Goal: Task Accomplishment & Management: Complete application form

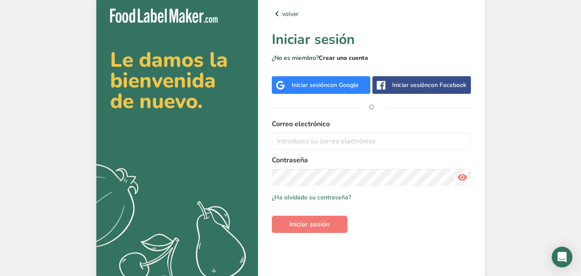
click at [344, 55] on link "Crear una cuenta" at bounding box center [343, 58] width 49 height 8
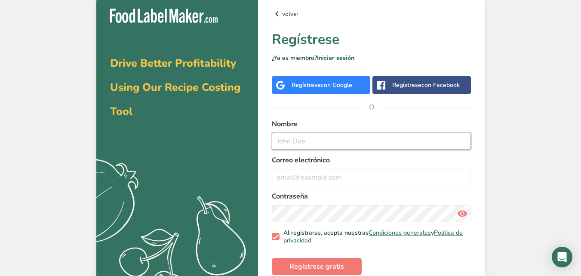
click at [283, 141] on input "text" at bounding box center [371, 141] width 199 height 17
type input "a"
type input "Alonso Tavera Espinoza"
click at [284, 175] on input "email" at bounding box center [371, 177] width 199 height 17
type input "A"
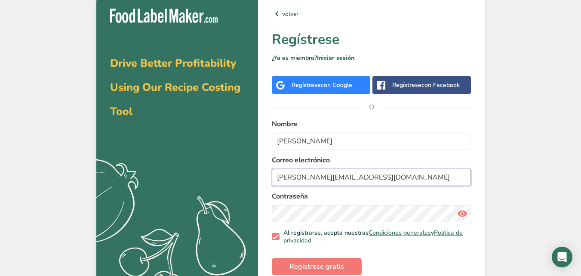
type input "alonso@gommi-li.com"
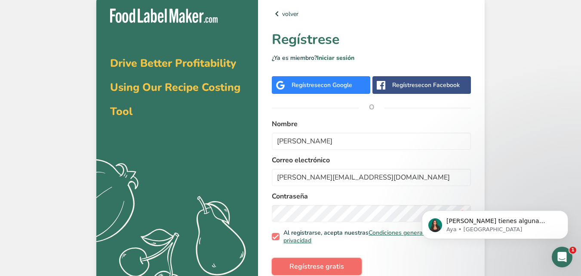
click at [298, 264] on span "Regístrese gratis" at bounding box center [317, 266] width 55 height 10
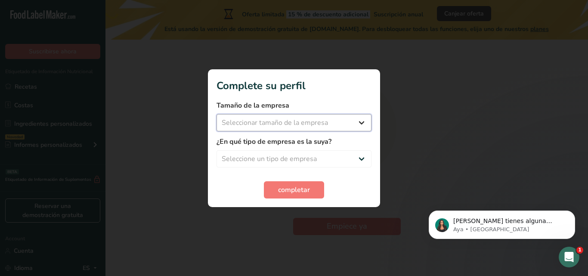
click at [361, 121] on select "Seleccionar tamaño de la empresa Menos de 10 empleados De 10 a 50 empleados De …" at bounding box center [293, 122] width 155 height 17
select select "1"
click at [216, 114] on select "Seleccionar tamaño de la empresa Menos de 10 empleados De 10 a 50 empleados De …" at bounding box center [293, 122] width 155 height 17
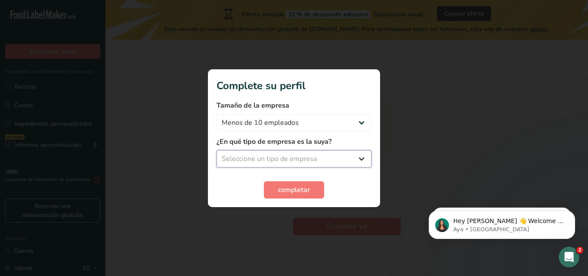
click at [360, 157] on select "Seleccione un tipo de empresa Fabricante de alimentos envasados Restaurante y c…" at bounding box center [293, 158] width 155 height 17
select select "1"
click at [216, 150] on select "Seleccione un tipo de empresa Fabricante de alimentos envasados Restaurante y c…" at bounding box center [293, 158] width 155 height 17
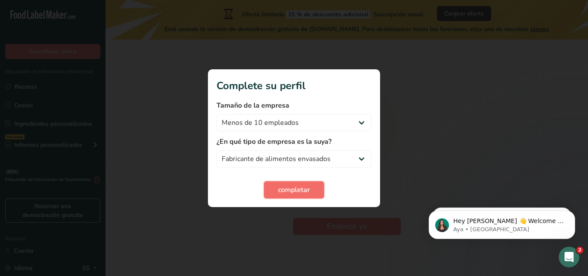
click at [305, 185] on span "completar" at bounding box center [294, 190] width 32 height 10
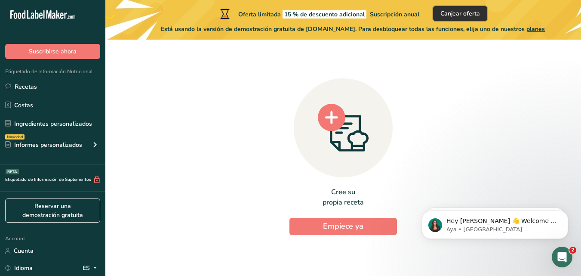
click at [460, 12] on span "Canjear oferta" at bounding box center [461, 13] width 40 height 9
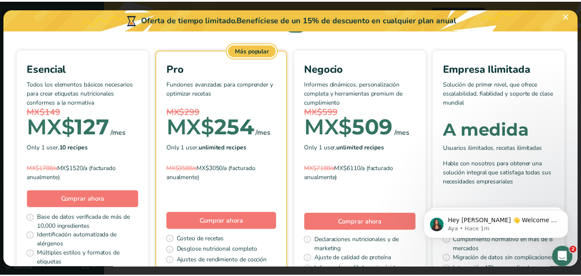
scroll to position [20, 0]
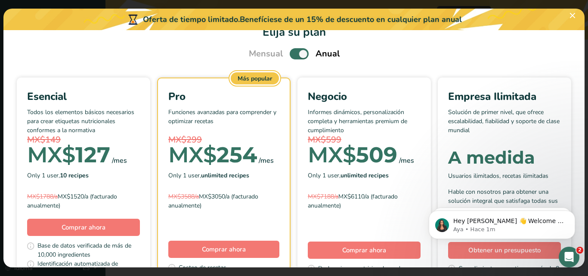
drag, startPoint x: 587, startPoint y: 69, endPoint x: 587, endPoint y: 47, distance: 21.5
click at [581, 47] on div "Pick Your Pricing Plan Modal" at bounding box center [294, 138] width 588 height 276
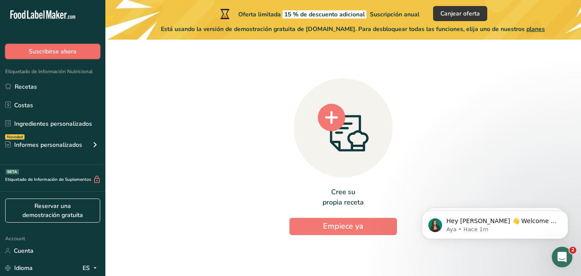
click at [50, 52] on span "Suscribirse ahora" at bounding box center [53, 51] width 48 height 9
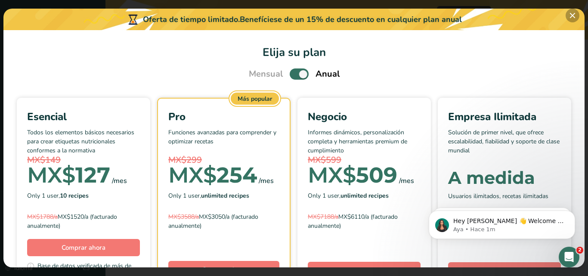
click at [575, 13] on button "Pick Your Pricing Plan Modal" at bounding box center [572, 16] width 14 height 14
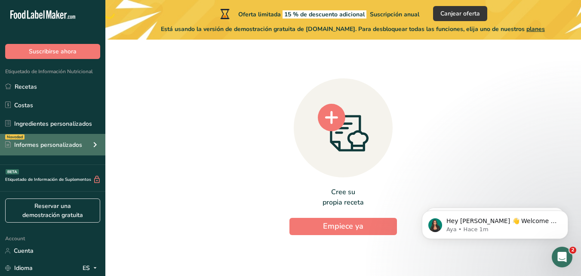
click at [79, 143] on div "Informes personalizados" at bounding box center [43, 144] width 77 height 9
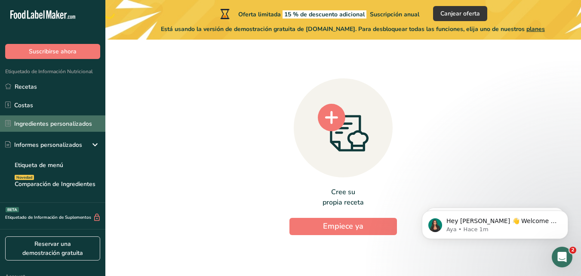
click at [81, 124] on link "Ingredientes personalizados" at bounding box center [52, 123] width 105 height 16
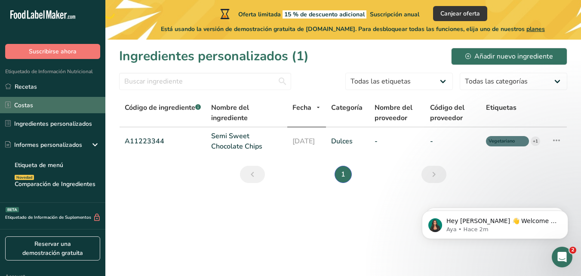
click at [34, 108] on link "Costas" at bounding box center [52, 105] width 105 height 16
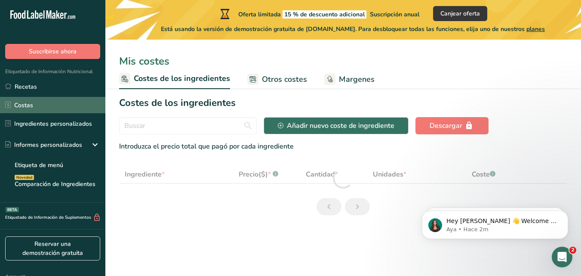
select select "1"
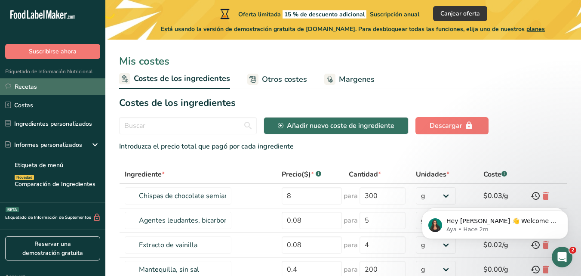
click at [37, 89] on link "Recetas" at bounding box center [52, 86] width 105 height 16
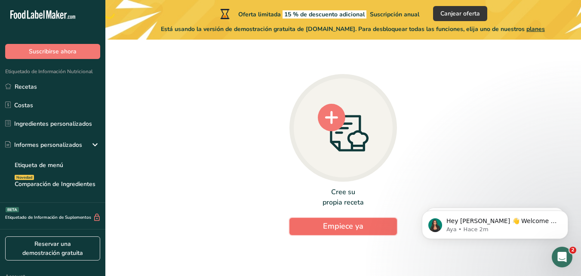
click at [340, 228] on span "Empiece ya" at bounding box center [343, 226] width 40 height 10
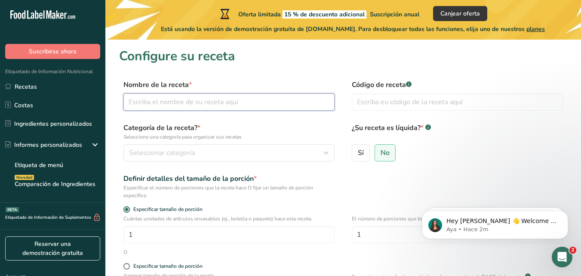
click at [181, 110] on input "text" at bounding box center [228, 101] width 211 height 17
type input "b"
type input "BB Gommi"
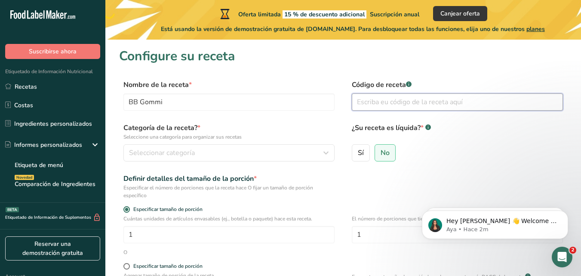
click at [382, 99] on input "text" at bounding box center [457, 101] width 211 height 17
type input "BBgommi01"
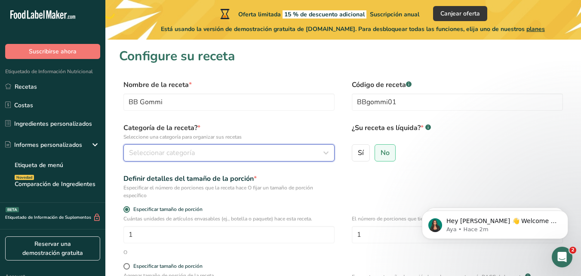
click at [215, 154] on div "Seleccionar categoría" at bounding box center [226, 153] width 195 height 10
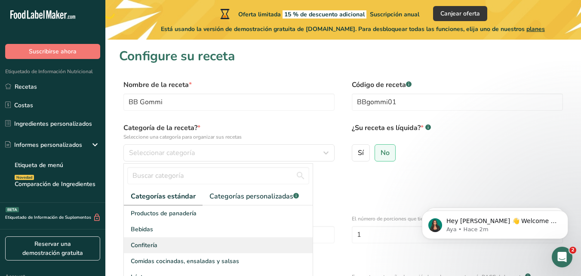
click at [158, 244] on div "Confitería" at bounding box center [218, 245] width 189 height 16
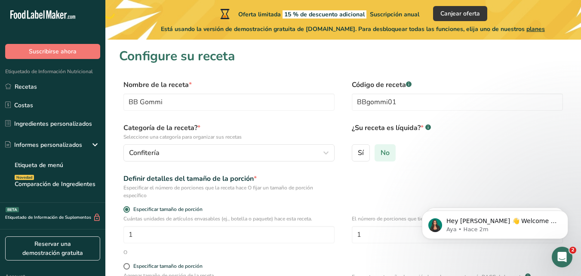
click at [383, 154] on span "No" at bounding box center [385, 152] width 9 height 9
click at [381, 154] on input "No" at bounding box center [378, 153] width 6 height 6
click at [341, 178] on div "Definir detalles del tamaño de la porción * Especificar el número de porciones …" at bounding box center [343, 186] width 448 height 26
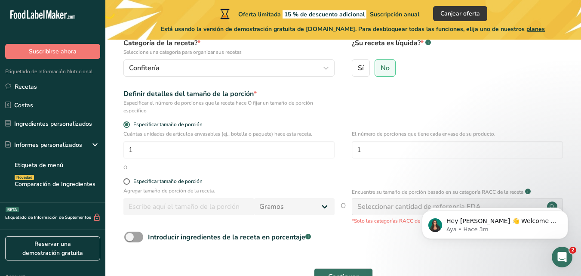
scroll to position [86, 0]
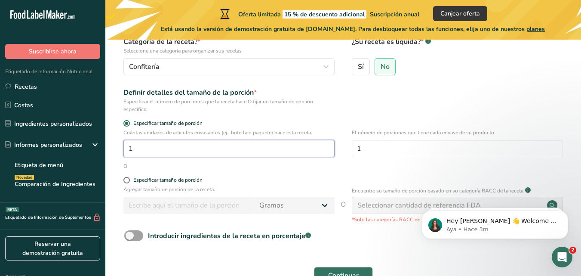
click at [136, 150] on input "1" at bounding box center [228, 148] width 211 height 17
type input "2"
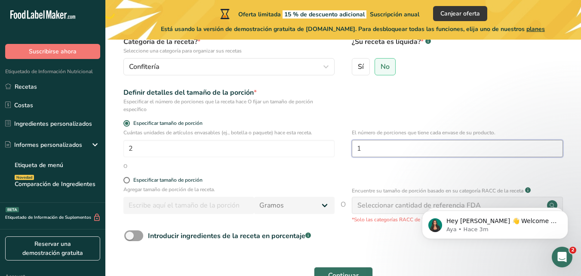
click at [377, 148] on input "1" at bounding box center [457, 148] width 211 height 17
click at [126, 179] on span at bounding box center [126, 180] width 6 height 6
click at [126, 179] on input "Especificar tamaño de porción" at bounding box center [126, 180] width 6 height 6
radio input "true"
radio input "false"
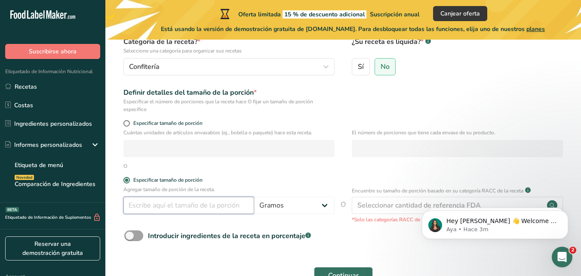
click at [148, 204] on input "number" at bounding box center [188, 205] width 131 height 17
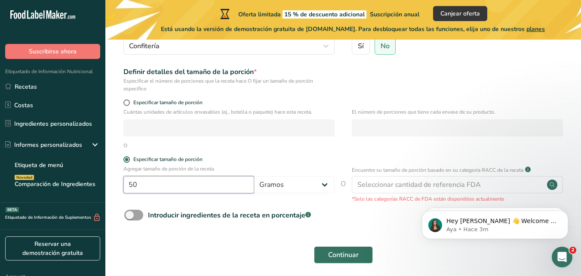
scroll to position [141, 0]
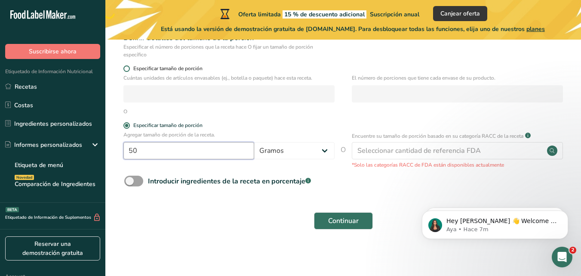
type input "50"
click at [124, 69] on span at bounding box center [126, 68] width 6 height 6
click at [124, 69] on input "Especificar tamaño de porción" at bounding box center [126, 69] width 6 height 6
radio input "true"
radio input "false"
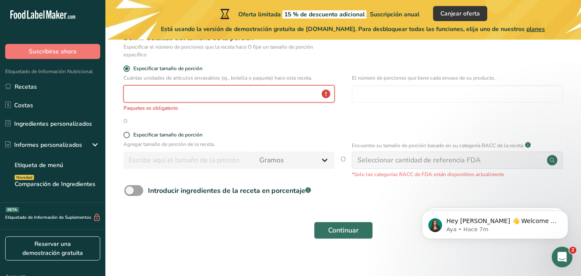
click at [142, 98] on input "number" at bounding box center [228, 93] width 211 height 17
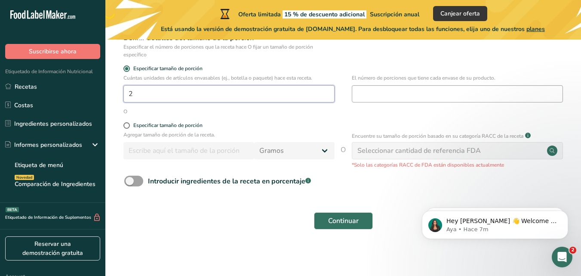
type input "2"
click at [385, 95] on input "number" at bounding box center [457, 93] width 211 height 17
type input "1"
click at [333, 225] on span "Continuar" at bounding box center [343, 221] width 31 height 10
click at [136, 180] on span at bounding box center [133, 181] width 19 height 11
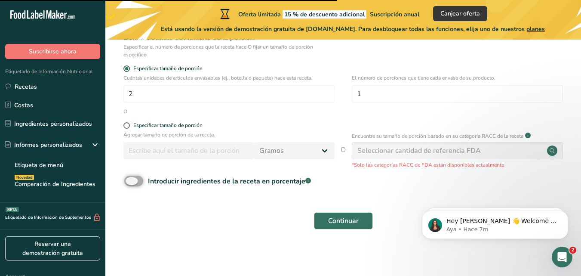
click at [130, 180] on input "Introducir ingredientes de la receta en porcentaje .a-a{fill:#347362;}.b-a{fill…" at bounding box center [127, 181] width 6 height 6
checkbox input "true"
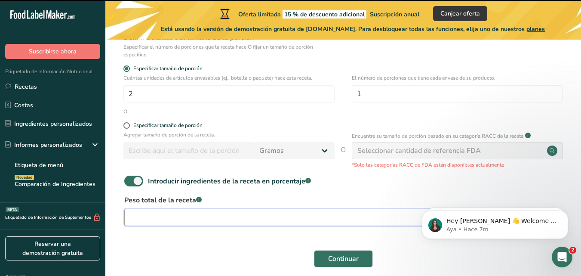
click at [290, 219] on input "number" at bounding box center [316, 217] width 385 height 17
type input "100"
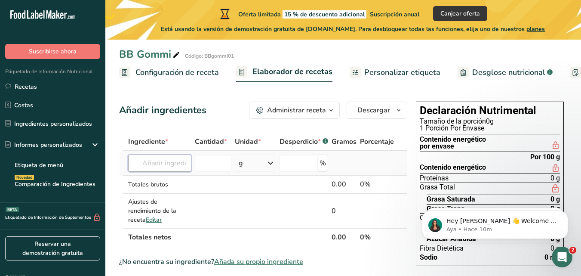
click at [173, 163] on input "text" at bounding box center [159, 162] width 63 height 17
type input "alulosa"
click at [172, 196] on div "Añada su propio ingrediente" at bounding box center [169, 194] width 69 height 9
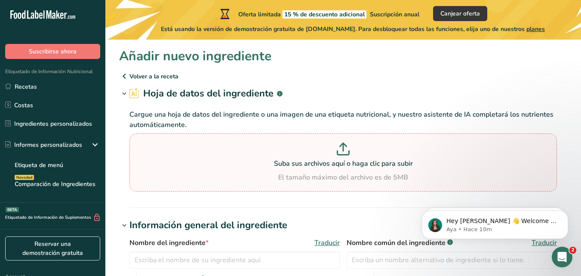
click at [345, 160] on p "Suba sus archivos aquí o haga clic para subir" at bounding box center [343, 163] width 423 height 10
click at [345, 160] on input "Suba sus archivos aquí o haga clic para subir El tamaño máximo del archivo es d…" at bounding box center [343, 162] width 428 height 58
type input "C:\fakepath\ALULOSA CRISTAL HN 70001058.pdf"
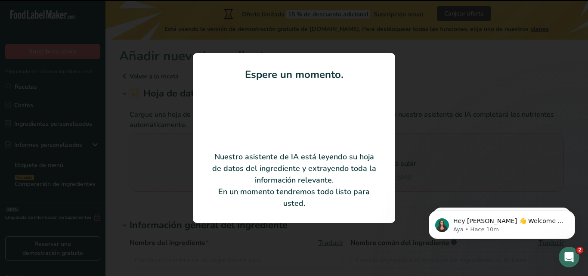
type input "Crystalline Allulose"
type input "Ingredion México, S.A. de C.V."
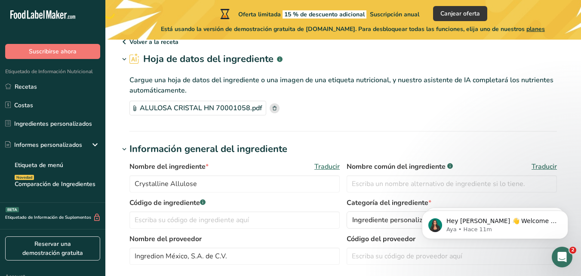
scroll to position [52, 0]
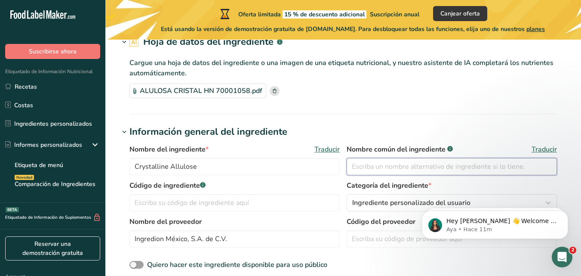
click at [391, 167] on input "text" at bounding box center [452, 166] width 210 height 17
type input "Alulosa en polvo"
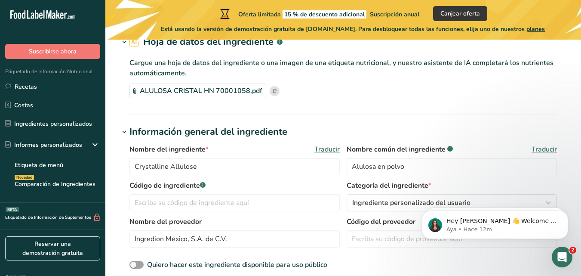
click at [515, 199] on body "Hey Alonso 👋 Welcome to Food Label Maker🙌 Take a look around! If you have any q…" at bounding box center [495, 222] width 165 height 53
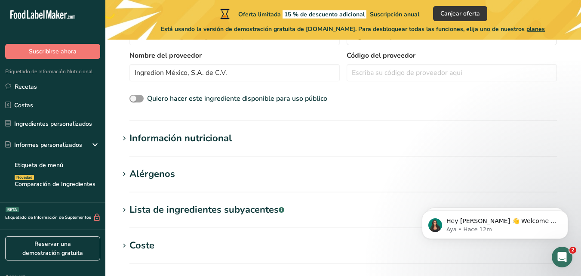
scroll to position [223, 0]
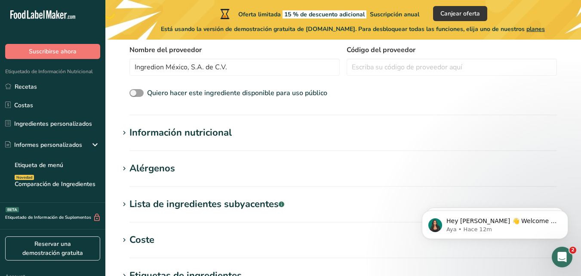
click at [123, 135] on icon at bounding box center [124, 133] width 8 height 12
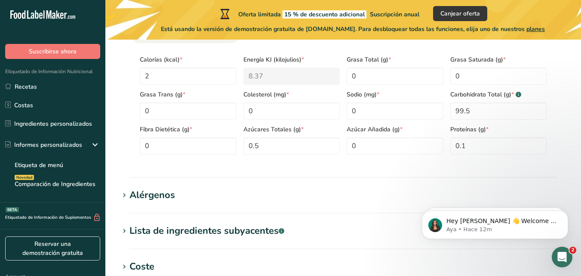
scroll to position [400, 0]
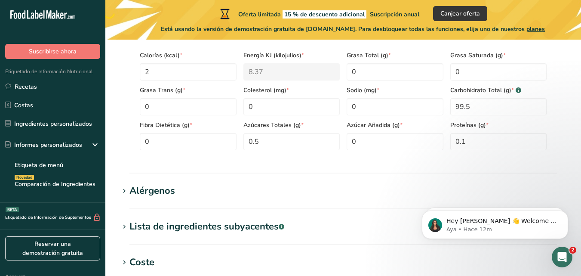
click at [129, 192] on span at bounding box center [124, 191] width 10 height 10
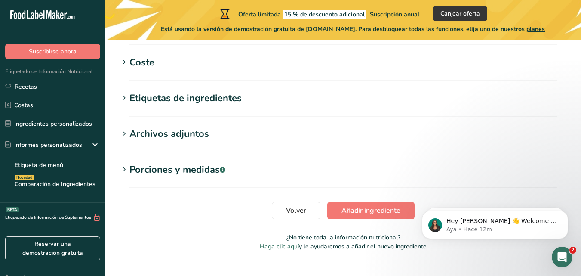
scroll to position [644, 0]
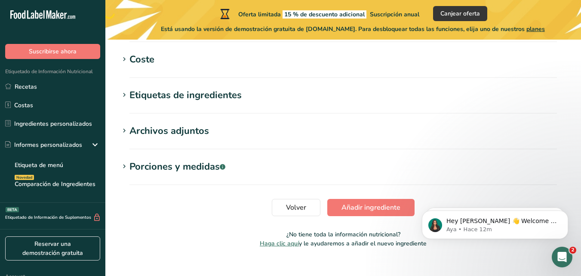
click at [126, 94] on icon at bounding box center [124, 95] width 8 height 12
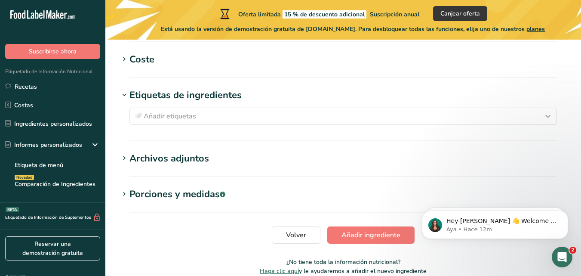
click at [123, 61] on icon at bounding box center [124, 59] width 8 height 12
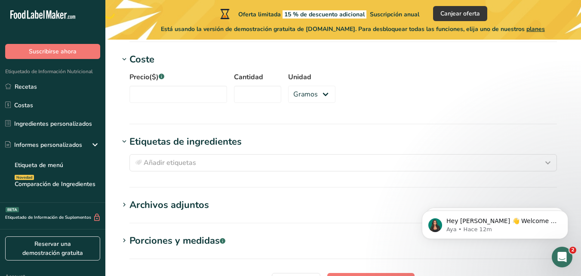
click at [123, 205] on icon at bounding box center [124, 205] width 8 height 12
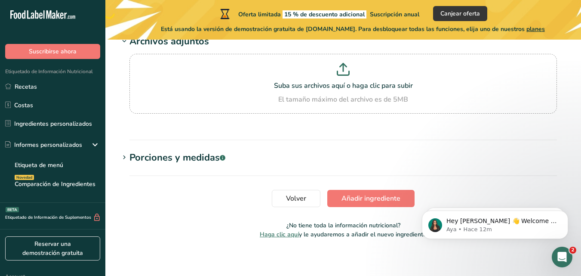
scroll to position [811, 0]
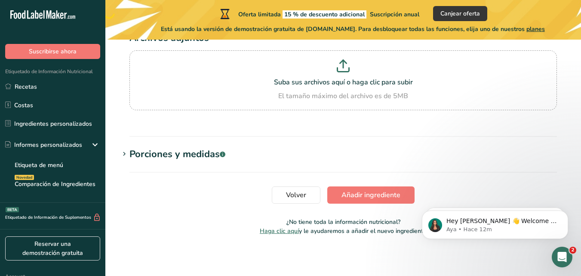
click at [125, 156] on icon at bounding box center [124, 154] width 8 height 12
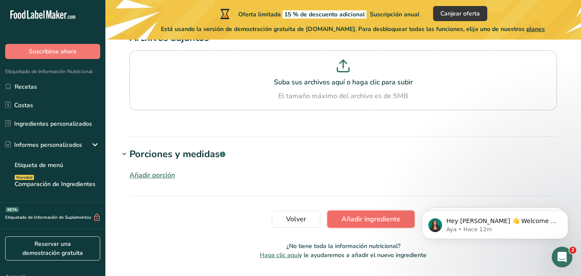
click at [346, 218] on span "Añadir ingrediente" at bounding box center [371, 219] width 59 height 10
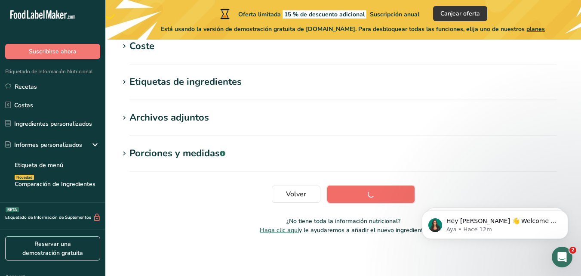
scroll to position [226, 0]
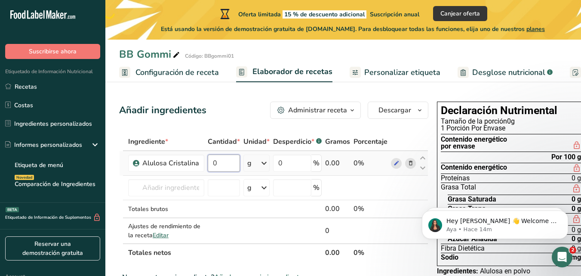
click at [229, 164] on input "0" at bounding box center [224, 162] width 32 height 17
type input "27.54"
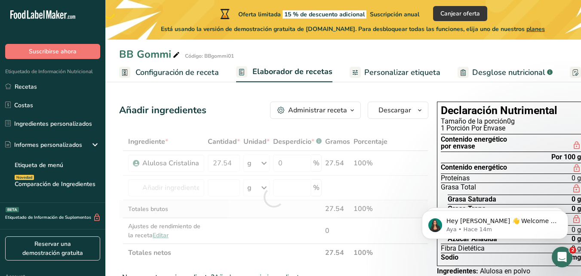
click at [268, 201] on div "Ingrediente * Cantidad * Unidad * Desperdicio * .a-a{fill:#347362;}.b-a{fill:#f…" at bounding box center [273, 197] width 309 height 129
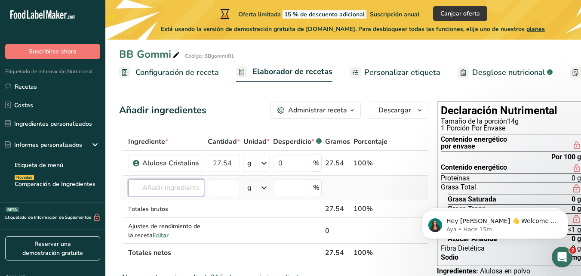
click at [191, 186] on input "text" at bounding box center [166, 187] width 76 height 17
type input "a"
type input "j"
click at [220, 209] on td at bounding box center [224, 209] width 36 height 18
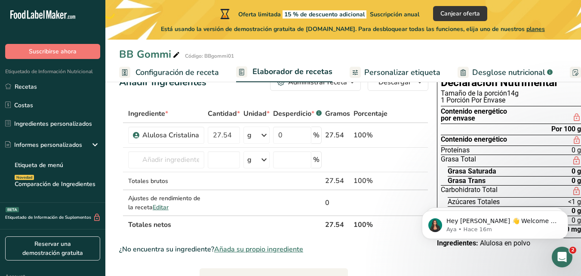
scroll to position [29, 0]
click at [272, 250] on span "Añada su propio ingrediente" at bounding box center [258, 248] width 89 height 10
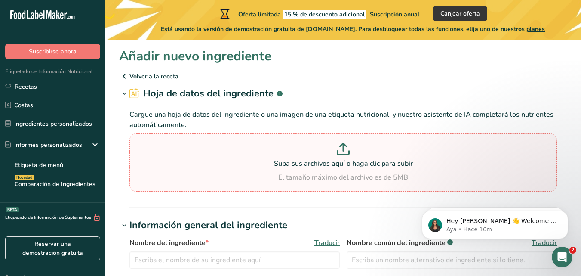
click at [345, 151] on icon at bounding box center [343, 148] width 13 height 13
click at [345, 151] on input "Suba sus archivos aquí o haga clic para subir El tamaño máximo del archivo es d…" at bounding box center [343, 162] width 428 height 58
type input "C:\fakepath\Dolcia Prima Allulose Syrup.pdf"
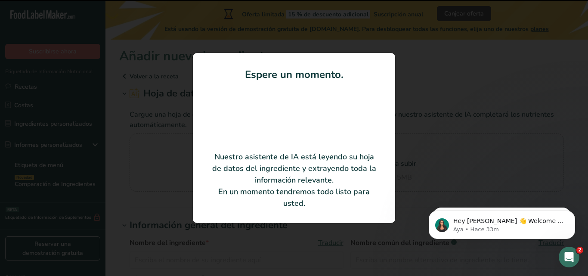
type input "DOLCIA PRIMA LS Allulose Syrup"
type input "[PERSON_NAME] & [PERSON_NAME]"
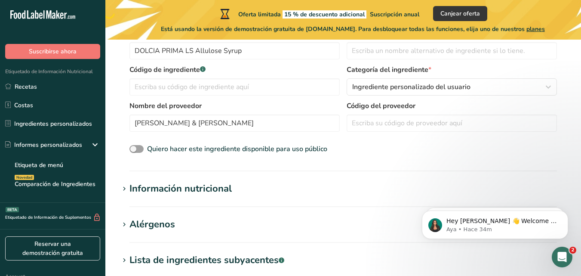
scroll to position [181, 0]
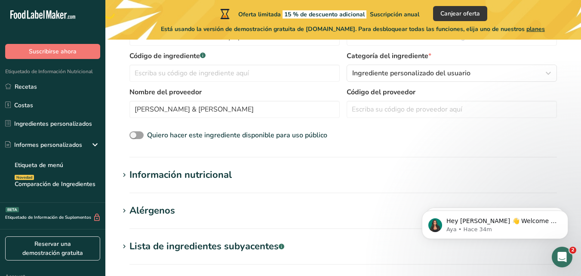
click at [218, 176] on div "Información nutricional" at bounding box center [180, 175] width 102 height 14
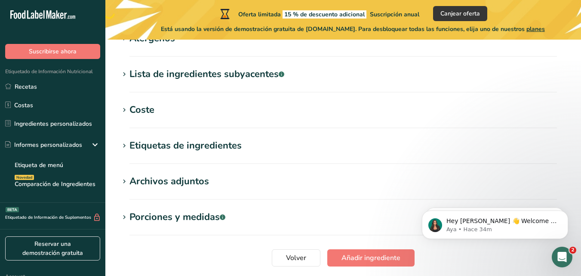
scroll to position [616, 0]
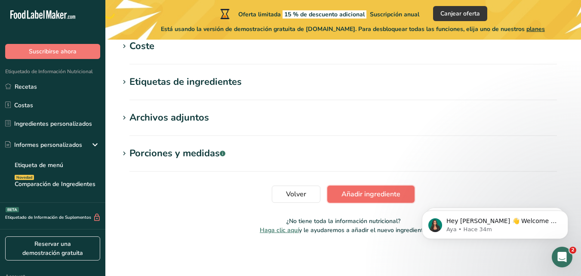
click at [385, 196] on span "Añadir ingrediente" at bounding box center [371, 194] width 59 height 10
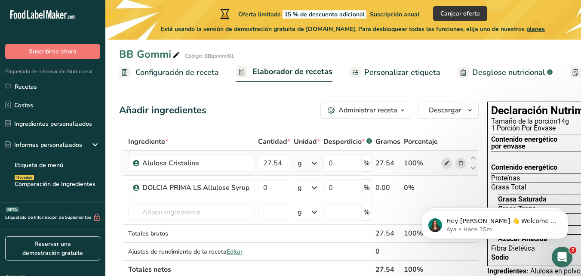
click at [444, 162] on icon at bounding box center [447, 163] width 6 height 9
click at [274, 188] on input "0" at bounding box center [274, 187] width 32 height 17
type input "30.49"
click at [460, 162] on div "Ingrediente * Cantidad * Unidad * Desperdicio * .a-a{fill:#347362;}.b-a{fill:#f…" at bounding box center [299, 206] width 360 height 146
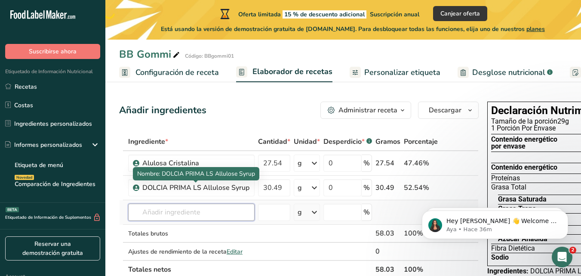
click at [198, 210] on input "text" at bounding box center [191, 211] width 126 height 17
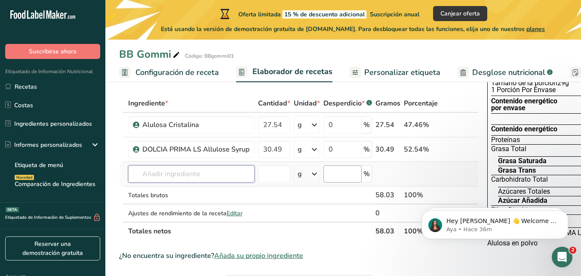
scroll to position [75, 0]
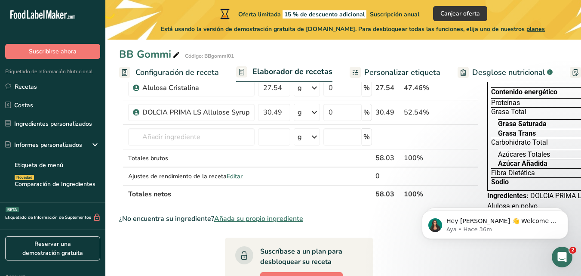
click at [264, 216] on span "Añada su propio ingrediente" at bounding box center [258, 218] width 89 height 10
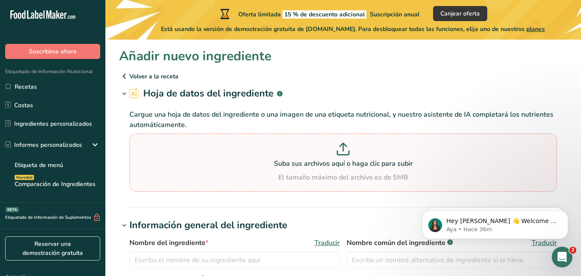
click at [343, 147] on icon at bounding box center [343, 147] width 0 height 8
click at [343, 147] on input "Suba sus archivos aquí o haga clic para subir El tamaño máximo del archivo es d…" at bounding box center [343, 162] width 428 height 58
type input "C:\fakepath\PROMITOR SCF 85_SPE_2019JUN04.pdf"
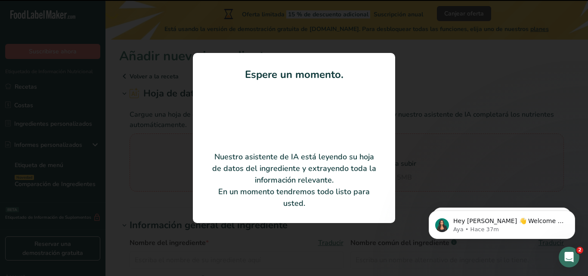
type input "PROMITOR Soluble Corn Fiber 85"
type input "300000001507"
type input "[PERSON_NAME] & [PERSON_NAME]"
type input "1810012015021, 18100120, 1810012010360, 1810012015022"
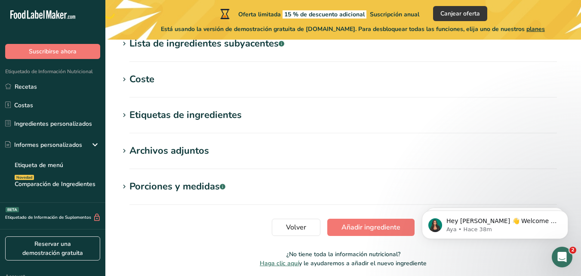
scroll to position [417, 0]
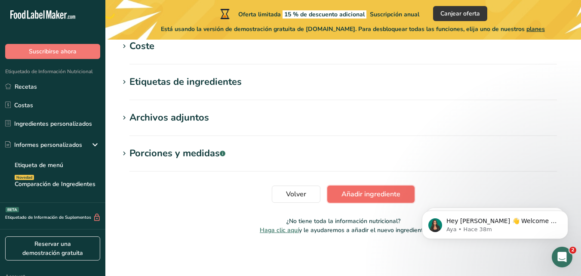
click at [358, 192] on span "Añadir ingrediente" at bounding box center [371, 194] width 59 height 10
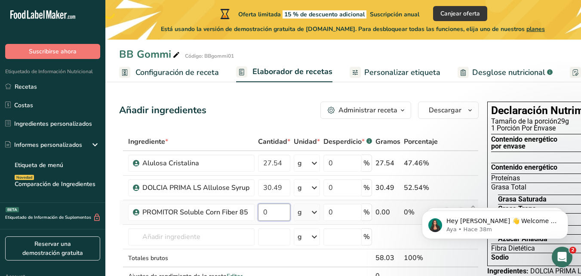
click at [269, 211] on input "0" at bounding box center [274, 211] width 32 height 17
type input "9.96"
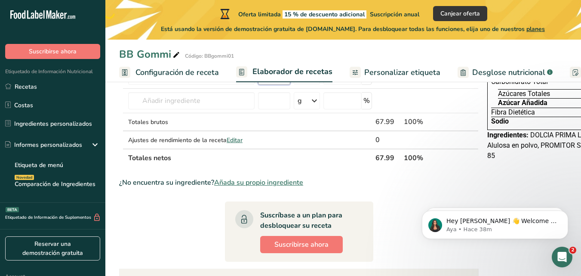
scroll to position [139, 0]
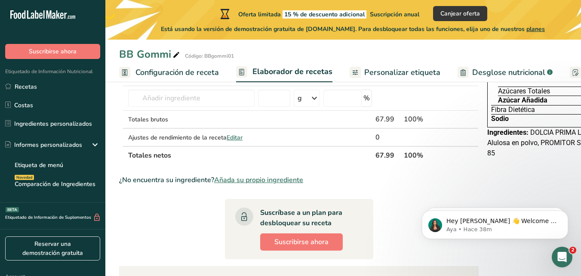
click at [256, 181] on span "Añada su propio ingrediente" at bounding box center [258, 180] width 89 height 10
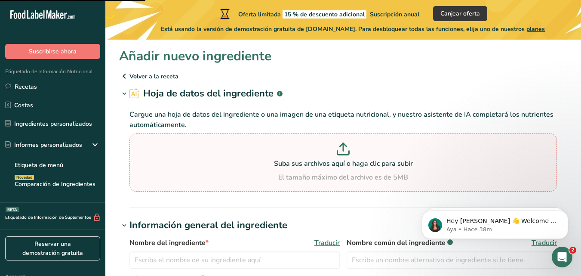
click at [310, 159] on p "Suba sus archivos aquí o haga clic para subir" at bounding box center [343, 163] width 423 height 10
click at [310, 159] on input "Suba sus archivos aquí o haga clic para subir El tamaño máximo del archivo es d…" at bounding box center [343, 162] width 428 height 58
type input "C:\fakepath\Inulina de raiz de Achicoria FT.pdf"
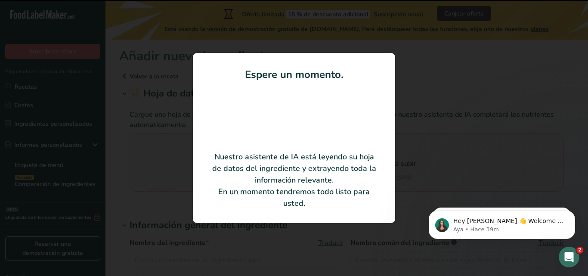
type input "Orafti HSI ([MEDICAL_DATA] from chicory)"
type input "BENEO-Orafti S.A."
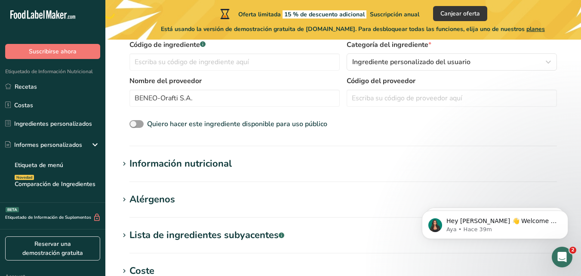
scroll to position [213, 0]
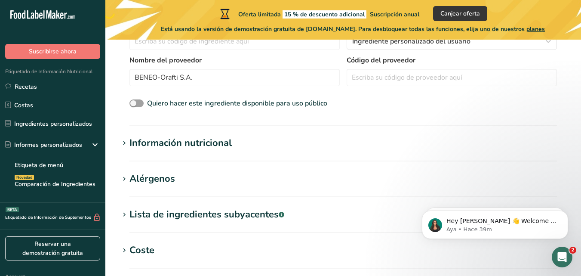
click at [125, 145] on icon at bounding box center [124, 143] width 8 height 12
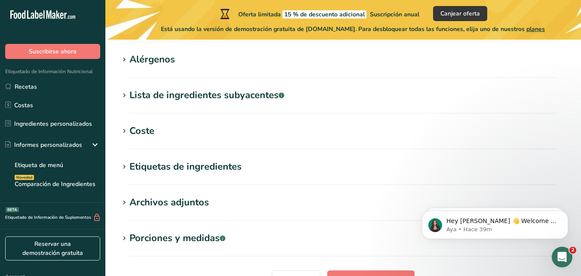
scroll to position [577, 0]
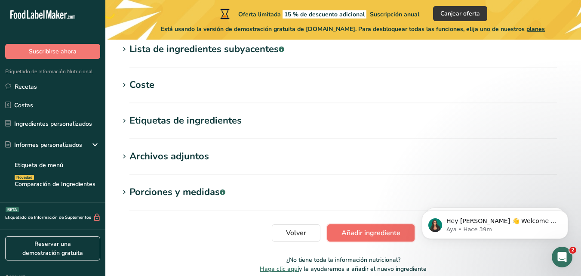
click at [386, 234] on span "Añadir ingrediente" at bounding box center [371, 233] width 59 height 10
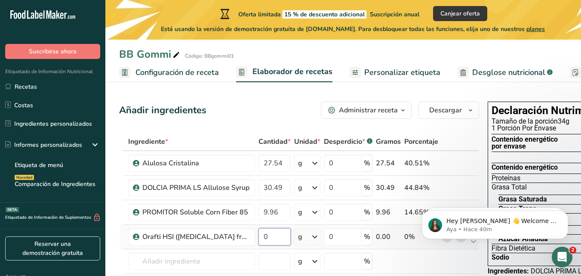
click at [279, 232] on input "0" at bounding box center [275, 236] width 32 height 17
type input "6.13"
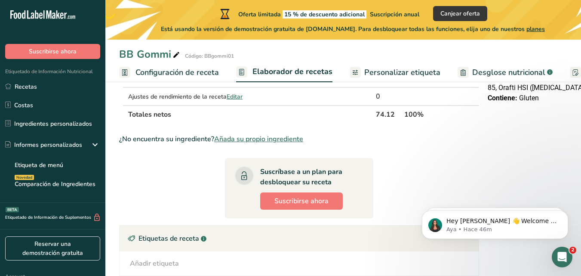
scroll to position [211, 0]
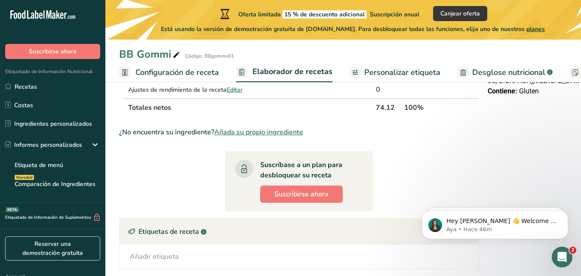
click at [264, 131] on span "Añada su propio ingrediente" at bounding box center [258, 132] width 89 height 10
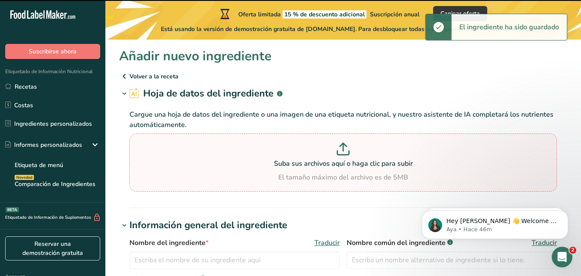
click at [331, 160] on p "Suba sus archivos aquí o haga clic para subir" at bounding box center [343, 163] width 423 height 10
click at [331, 160] on input "Suba sus archivos aquí o haga clic para subir El tamaño máximo del archivo es d…" at bounding box center [343, 162] width 428 height 58
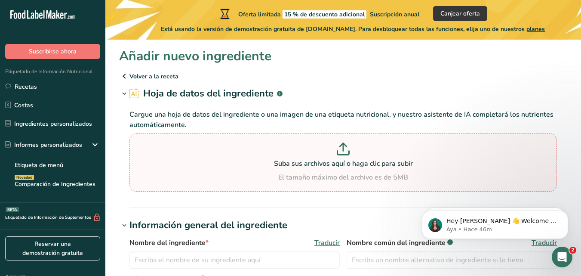
type input "C:\fakepath\NUTRITIONAL DATA AGAR 2022.pdf"
click at [348, 161] on p "Suba sus archivos aquí o haga clic para subir" at bounding box center [343, 163] width 423 height 10
click at [348, 161] on input "Suba sus archivos aquí o haga clic para subir El tamaño máximo del archivo es d…" at bounding box center [343, 162] width 428 height 58
type input "C:\fakepath\Nutritional_Values_Ceampectin 4410.pdf"
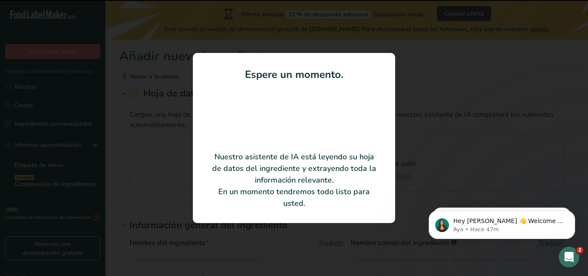
type input "CEAMPECTIN ESS 4410"
type input "ESS 4410"
type input "CEAMSA"
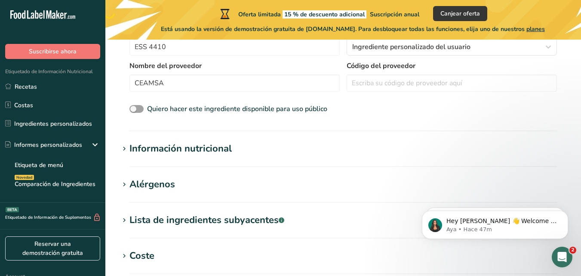
scroll to position [209, 0]
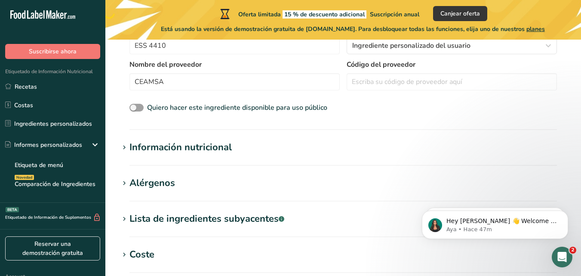
click at [127, 145] on icon at bounding box center [124, 148] width 8 height 12
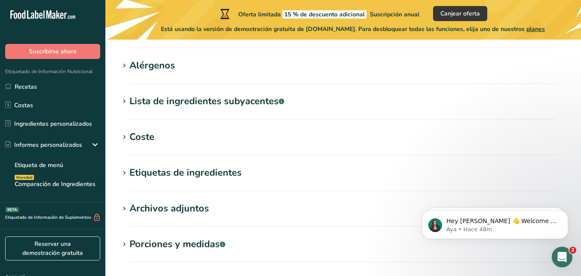
scroll to position [616, 0]
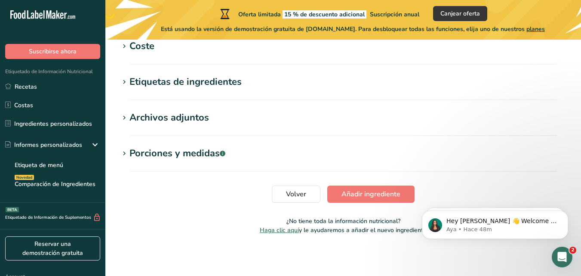
drag, startPoint x: 583, startPoint y: 101, endPoint x: 163, endPoint y: 53, distance: 422.6
click at [360, 202] on button "Añadir ingrediente" at bounding box center [370, 193] width 87 height 17
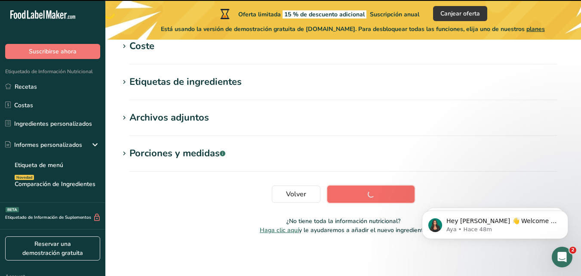
scroll to position [226, 0]
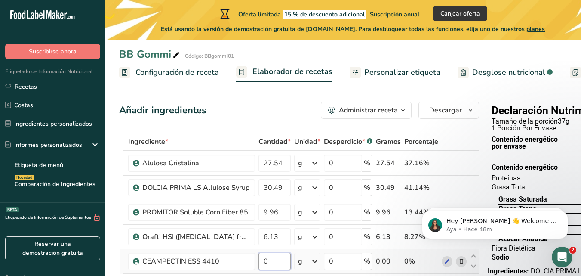
click at [271, 260] on input "0" at bounding box center [275, 261] width 32 height 17
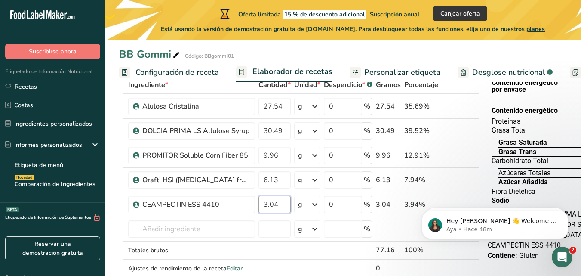
scroll to position [65, 0]
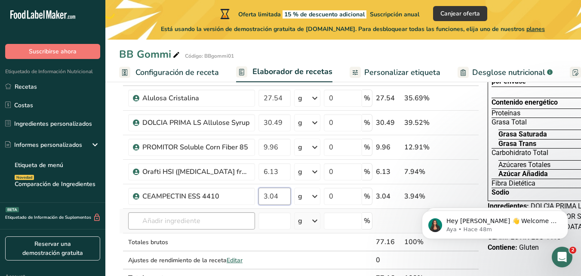
type input "3.04"
click at [179, 216] on div "Ingrediente * Cantidad * Unidad * Desperdicio * .a-a{fill:#347362;}.b-a{fill:#f…" at bounding box center [299, 177] width 360 height 219
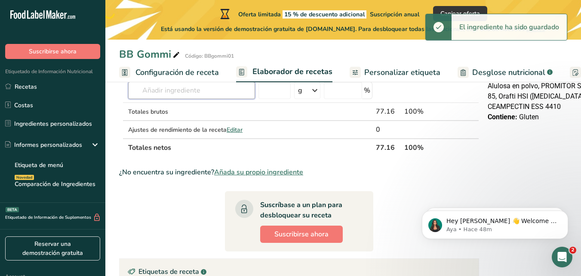
scroll to position [213, 0]
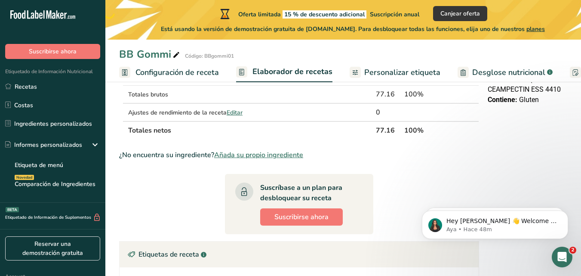
click at [273, 156] on span "Añada su propio ingrediente" at bounding box center [258, 155] width 89 height 10
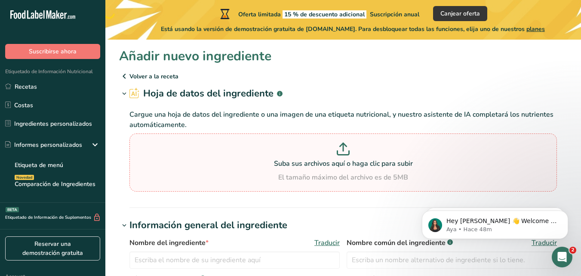
click at [348, 157] on p at bounding box center [343, 150] width 423 height 16
click at [348, 157] on input "Suba sus archivos aquí o haga clic para subir El tamaño máximo del archivo es d…" at bounding box center [343, 162] width 428 height 58
type input "C:\fakepath\NUTRITIONAL DATA AGAR 2022.pdf"
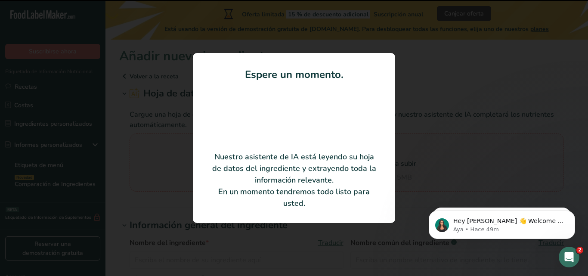
type input "AGAR-AGAR POWDER E-406"
type input "B&V s.r.l."
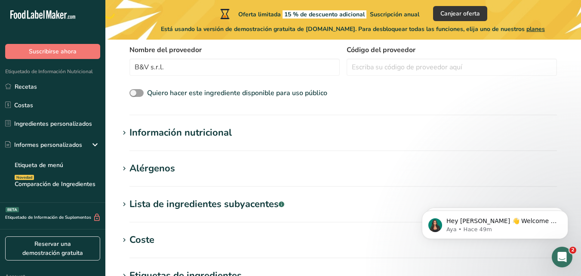
scroll to position [227, 0]
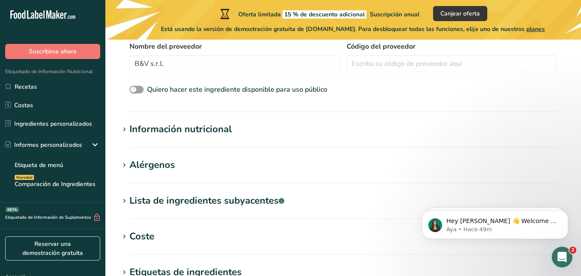
click at [130, 129] on div "Información nutricional" at bounding box center [180, 129] width 102 height 14
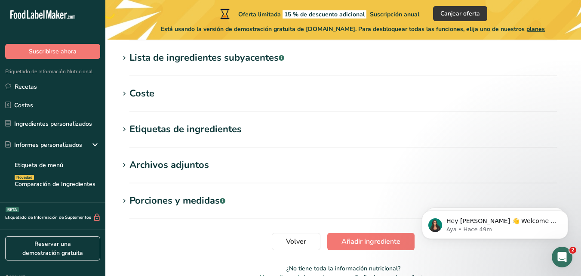
scroll to position [616, 0]
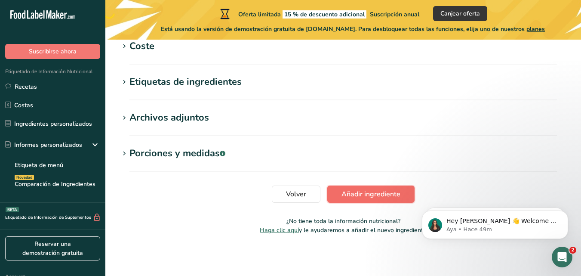
click at [379, 194] on span "Añadir ingrediente" at bounding box center [371, 194] width 59 height 10
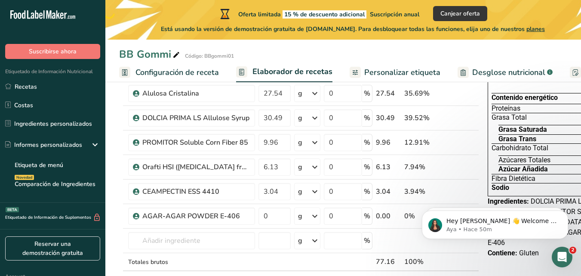
scroll to position [75, 0]
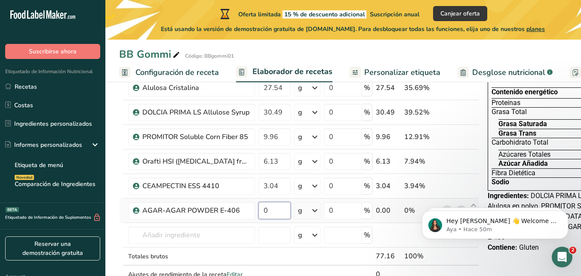
click at [272, 212] on input "0" at bounding box center [275, 210] width 32 height 17
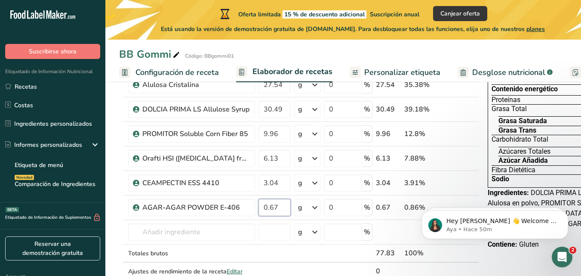
scroll to position [111, 0]
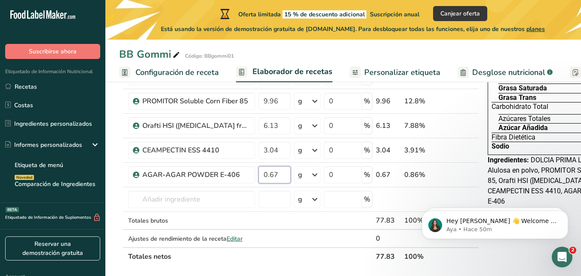
type input "0.67"
click html "Hey Alonso 👋 Welcome to Food Label Maker🙌 Take a look around! If you have any q…"
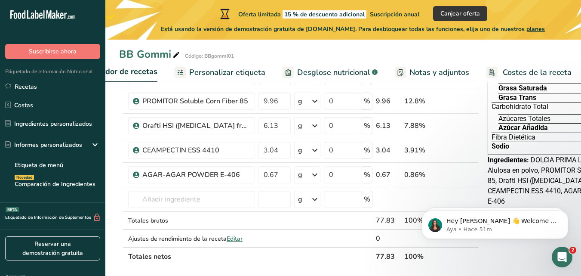
scroll to position [0, 176]
click at [544, 145] on div "Sodio 0 mg" at bounding box center [562, 146] width 140 height 9
click at [504, 144] on span "Sodio" at bounding box center [501, 146] width 18 height 7
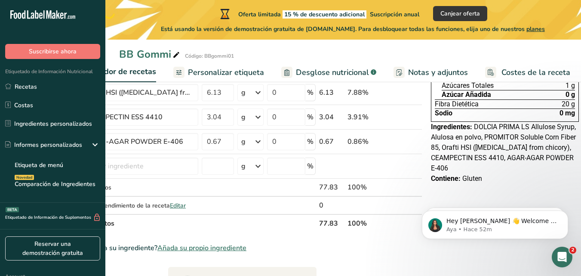
scroll to position [145, 0]
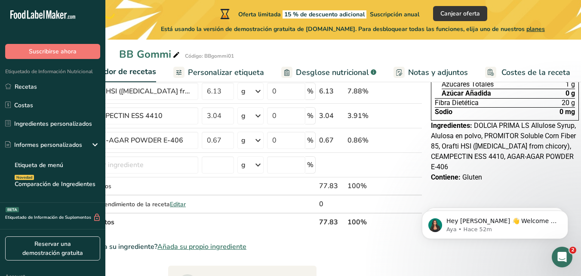
click at [216, 242] on span "Añada su propio ingrediente" at bounding box center [201, 246] width 89 height 10
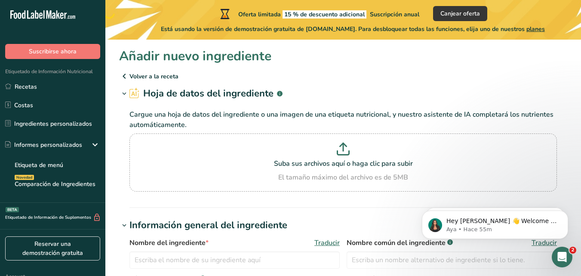
click at [127, 76] on icon at bounding box center [124, 75] width 10 height 15
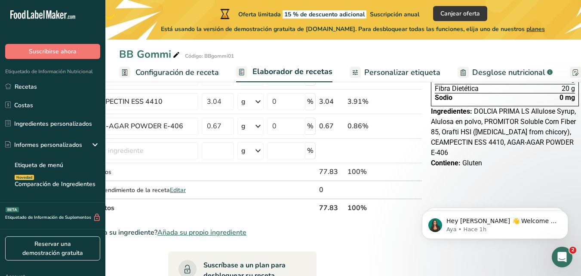
scroll to position [165, 0]
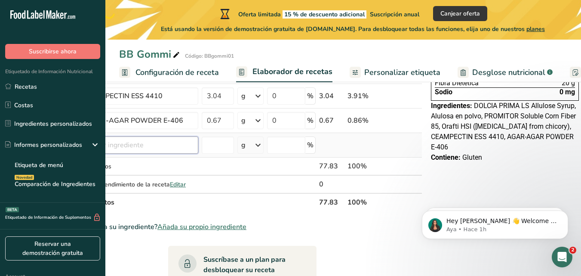
click at [156, 145] on input "text" at bounding box center [134, 144] width 127 height 17
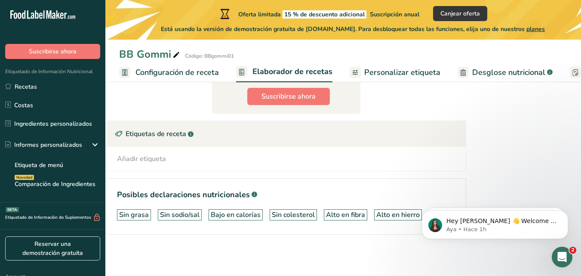
scroll to position [0, 0]
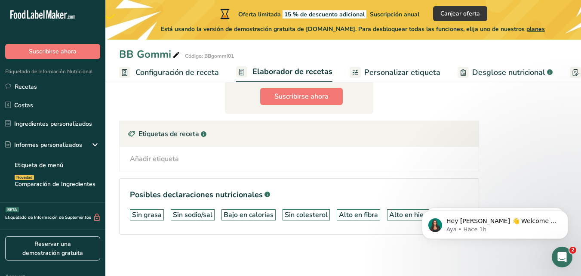
click at [121, 104] on section "Ingrediente * Cantidad * Unidad * Desperdicio * .a-a{fill:#347362;}.b-a{fill:#f…" at bounding box center [299, 11] width 360 height 473
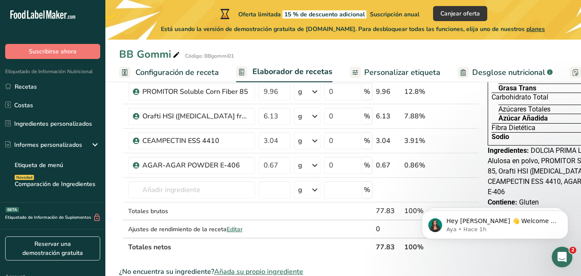
scroll to position [120, 0]
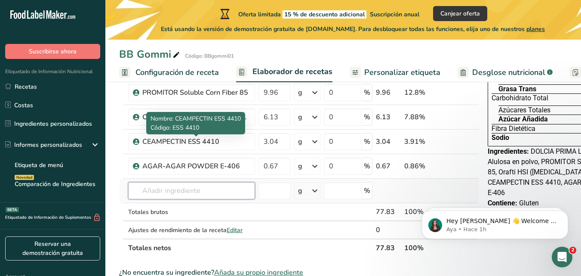
click at [180, 192] on input "text" at bounding box center [191, 190] width 127 height 17
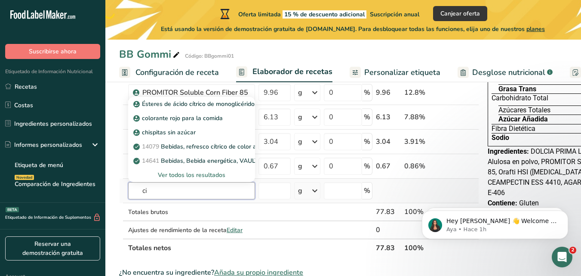
type input "c"
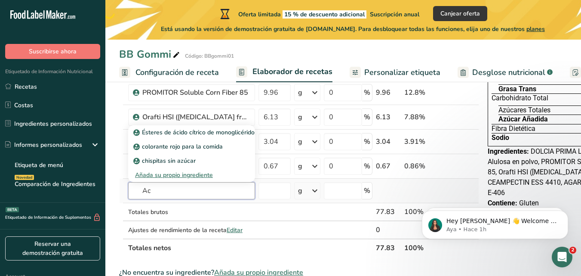
type input "A"
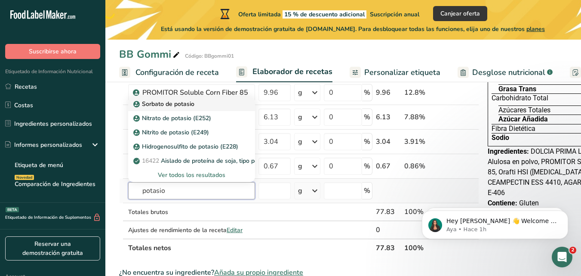
type input "potasio"
click at [157, 102] on p "Sorbato de potasio" at bounding box center [164, 103] width 59 height 9
type input "Potassium Sorbate"
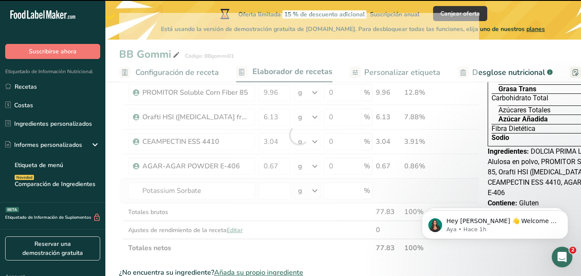
type input "0"
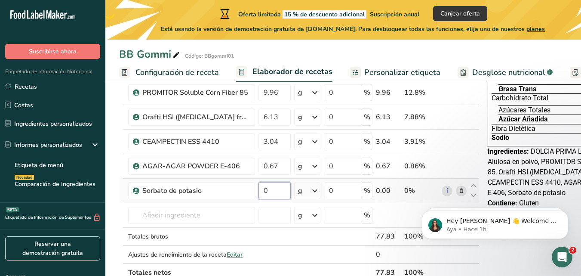
click at [271, 189] on input "0" at bounding box center [275, 190] width 32 height 17
type input "0.12"
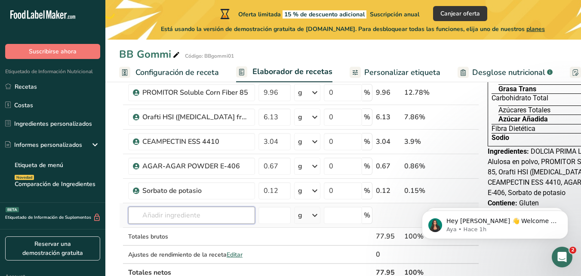
click at [174, 216] on div "Ingrediente * Cantidad * Unidad * Desperdicio * .a-a{fill:#347362;}.b-a{fill:#f…" at bounding box center [299, 147] width 360 height 268
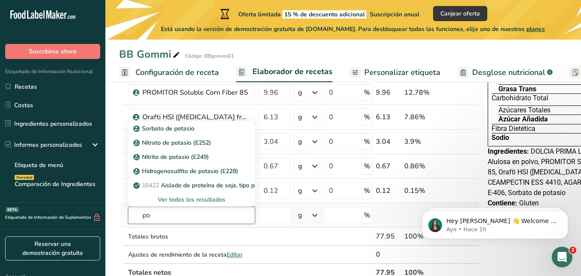
type input "p"
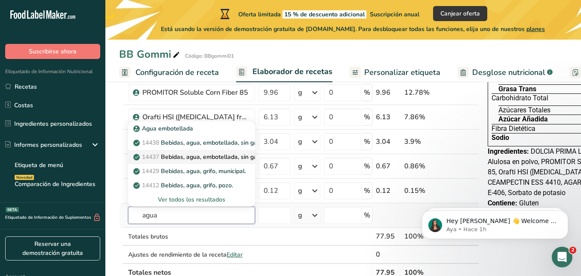
type input "agua"
click at [212, 160] on p "14437 Bebidas, agua, embotellada, sin gas, CALISTOGA" at bounding box center [223, 156] width 177 height 9
type input "Beverages, water, bottled, non-carbonated, CALISTOGA"
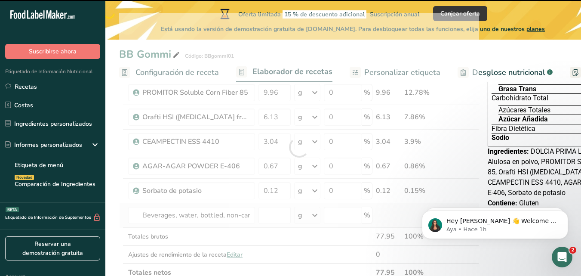
type input "0"
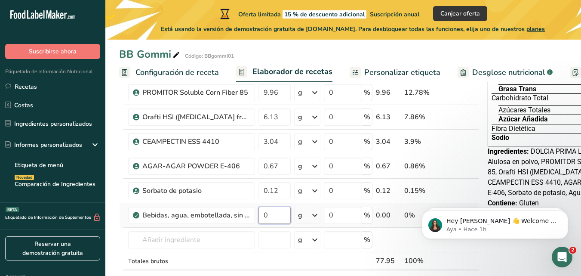
click at [266, 217] on input "0" at bounding box center [275, 215] width 32 height 17
type input "19.29"
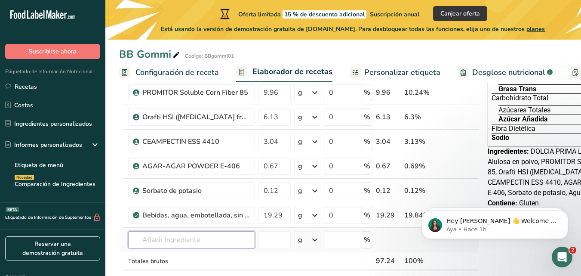
click at [181, 236] on div "Ingrediente * Cantidad * Unidad * Desperdicio * .a-a{fill:#347362;}.b-a{fill:#f…" at bounding box center [299, 159] width 360 height 293
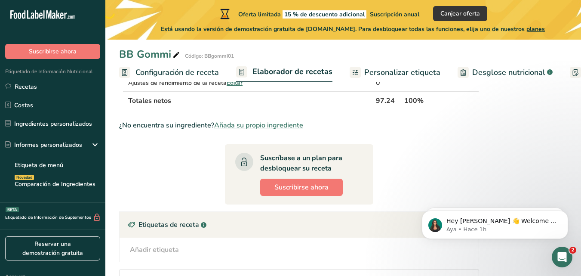
scroll to position [318, 0]
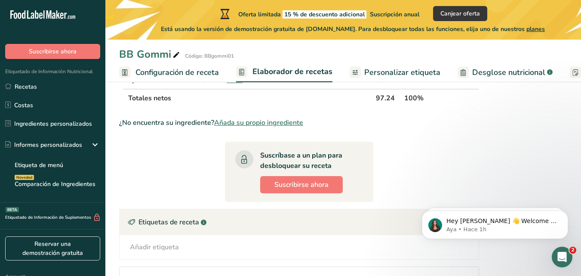
click at [281, 123] on span "Añada su propio ingrediente" at bounding box center [258, 122] width 89 height 10
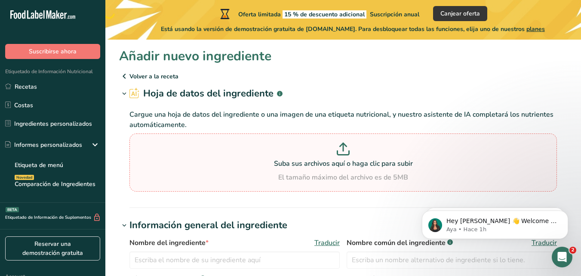
click at [343, 151] on icon at bounding box center [343, 147] width 0 height 8
click at [343, 151] on input "Suba sus archivos aquí o haga clic para subir El tamaño máximo del archivo es d…" at bounding box center [343, 162] width 428 height 58
type input "C:\fakepath\Acido Citrico FT.pdf"
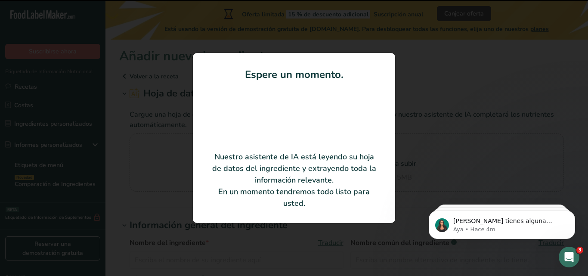
type input "[MEDICAL_DATA] Anhydrous"
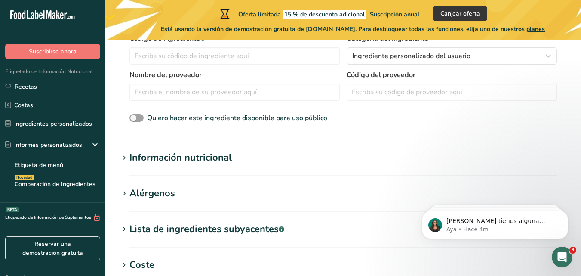
scroll to position [249, 0]
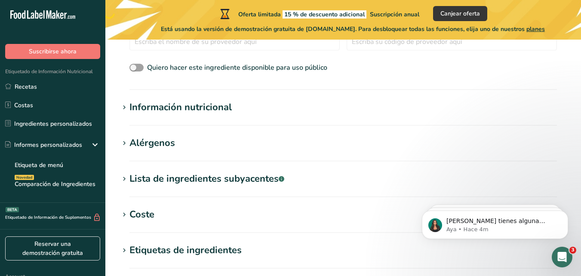
click at [123, 106] on icon at bounding box center [124, 108] width 8 height 12
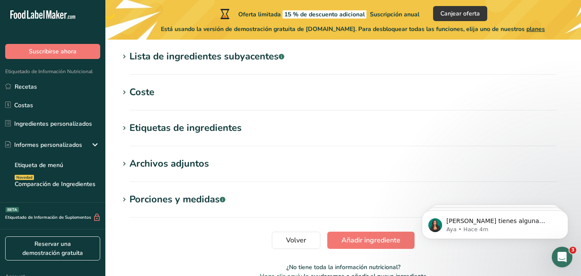
scroll to position [571, 0]
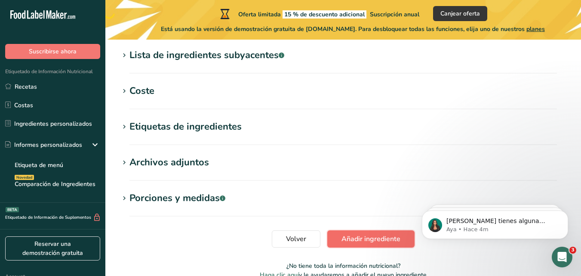
click at [392, 237] on span "Añadir ingrediente" at bounding box center [371, 239] width 59 height 10
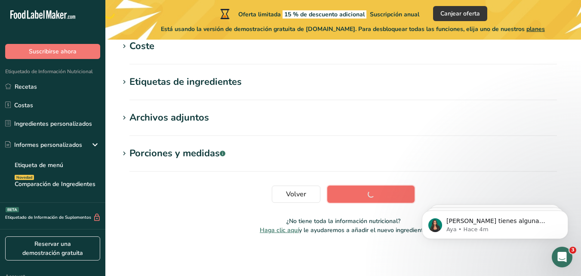
scroll to position [181, 0]
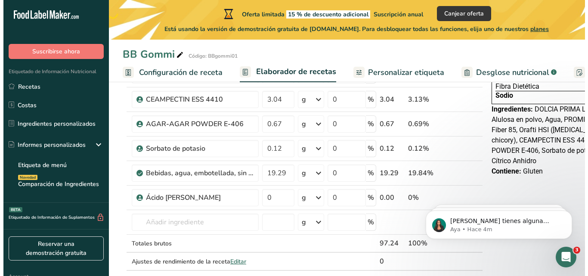
scroll to position [164, 0]
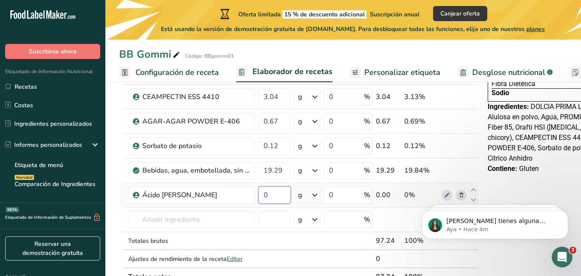
click at [269, 191] on input "0" at bounding box center [275, 194] width 32 height 17
type input "1.35"
click at [176, 219] on div "Ingrediente * Cantidad * Unidad * Desperdicio * .a-a{fill:#347362;}.b-a{fill:#f…" at bounding box center [299, 126] width 360 height 317
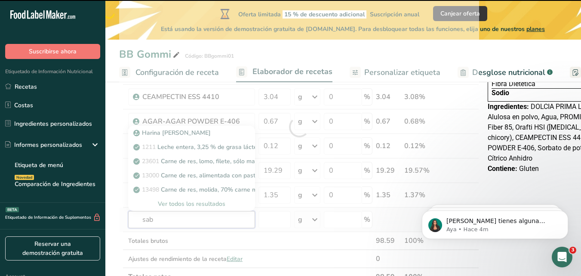
type input "sabo"
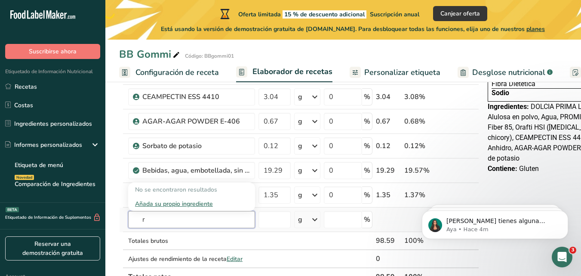
type input "r"
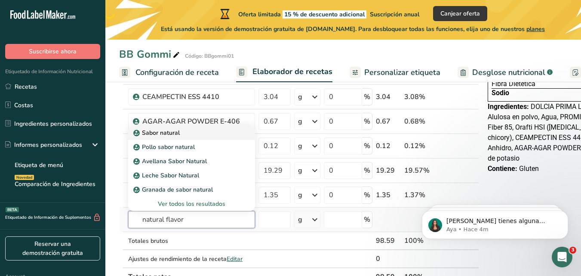
type input "natural flavor"
click at [167, 130] on p "Sabor natural" at bounding box center [157, 132] width 45 height 9
type input "Natural Flavor"
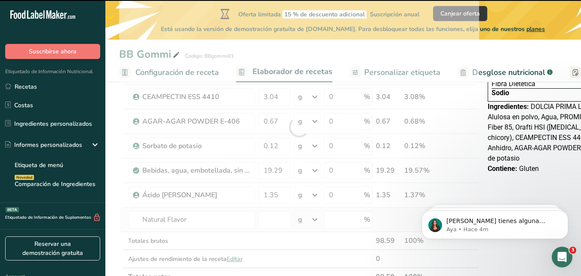
type input "0"
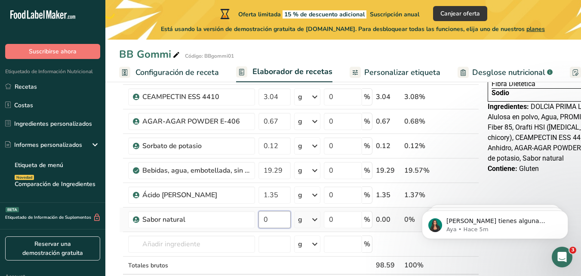
click at [268, 220] on input "0" at bounding box center [275, 219] width 32 height 17
type input "0.55"
click at [156, 240] on div "Ingrediente * Cantidad * Unidad * Desperdicio * .a-a{fill:#347362;}.b-a{fill:#f…" at bounding box center [299, 139] width 360 height 342
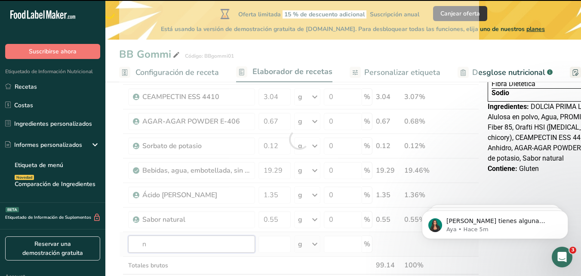
type input "na"
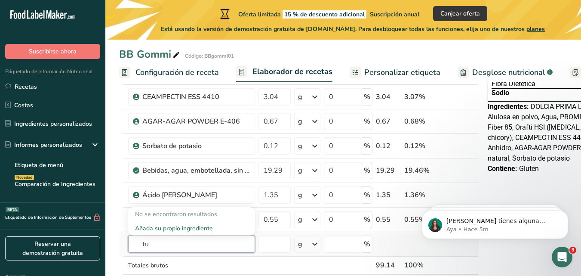
type input "t"
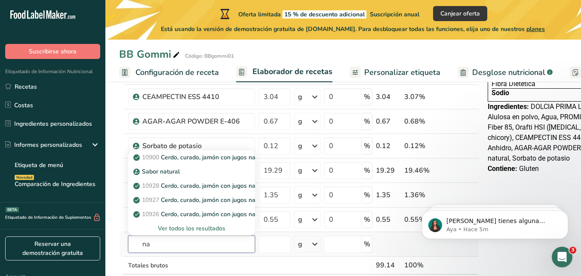
type input "n"
type input "color"
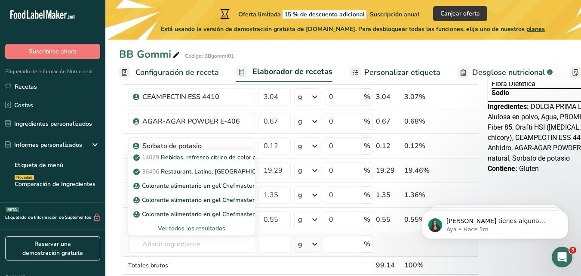
click at [189, 228] on div "Ver todos los resultados" at bounding box center [191, 228] width 113 height 9
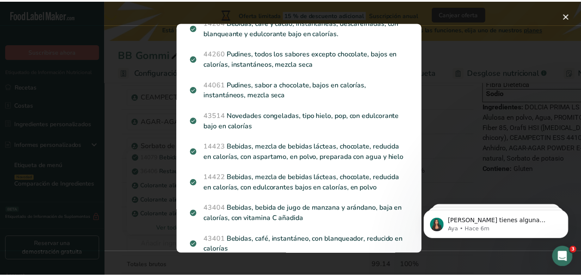
scroll to position [0, 0]
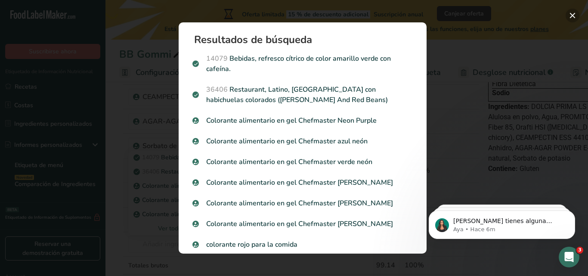
click at [568, 18] on button "Search results modal" at bounding box center [572, 16] width 14 height 14
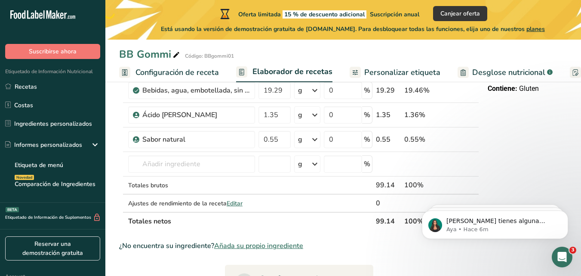
scroll to position [247, 0]
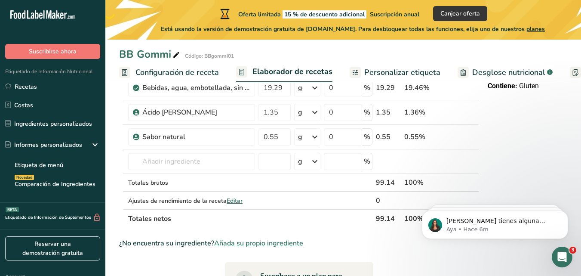
click at [273, 241] on span "Añada su propio ingrediente" at bounding box center [258, 243] width 89 height 10
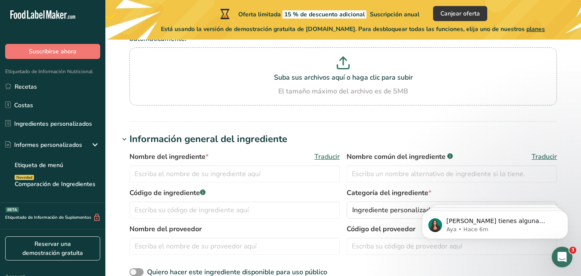
scroll to position [87, 0]
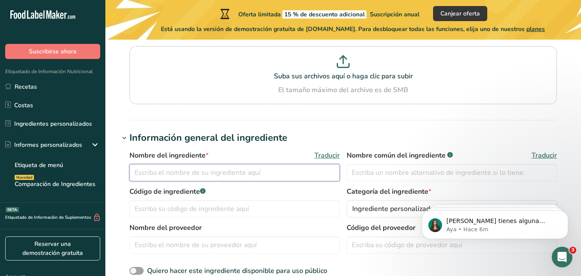
click at [223, 174] on input "text" at bounding box center [234, 172] width 210 height 17
type input "Natural color"
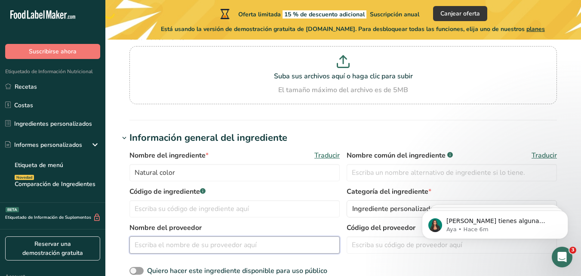
click at [234, 245] on input "text" at bounding box center [234, 244] width 210 height 17
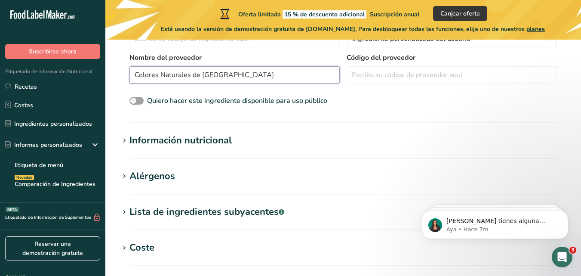
scroll to position [266, 0]
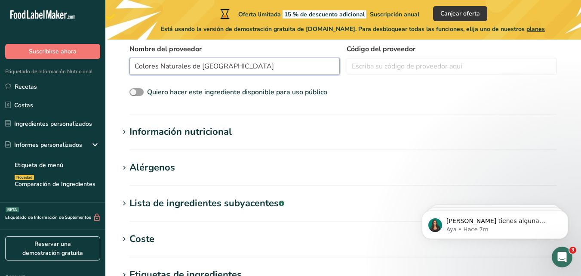
type input "Colores Naturales de [GEOGRAPHIC_DATA]"
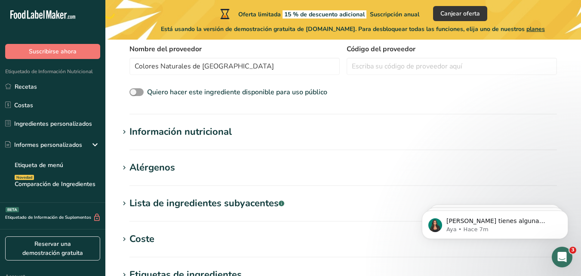
click at [135, 131] on div "Información nutricional" at bounding box center [180, 132] width 102 height 14
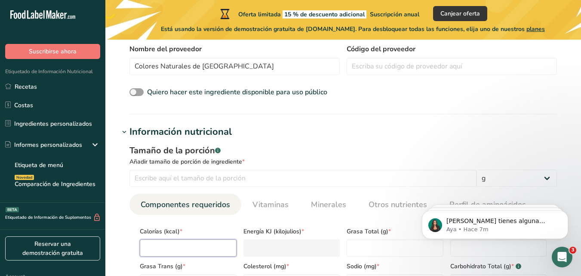
click at [172, 246] on input "number" at bounding box center [188, 247] width 97 height 17
type input "0"
type KJ "0"
type input "0"
click at [353, 245] on Fat "0" at bounding box center [395, 247] width 97 height 17
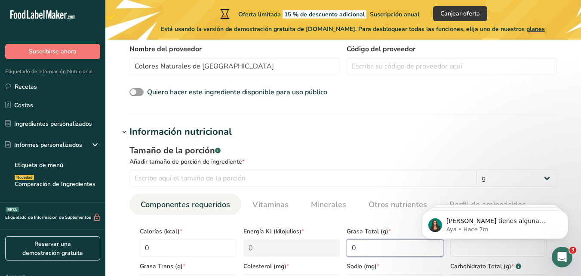
type Fat "0"
click at [459, 246] on body "Si tienes alguna pregunta no dudes en consultarnos. ¡Estamos aquí para ayudarte…" at bounding box center [495, 222] width 165 height 53
click at [453, 245] on body "Si tienes alguna pregunta no dudes en consultarnos. ¡Estamos aquí para ayudarte…" at bounding box center [495, 222] width 165 height 53
click at [468, 247] on body "Si tienes alguna pregunta no dudes en consultarnos. ¡Estamos aquí para ayudarte…" at bounding box center [495, 222] width 165 height 53
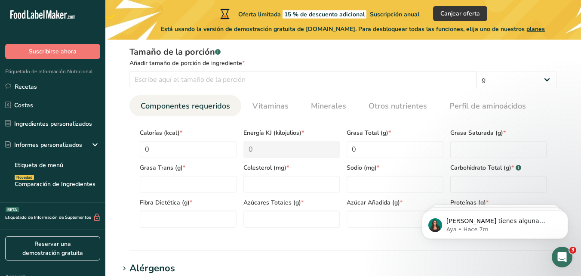
scroll to position [374, 0]
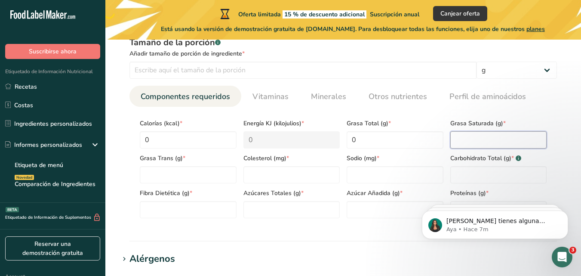
click at [494, 141] on Fat "number" at bounding box center [498, 139] width 97 height 17
type Fat "0"
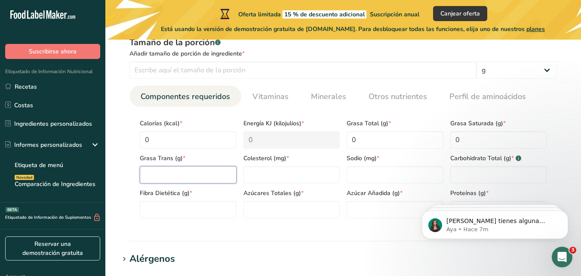
click at [173, 174] on Fat "number" at bounding box center [188, 174] width 97 height 17
type Fat "0"
click at [254, 179] on input "number" at bounding box center [291, 174] width 97 height 17
type input "0"
click at [358, 175] on input "number" at bounding box center [395, 174] width 97 height 17
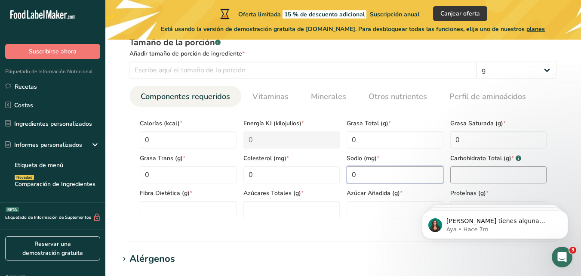
type input "0"
click at [464, 173] on Carbohydrates "number" at bounding box center [498, 174] width 97 height 17
type Carbohydrates "0"
click at [195, 208] on Fiber "0" at bounding box center [188, 209] width 97 height 17
type Fiber "0"
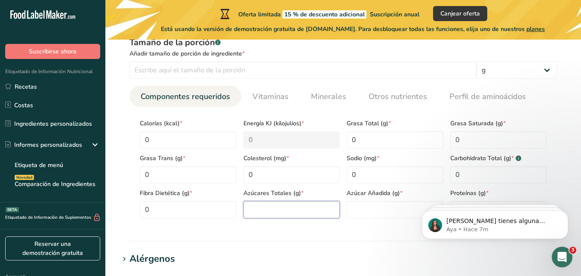
click at [256, 213] on Sugars "number" at bounding box center [291, 209] width 97 height 17
type Sugars "0"
click at [355, 205] on Sugars "number" at bounding box center [395, 209] width 97 height 17
type Sugars "0"
click at [455, 203] on body "Si tienes alguna pregunta no dudes en consultarnos. ¡Estamos aquí para ayudarte…" at bounding box center [495, 222] width 165 height 53
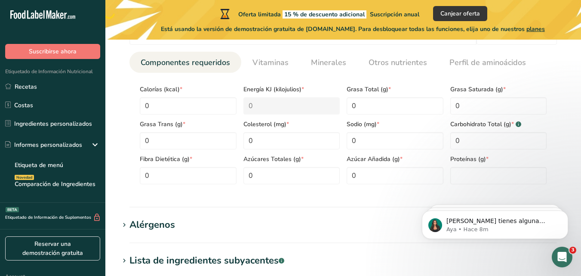
scroll to position [413, 0]
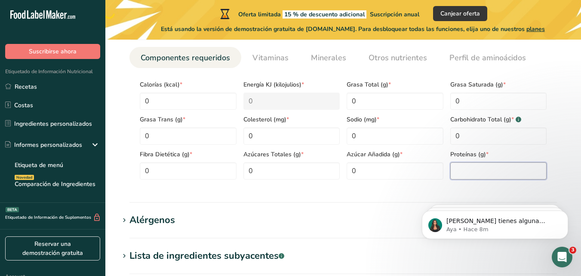
click at [493, 170] on input "number" at bounding box center [498, 170] width 97 height 17
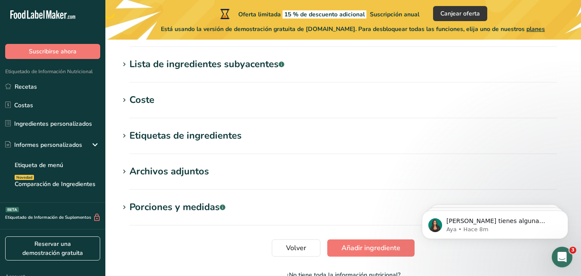
scroll to position [658, 0]
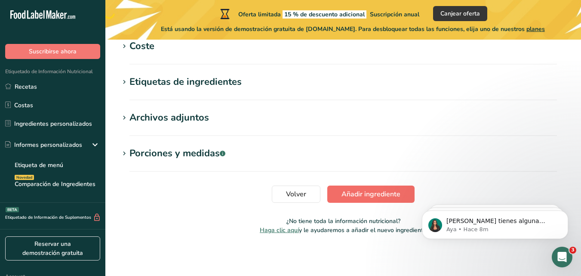
type input "0"
click at [383, 194] on span "Añadir ingrediente" at bounding box center [371, 194] width 59 height 10
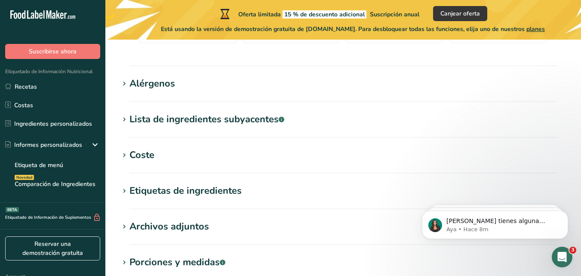
scroll to position [435, 0]
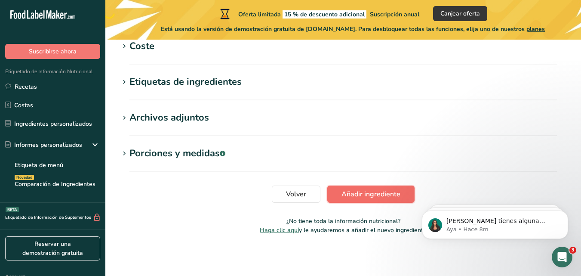
click at [352, 193] on span "Añadir ingrediente" at bounding box center [371, 194] width 59 height 10
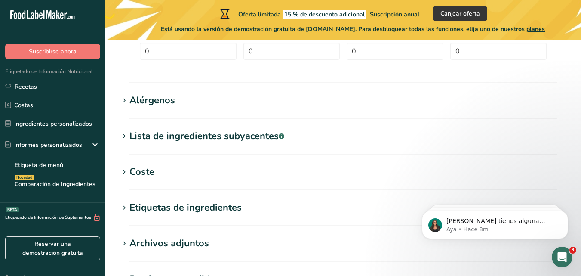
scroll to position [158, 0]
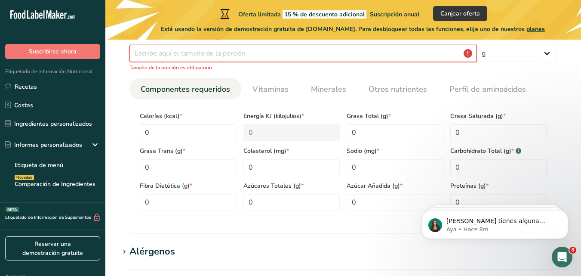
click at [263, 58] on input "number" at bounding box center [302, 53] width 347 height 17
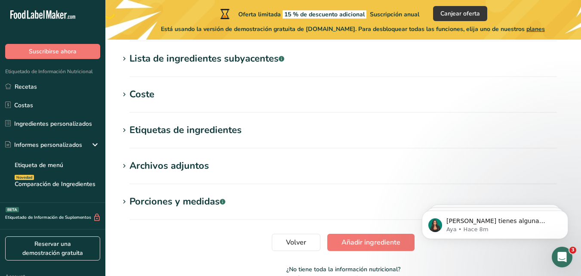
scroll to position [425, 0]
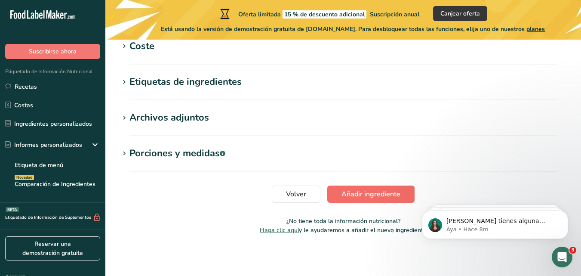
type input "100"
click at [361, 195] on span "Añadir ingrediente" at bounding box center [371, 194] width 59 height 10
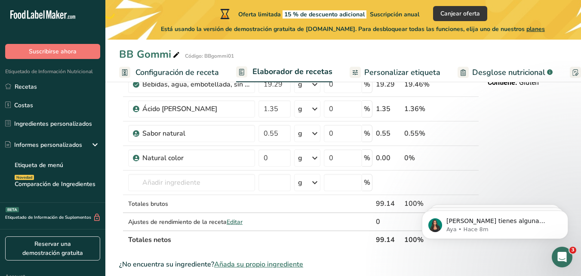
scroll to position [249, 0]
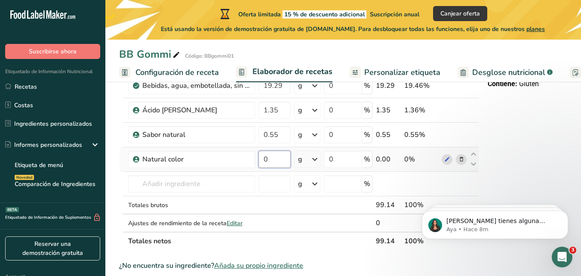
click at [268, 159] on input "0" at bounding box center [275, 159] width 32 height 17
type input "0.16"
click at [197, 180] on div "Ingrediente * Cantidad * Unidad * Desperdicio * .a-a{fill:#347362;}.b-a{fill:#f…" at bounding box center [299, 66] width 360 height 367
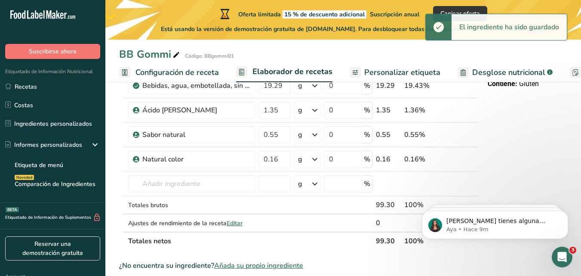
scroll to position [387, 0]
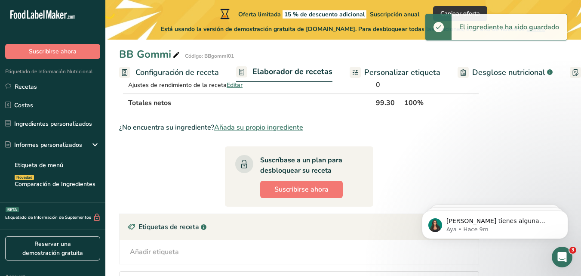
click at [263, 127] on span "Añada su propio ingrediente" at bounding box center [258, 127] width 89 height 10
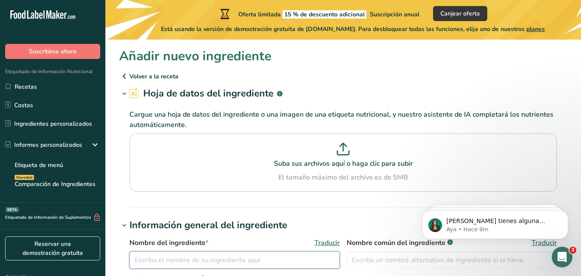
click at [194, 256] on input "text" at bounding box center [234, 259] width 210 height 17
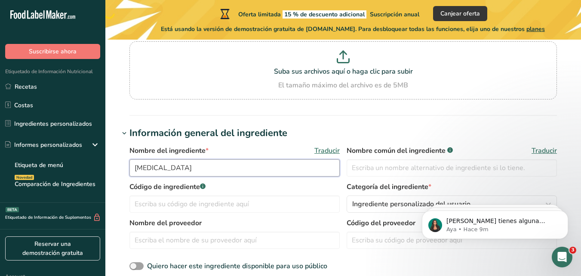
scroll to position [124, 0]
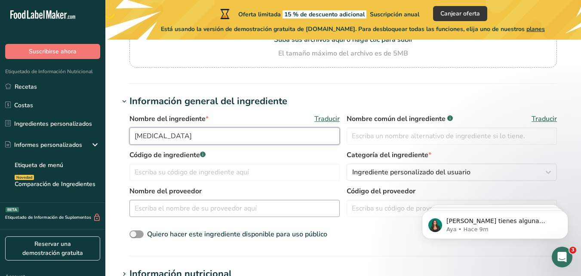
type input "[MEDICAL_DATA]"
click at [268, 204] on input "text" at bounding box center [234, 208] width 210 height 17
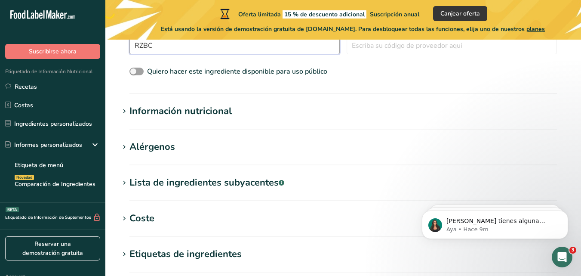
scroll to position [287, 0]
type input "RZBC"
click at [173, 113] on div "Información nutricional" at bounding box center [180, 110] width 102 height 14
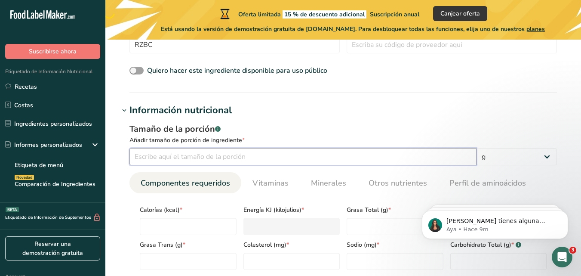
click at [176, 154] on input "number" at bounding box center [302, 156] width 347 height 17
type input "100"
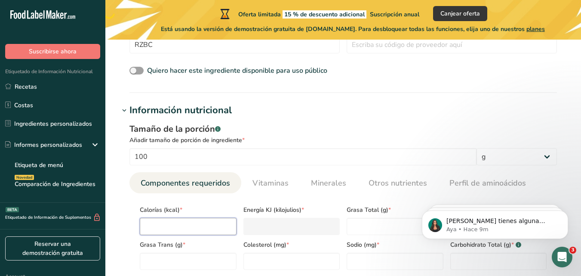
click at [170, 226] on input "number" at bounding box center [188, 226] width 97 height 17
type input "0"
type KJ "0"
type input "0"
click at [379, 222] on Fat "number" at bounding box center [395, 226] width 97 height 17
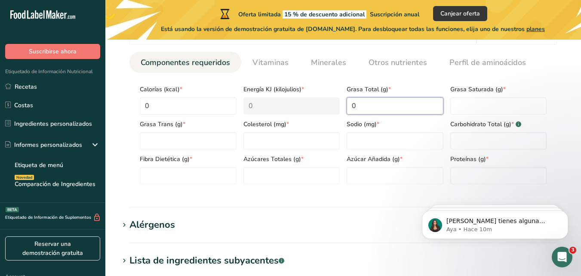
scroll to position [411, 0]
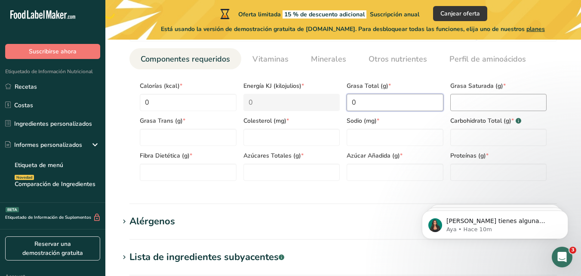
type Fat "0"
click at [501, 109] on Fat "number" at bounding box center [498, 102] width 97 height 17
type Fat "0"
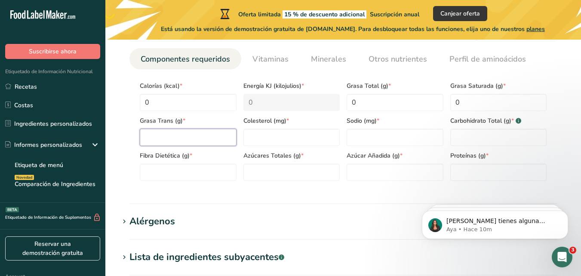
click at [206, 134] on Fat "number" at bounding box center [188, 137] width 97 height 17
type Fat "0"
click at [290, 137] on input "number" at bounding box center [291, 137] width 97 height 17
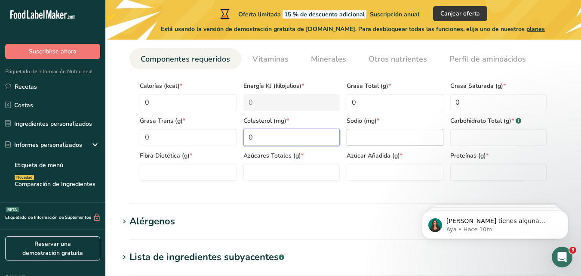
type input "0"
click at [356, 140] on input "number" at bounding box center [395, 137] width 97 height 17
type input "0"
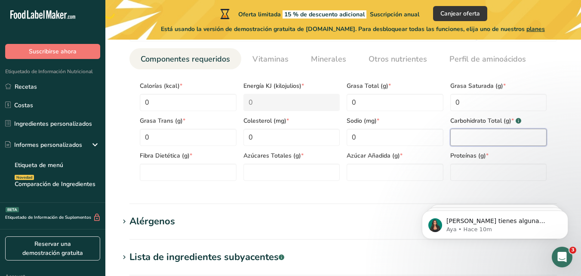
click at [452, 141] on Carbohydrates "number" at bounding box center [498, 137] width 97 height 17
type Carbohydrates "0"
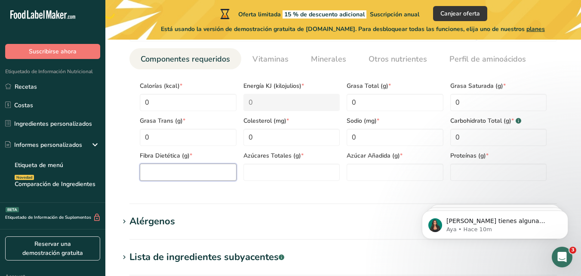
click at [185, 172] on Fiber "number" at bounding box center [188, 171] width 97 height 17
type Fiber "0"
click at [259, 176] on Sugars "number" at bounding box center [291, 171] width 97 height 17
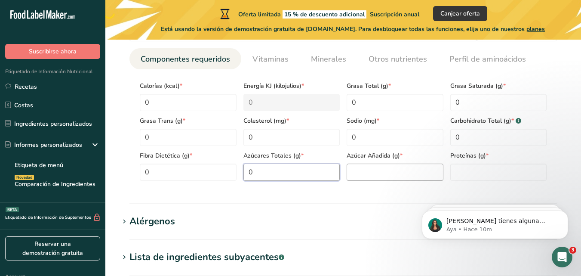
type Sugars "0"
click at [352, 172] on Sugars "0" at bounding box center [395, 171] width 97 height 17
type Sugars "0"
click at [459, 170] on input "number" at bounding box center [498, 171] width 97 height 17
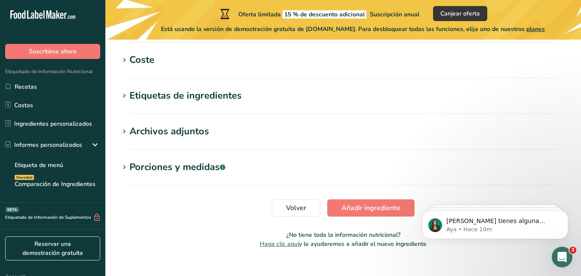
scroll to position [658, 0]
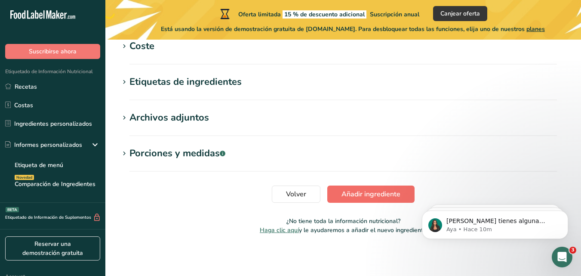
type input "0"
click at [373, 196] on span "Añadir ingrediente" at bounding box center [371, 194] width 59 height 10
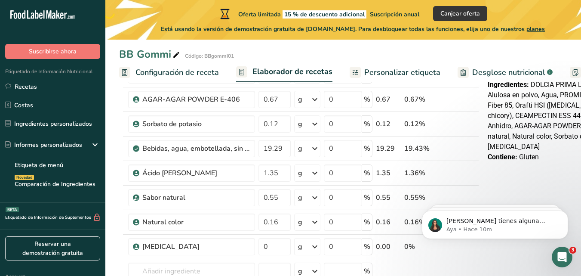
scroll to position [189, 0]
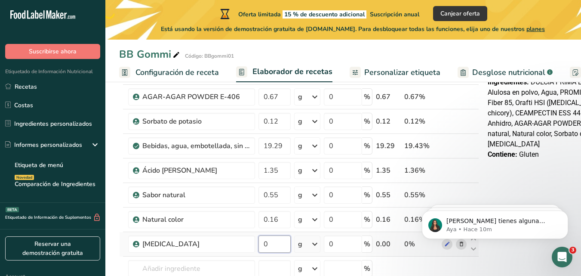
click at [268, 244] on input "0" at bounding box center [275, 243] width 32 height 17
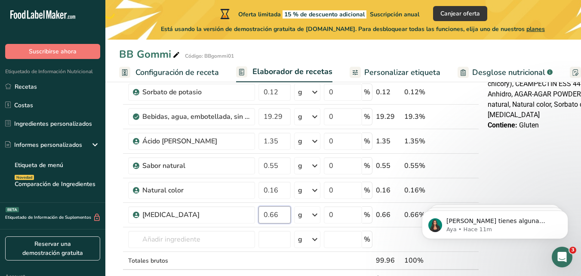
scroll to position [221, 0]
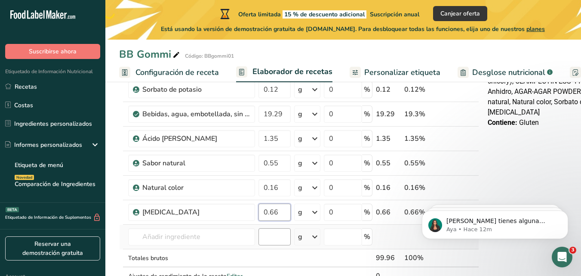
type input "0.66"
click at [278, 231] on div "Ingrediente * Cantidad * Unidad * Desperdicio * .a-a{fill:#347362;}.b-a{fill:#f…" at bounding box center [299, 107] width 360 height 391
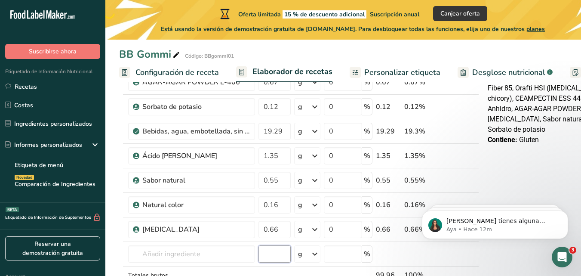
scroll to position [211, 0]
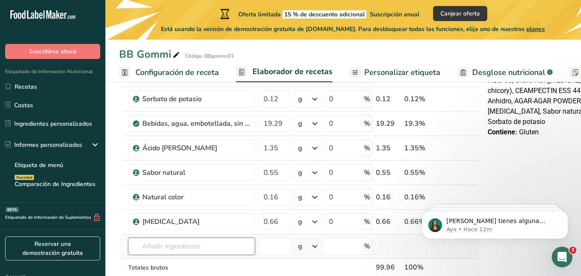
click at [197, 242] on input "text" at bounding box center [191, 245] width 127 height 17
type input "capol 480"
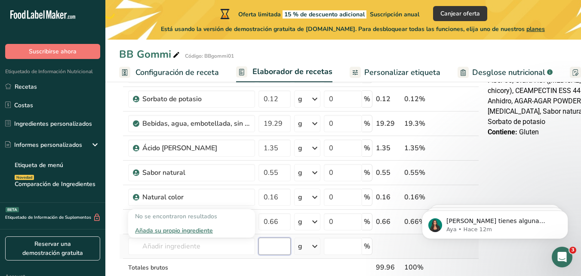
click at [276, 245] on input "number" at bounding box center [275, 245] width 32 height 17
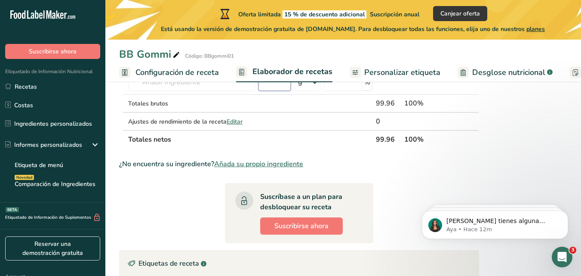
scroll to position [376, 0]
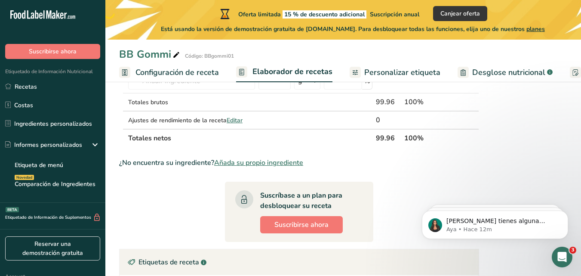
click at [275, 162] on span "Añada su propio ingrediente" at bounding box center [258, 162] width 89 height 10
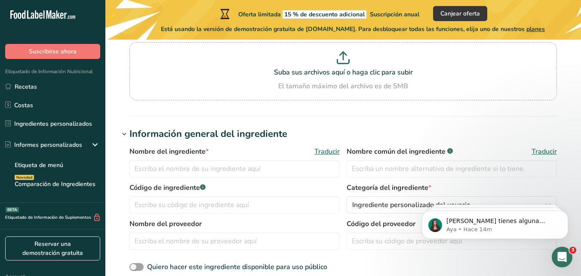
scroll to position [98, 0]
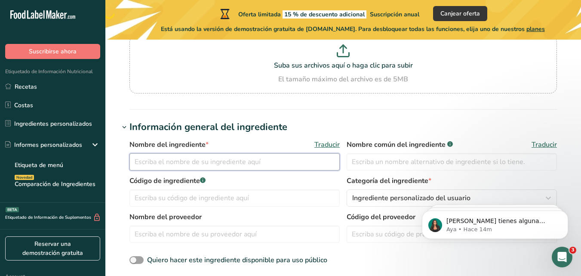
click at [262, 158] on input "text" at bounding box center [234, 161] width 210 height 17
type input "Capol 480"
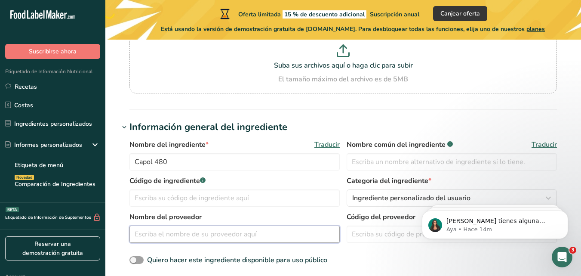
click at [239, 237] on input "text" at bounding box center [234, 233] width 210 height 17
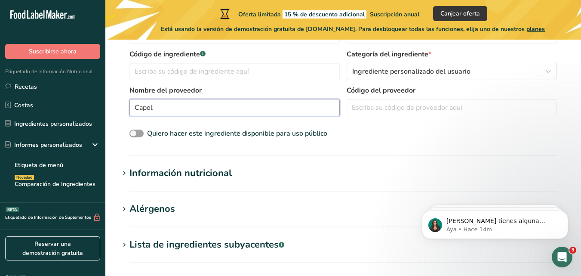
scroll to position [226, 0]
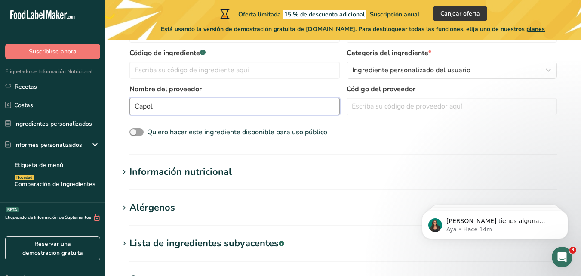
type input "Capol"
click at [121, 178] on icon at bounding box center [124, 172] width 8 height 12
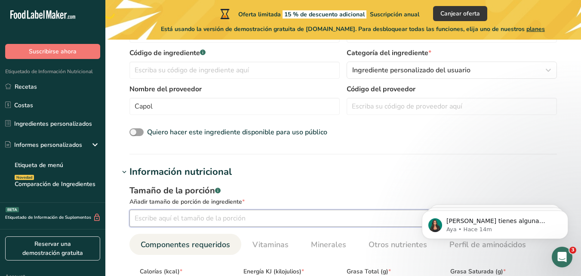
click at [154, 224] on input "number" at bounding box center [302, 218] width 347 height 17
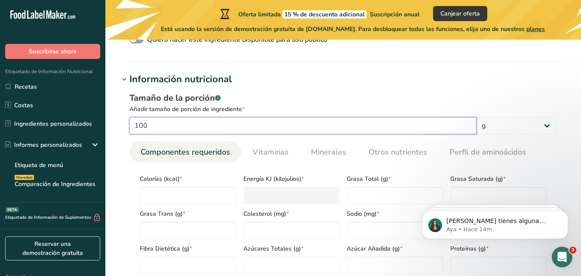
scroll to position [329, 0]
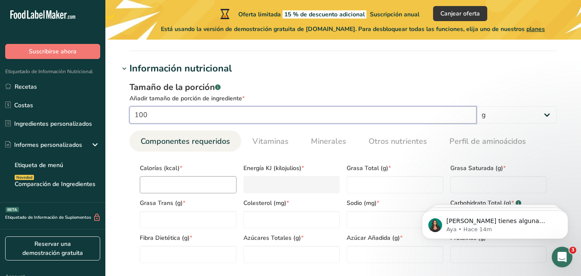
type input "100"
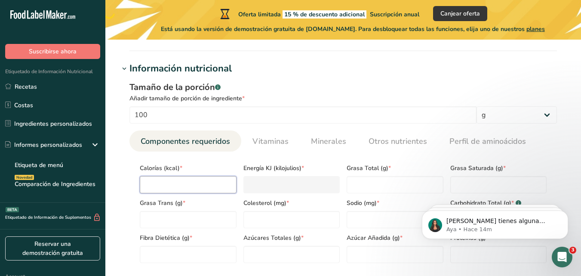
click at [160, 188] on input "number" at bounding box center [188, 184] width 97 height 17
type input "0"
type KJ "0"
type input "0"
click at [164, 213] on Fat "number" at bounding box center [188, 219] width 97 height 17
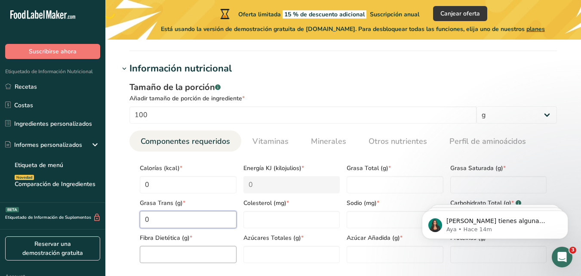
type Fat "0"
click at [164, 249] on Fiber "number" at bounding box center [188, 254] width 97 height 17
type Fiber "0"
click at [271, 249] on Sugars "number" at bounding box center [291, 254] width 97 height 17
type Sugars "0"
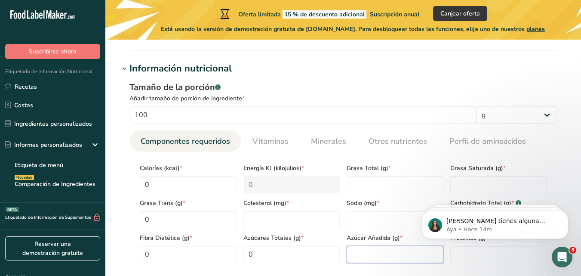
click at [364, 256] on Sugars "number" at bounding box center [395, 254] width 97 height 17
type Sugars "0"
click at [456, 255] on input "number" at bounding box center [498, 254] width 97 height 17
type input "0"
click at [382, 185] on Fat "number" at bounding box center [395, 184] width 97 height 17
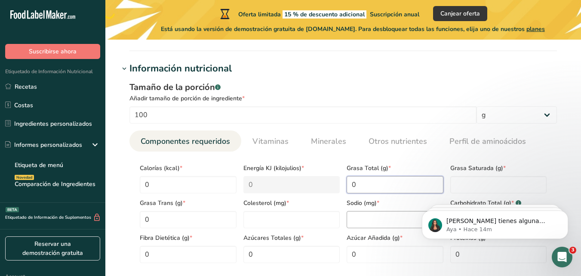
type Fat "0"
click at [371, 214] on input "number" at bounding box center [395, 219] width 97 height 17
type input "0"
click at [463, 182] on Fat "0" at bounding box center [498, 184] width 97 height 17
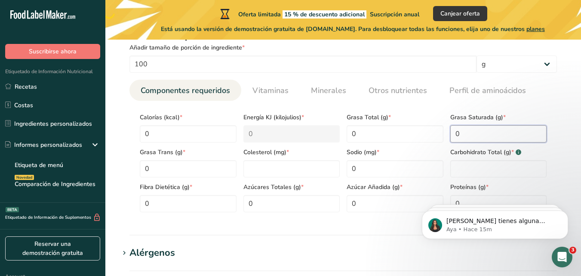
scroll to position [408, 0]
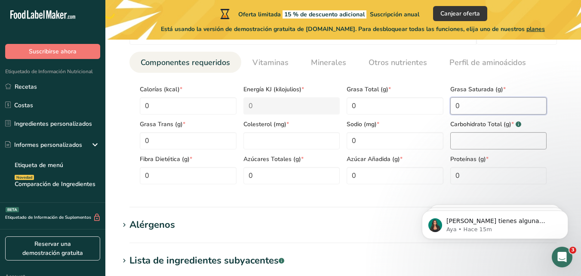
type Fat "0"
click at [481, 142] on Carbohydrates "number" at bounding box center [498, 140] width 97 height 17
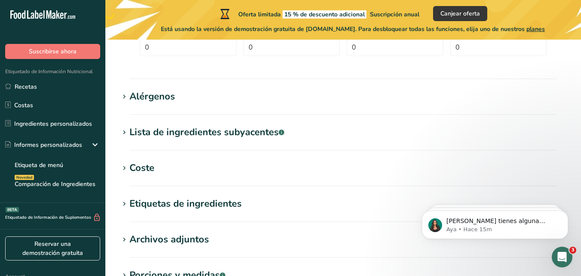
scroll to position [658, 0]
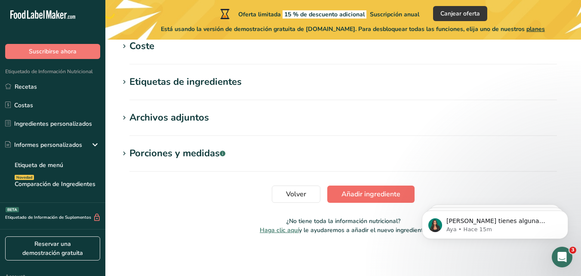
type Carbohydrates "0"
click at [375, 189] on span "Añadir ingrediente" at bounding box center [371, 194] width 59 height 10
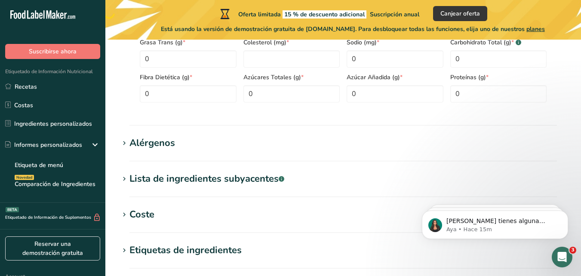
scroll to position [391, 0]
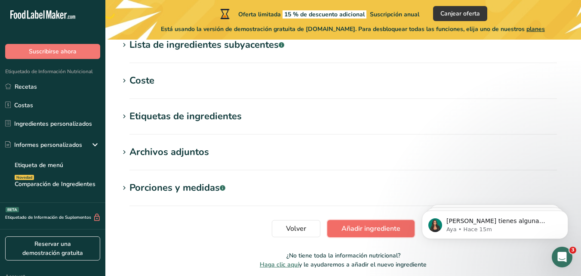
click at [370, 227] on span "Añadir ingrediente" at bounding box center [371, 228] width 59 height 10
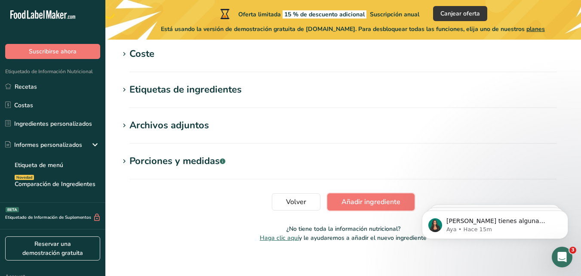
scroll to position [425, 0]
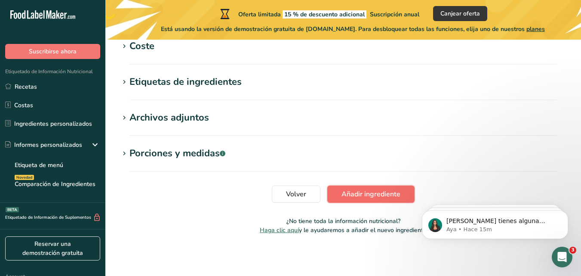
click at [391, 200] on button "Añadir ingrediente" at bounding box center [370, 193] width 87 height 17
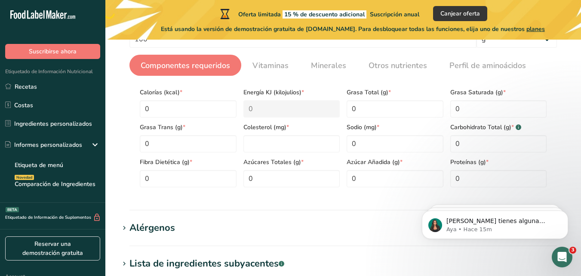
scroll to position [158, 0]
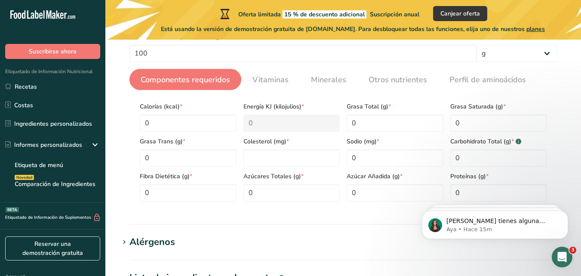
click at [259, 146] on div "Colesterol (mg) *" at bounding box center [292, 149] width 104 height 35
click at [259, 154] on input "number" at bounding box center [291, 157] width 97 height 17
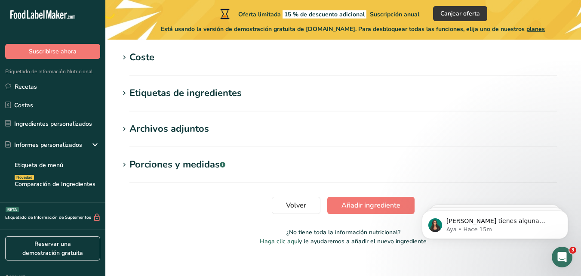
scroll to position [425, 0]
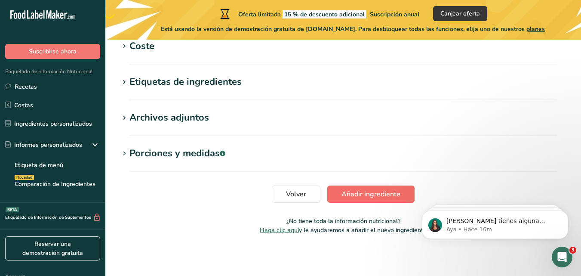
type input "0"
click at [381, 197] on span "Añadir ingrediente" at bounding box center [371, 194] width 59 height 10
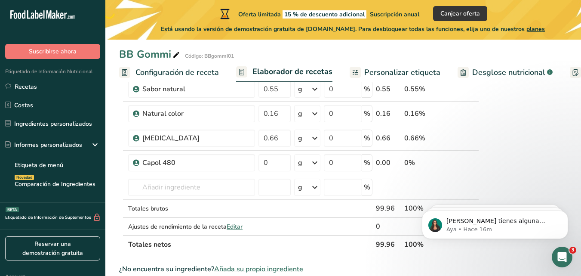
scroll to position [296, 0]
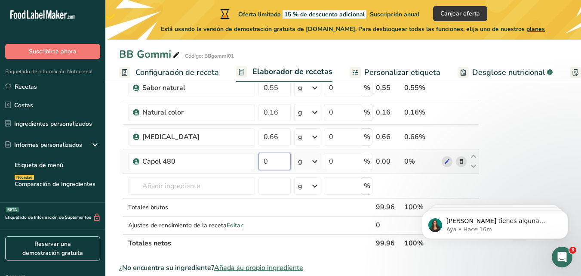
click at [273, 162] on input "0" at bounding box center [275, 161] width 32 height 17
type input "4"
type input "0.04"
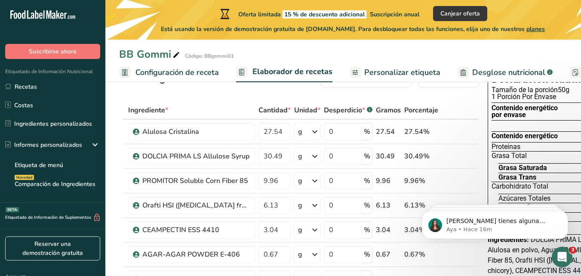
scroll to position [0, 0]
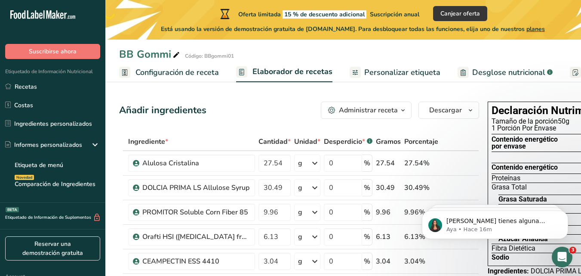
click at [403, 74] on span "Personalizar etiqueta" at bounding box center [402, 73] width 76 height 12
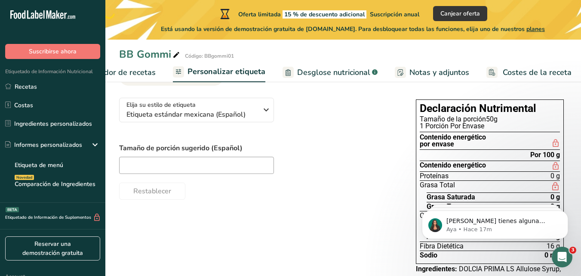
scroll to position [52, 0]
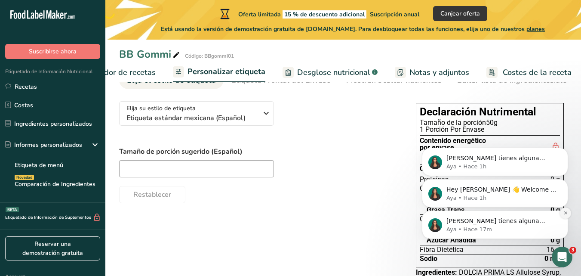
click at [565, 213] on icon "Dismiss notification" at bounding box center [566, 212] width 5 height 5
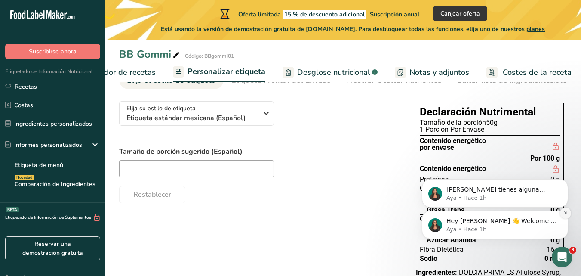
drag, startPoint x: 565, startPoint y: 241, endPoint x: 565, endPoint y: 213, distance: 28.4
click at [565, 213] on icon "Dismiss notification" at bounding box center [566, 212] width 5 height 5
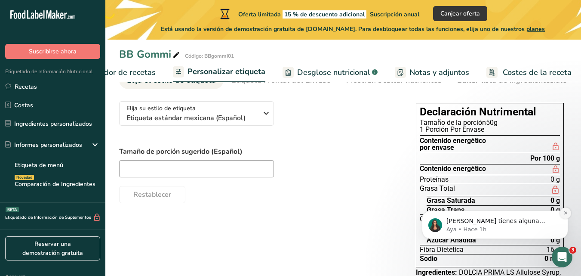
drag, startPoint x: 565, startPoint y: 245, endPoint x: 565, endPoint y: 213, distance: 31.8
click at [565, 213] on icon "Dismiss notification" at bounding box center [566, 212] width 5 height 5
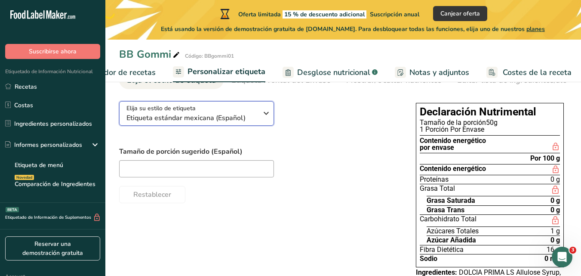
click at [263, 117] on icon "button" at bounding box center [266, 112] width 10 height 15
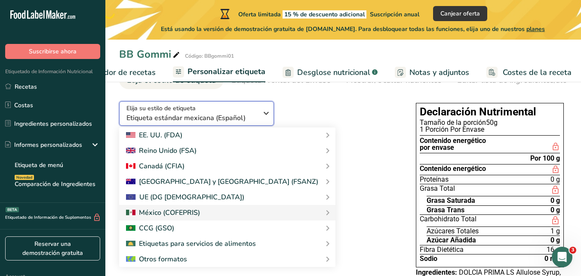
click at [263, 117] on icon "button" at bounding box center [266, 112] width 10 height 15
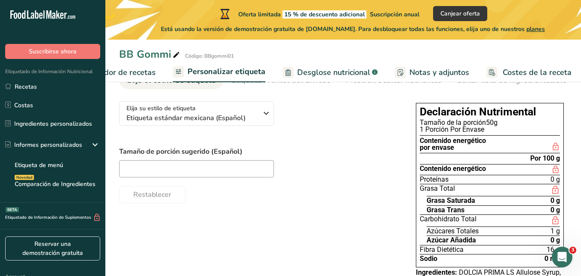
click at [302, 129] on div "Elija su estilo de etiqueta Etiqueta estándar mexicana (Español) [GEOGRAPHIC_DA…" at bounding box center [259, 148] width 280 height 109
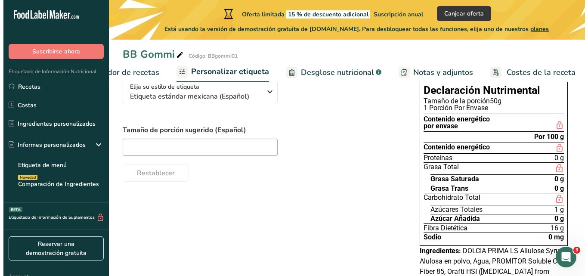
scroll to position [73, 0]
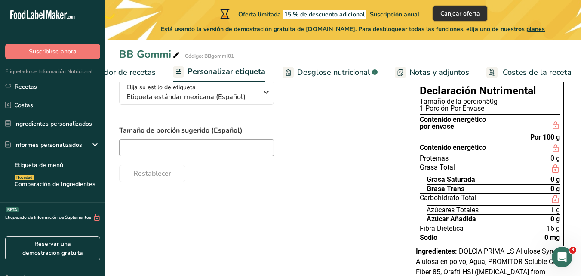
click at [461, 15] on span "Canjear oferta" at bounding box center [461, 13] width 40 height 9
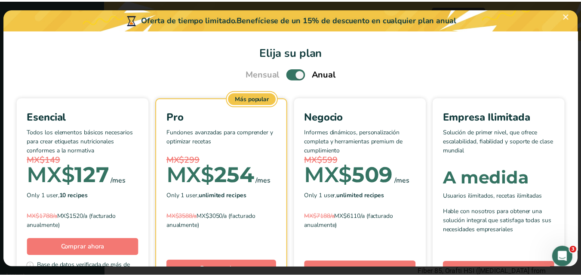
scroll to position [0, 170]
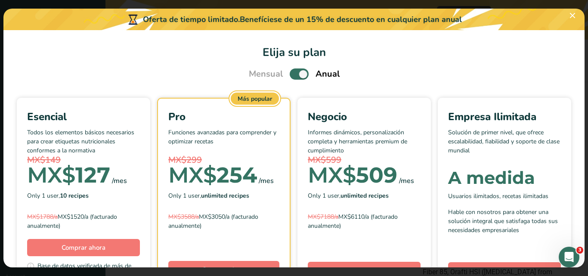
click at [290, 77] on span "Pick Your Pricing Plan Modal" at bounding box center [299, 73] width 19 height 11
click at [290, 77] on input "Pick Your Pricing Plan Modal" at bounding box center [293, 74] width 6 height 6
checkbox input "false"
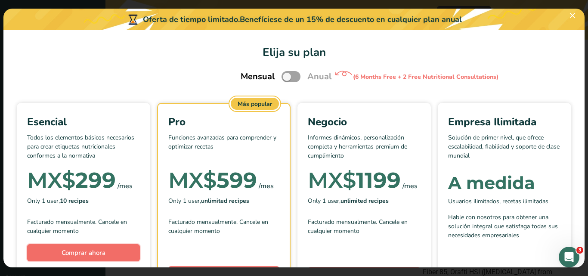
click at [105, 254] on span "Comprar ahora" at bounding box center [84, 252] width 44 height 9
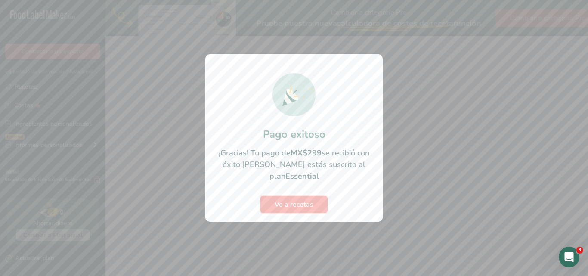
click at [302, 202] on span "Ve a recetas" at bounding box center [293, 204] width 39 height 10
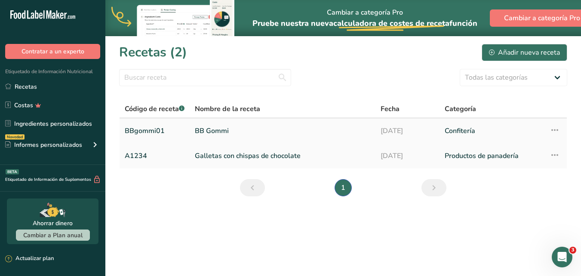
click at [221, 132] on link "BB Gommi" at bounding box center [283, 131] width 176 height 18
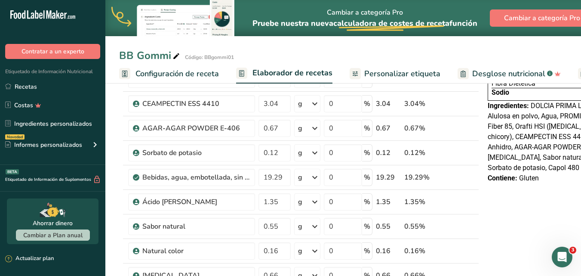
scroll to position [161, 0]
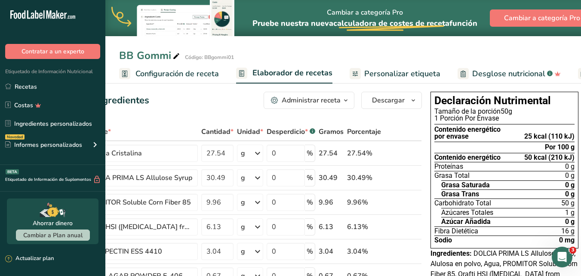
scroll to position [0, 0]
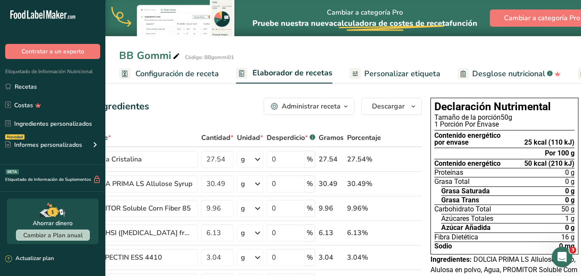
click at [508, 75] on span "Desglose nutricional" at bounding box center [508, 74] width 73 height 12
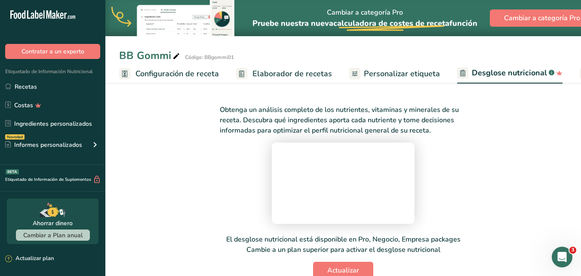
click at [368, 74] on span "Personalizar etiqueta" at bounding box center [402, 74] width 76 height 12
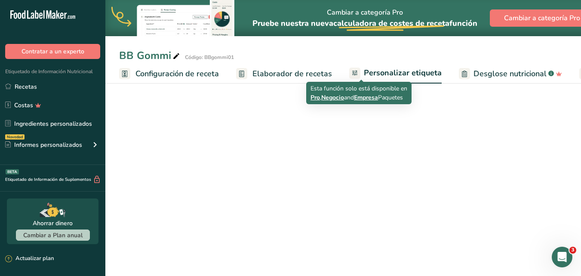
scroll to position [0, 193]
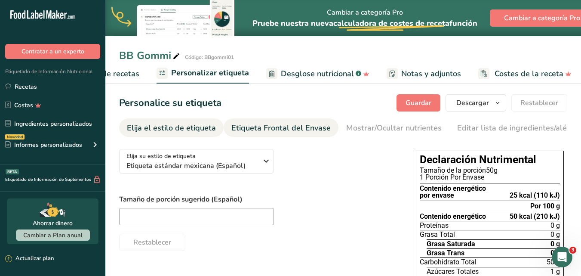
click at [279, 128] on div "Etiqueta Frontal del Envase" at bounding box center [280, 128] width 99 height 12
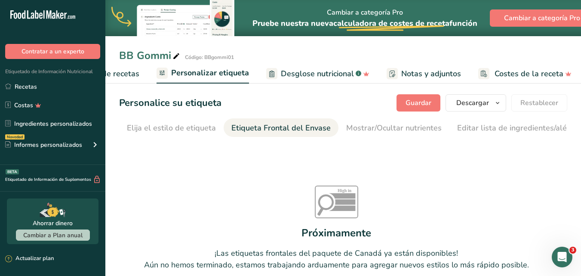
scroll to position [0, 102]
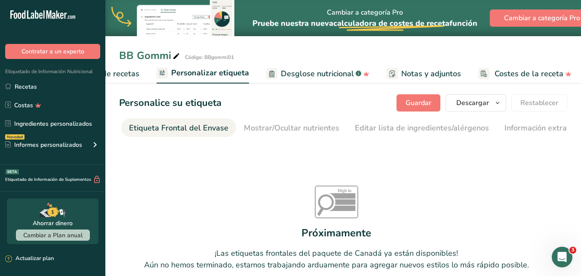
click at [194, 125] on div "Etiqueta Frontal del Envase" at bounding box center [178, 128] width 99 height 12
click at [195, 72] on span "Personalizar etiqueta" at bounding box center [210, 73] width 78 height 12
click at [162, 125] on div "Etiqueta Frontal del Envase" at bounding box center [178, 128] width 99 height 12
click at [123, 73] on span "Elaborador de recetas" at bounding box center [100, 74] width 80 height 12
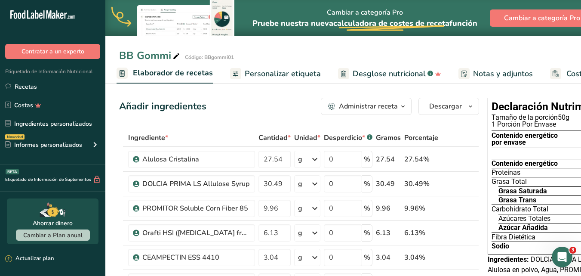
click at [284, 71] on span "Personalizar etiqueta" at bounding box center [283, 74] width 76 height 12
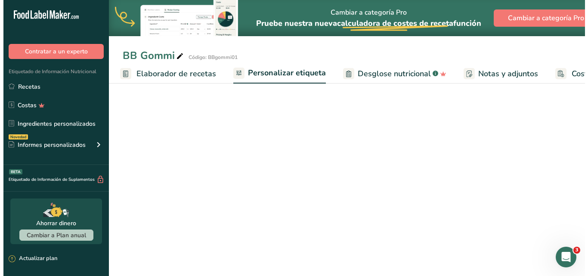
scroll to position [0, 193]
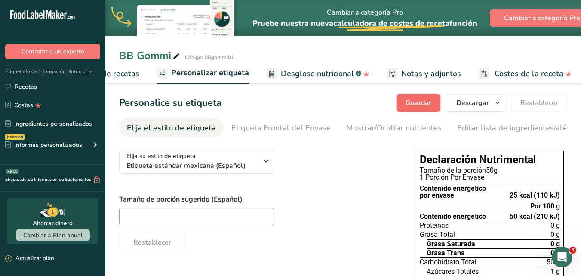
click at [419, 99] on span "Guardar" at bounding box center [419, 103] width 26 height 10
click at [475, 102] on span "Descargar" at bounding box center [472, 103] width 33 height 10
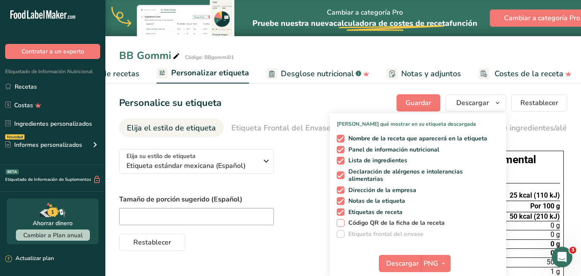
click at [344, 223] on span at bounding box center [341, 223] width 8 height 8
click at [342, 223] on input "Código QR de la ficha de la receta" at bounding box center [340, 223] width 6 height 6
checkbox input "true"
click at [407, 261] on span "Descargar" at bounding box center [402, 263] width 33 height 10
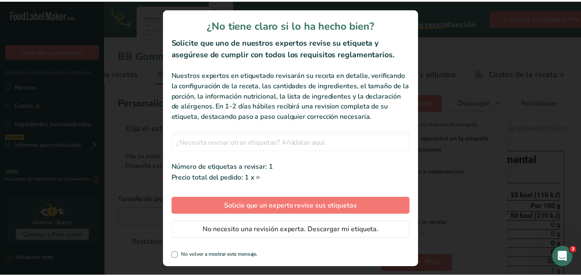
scroll to position [0, 186]
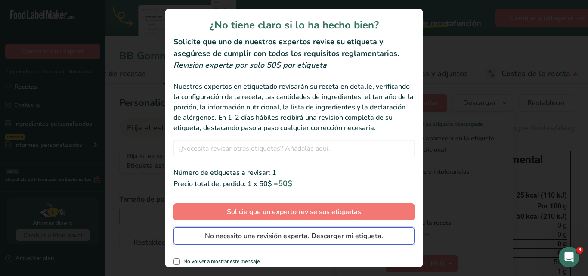
click at [287, 241] on span "No necesito una revisión experta. Descargar mi etiqueta." at bounding box center [294, 236] width 178 height 10
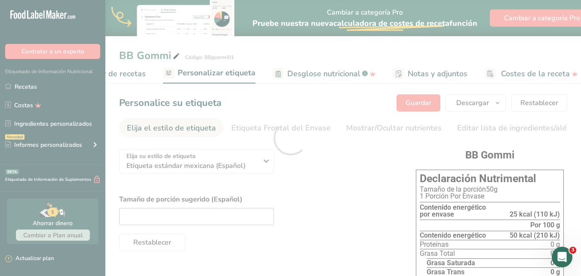
scroll to position [0, 0]
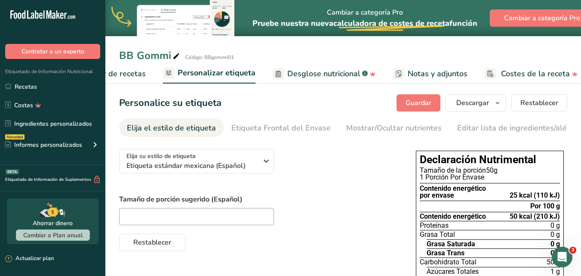
click at [133, 76] on span "Elaborador de recetas" at bounding box center [106, 74] width 80 height 12
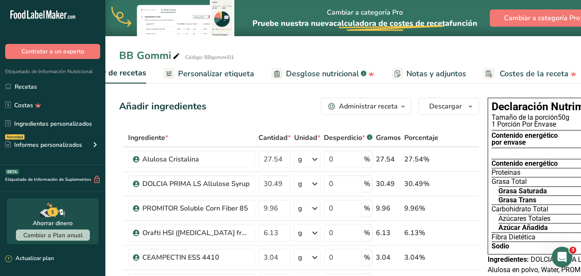
scroll to position [0, 120]
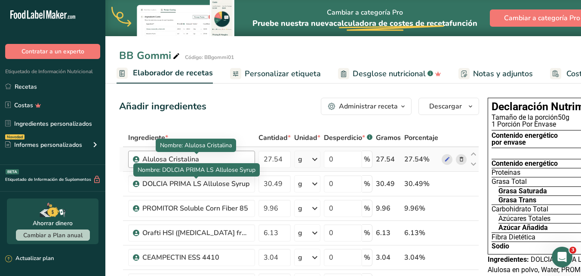
click at [201, 161] on div "Alulosa Cristalina" at bounding box center [196, 159] width 108 height 10
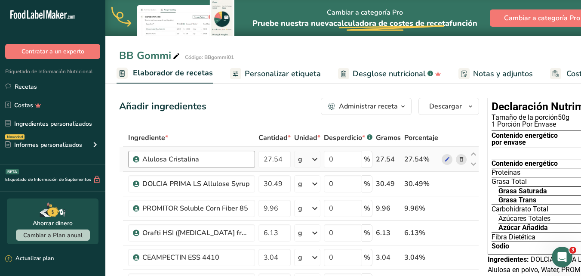
click at [203, 159] on div "Alulosa Cristalina" at bounding box center [196, 159] width 108 height 10
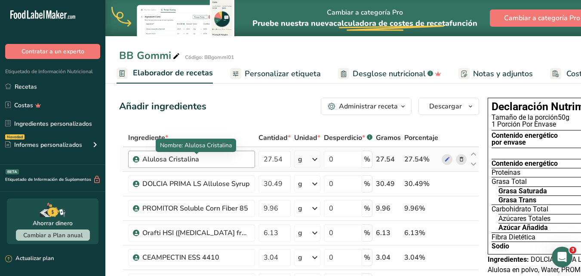
click at [203, 159] on div "Alulosa Cristalina" at bounding box center [196, 159] width 108 height 10
click at [445, 160] on icon at bounding box center [447, 159] width 6 height 9
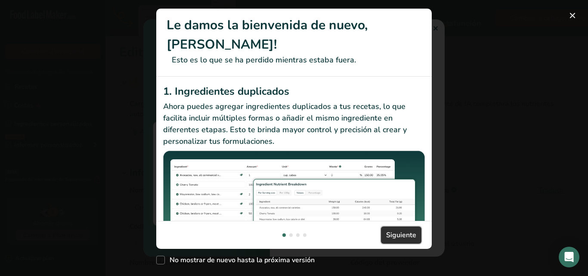
click at [395, 232] on span "Siguiente" at bounding box center [401, 235] width 30 height 10
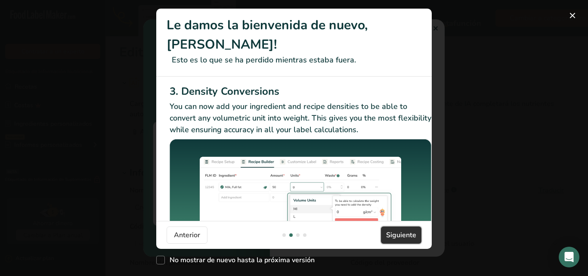
click at [395, 232] on span "Siguiente" at bounding box center [401, 235] width 30 height 10
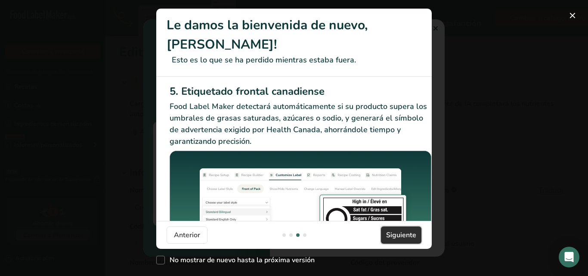
click at [395, 232] on span "Siguiente" at bounding box center [401, 235] width 30 height 10
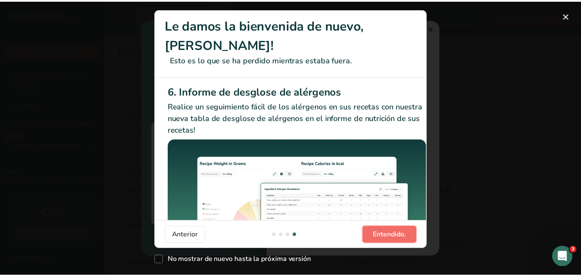
scroll to position [0, 0]
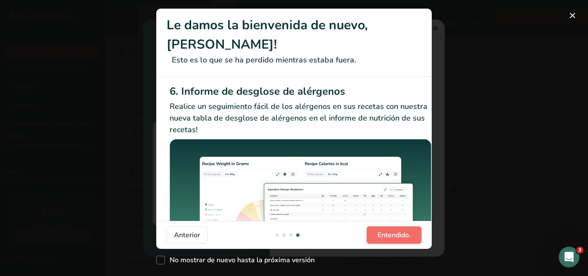
click at [395, 232] on span "Entendido." at bounding box center [393, 235] width 33 height 10
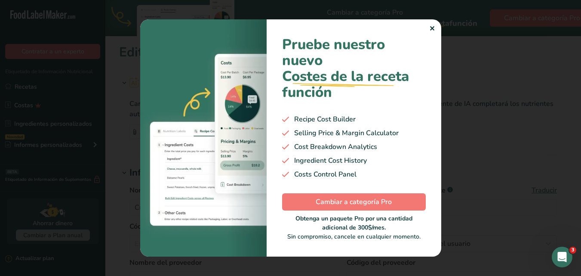
click at [431, 26] on div "✕" at bounding box center [432, 29] width 6 height 10
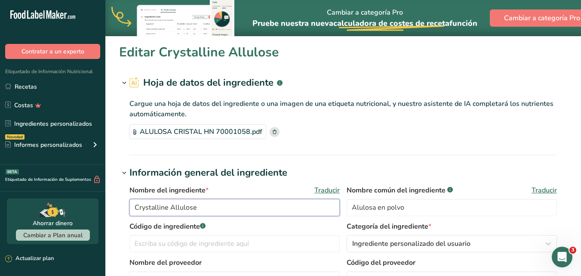
click at [225, 206] on input "Crystalline Allulose" at bounding box center [234, 207] width 210 height 17
type input "C"
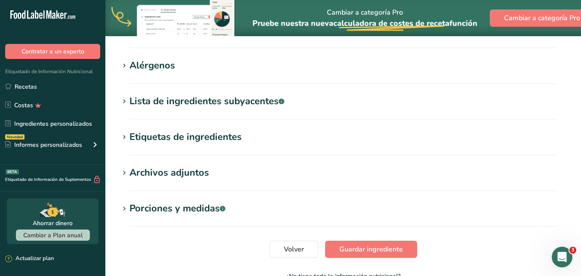
scroll to position [324, 0]
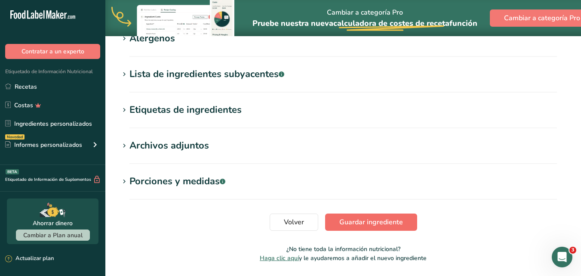
type input "Alulosa"
click at [386, 217] on span "Guardar ingrediente" at bounding box center [371, 222] width 64 height 10
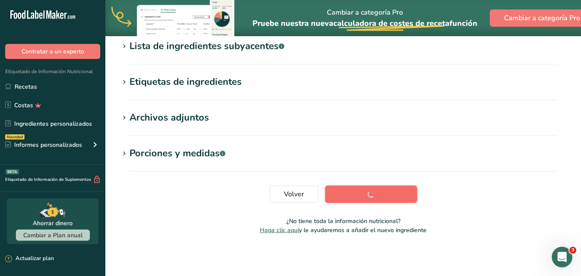
scroll to position [151, 0]
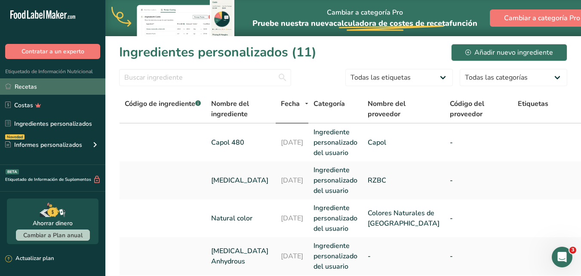
click at [27, 89] on link "Recetas" at bounding box center [52, 86] width 105 height 16
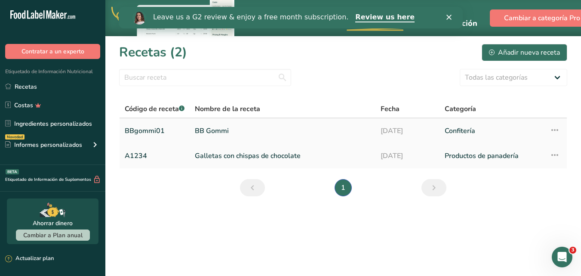
click at [211, 131] on link "BB Gommi" at bounding box center [283, 131] width 176 height 18
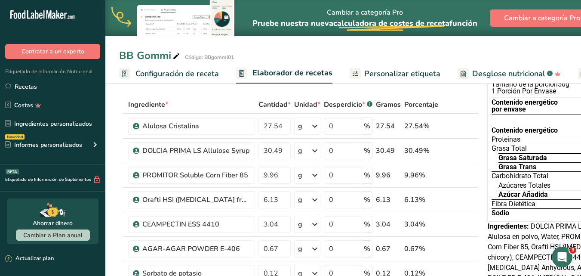
scroll to position [51, 0]
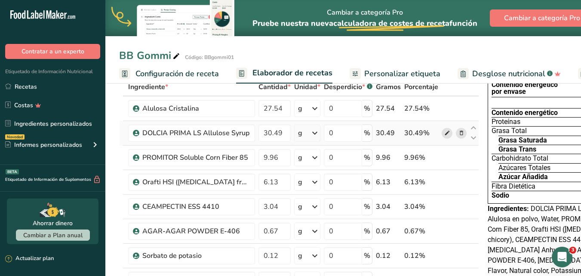
click at [446, 133] on icon at bounding box center [447, 133] width 6 height 9
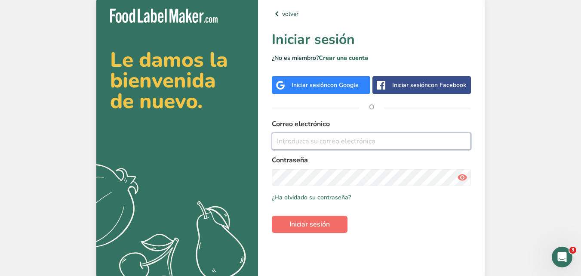
type input "alonso@gommi-li.com"
drag, startPoint x: 314, startPoint y: 219, endPoint x: 268, endPoint y: 10, distance: 213.6
click at [314, 219] on button "Iniciar sesión" at bounding box center [310, 224] width 76 height 17
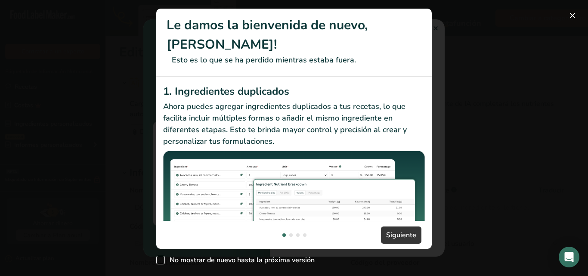
click at [159, 257] on span "New Features" at bounding box center [160, 260] width 9 height 9
click at [159, 257] on input "No mostrar de nuevo hasta la próxima versión" at bounding box center [159, 260] width 6 height 6
checkbox input "true"
click at [571, 15] on button "New Features" at bounding box center [572, 16] width 14 height 14
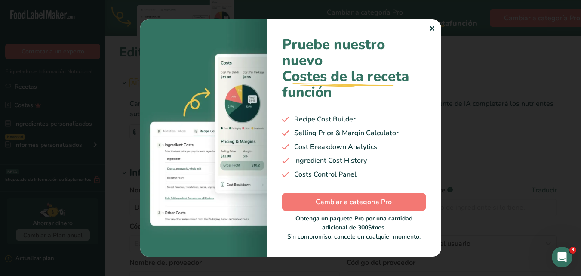
click at [431, 28] on div "✕" at bounding box center [432, 29] width 6 height 10
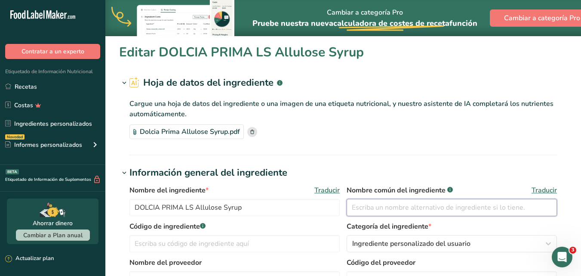
click at [384, 205] on input "text" at bounding box center [452, 207] width 210 height 17
click at [196, 207] on input "DOLCIA PRIMA LS Allulose Syrup" at bounding box center [234, 207] width 210 height 17
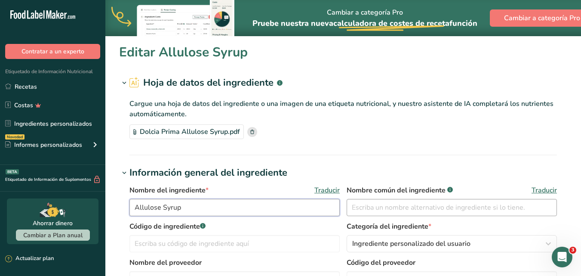
type input "Allulose Syrup"
click at [364, 203] on input "text" at bounding box center [452, 207] width 210 height 17
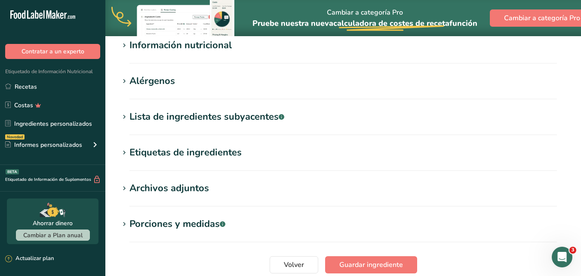
scroll to position [320, 0]
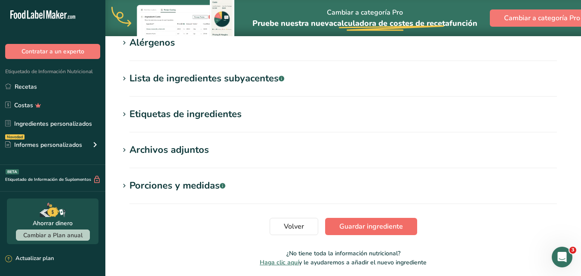
type input "Jarabe de Alulosa"
click at [347, 222] on span "Guardar ingrediente" at bounding box center [371, 226] width 64 height 10
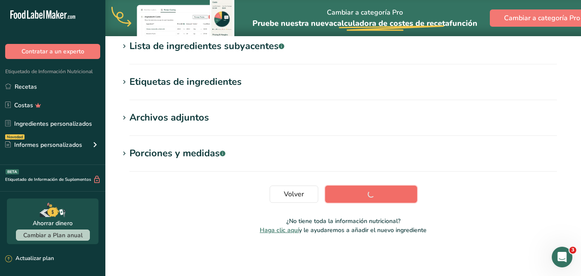
scroll to position [147, 0]
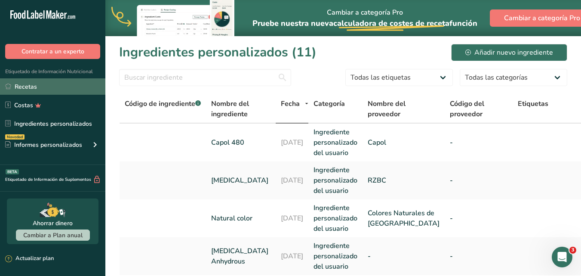
click at [26, 87] on link "Recetas" at bounding box center [52, 86] width 105 height 16
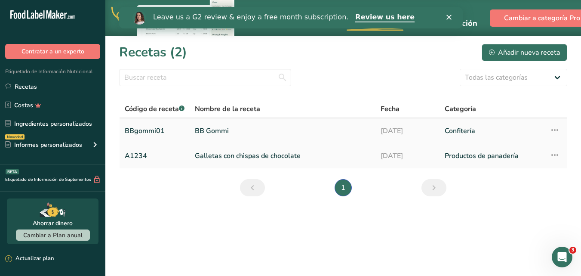
click at [211, 129] on link "BB Gommi" at bounding box center [283, 131] width 176 height 18
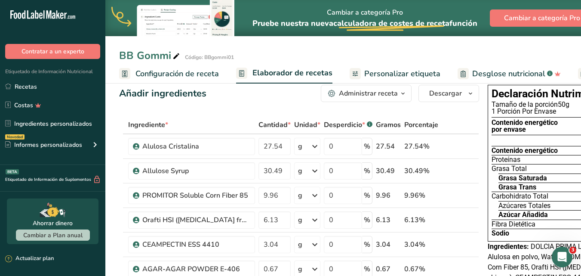
scroll to position [12, 0]
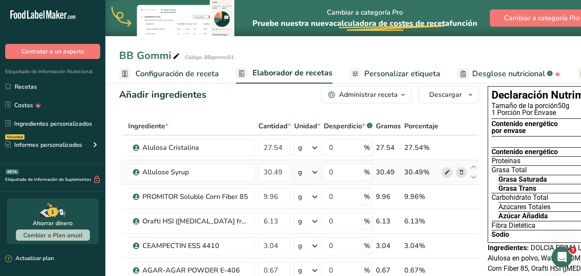
click at [447, 170] on icon at bounding box center [447, 172] width 6 height 9
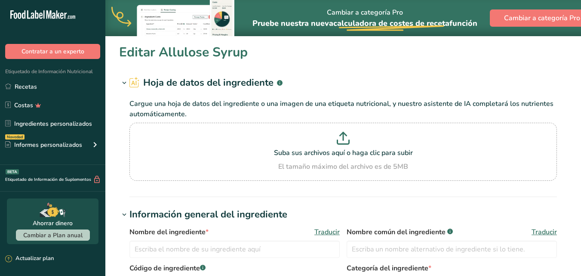
type input "Allulose Syrup"
type input "Jarabe de Alulosa"
type input "[PERSON_NAME] & [PERSON_NAME]"
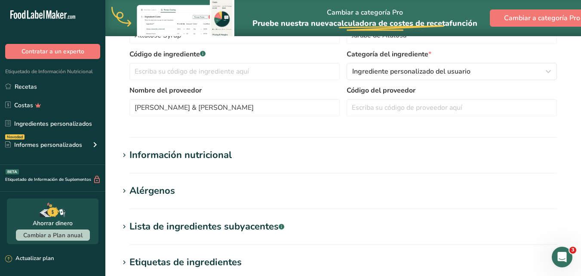
scroll to position [215, 0]
click at [126, 188] on icon at bounding box center [124, 190] width 8 height 12
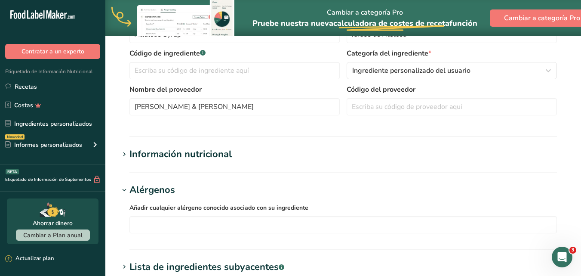
click at [125, 265] on icon at bounding box center [124, 267] width 8 height 12
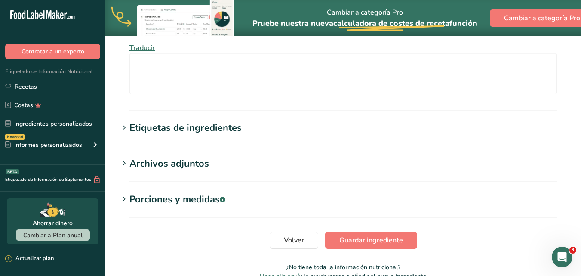
scroll to position [456, 0]
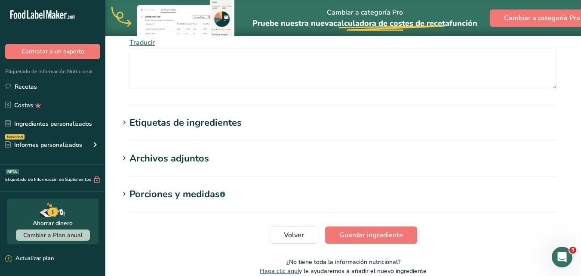
click at [123, 122] on icon at bounding box center [124, 123] width 8 height 12
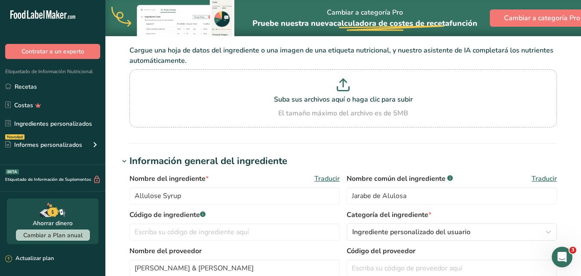
scroll to position [48, 0]
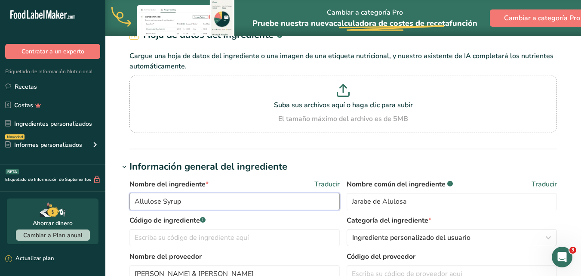
click at [191, 200] on input "Allulose Syrup" at bounding box center [234, 201] width 210 height 17
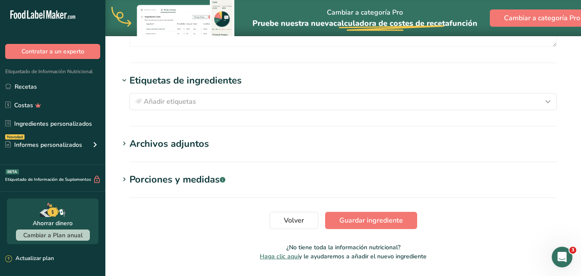
scroll to position [505, 0]
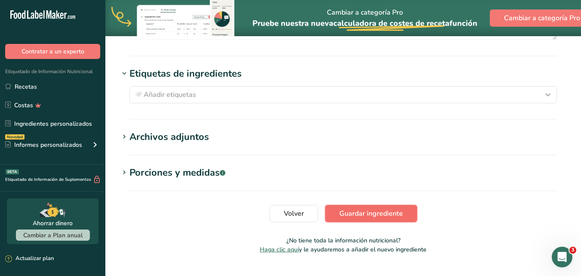
click at [373, 210] on span "Guardar ingrediente" at bounding box center [371, 213] width 64 height 10
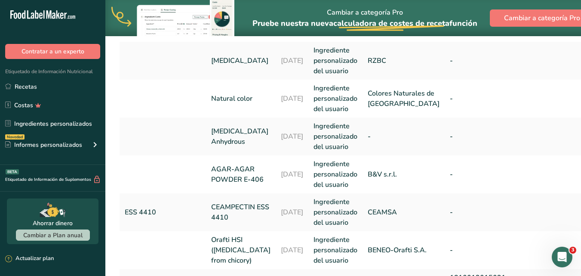
scroll to position [121, 0]
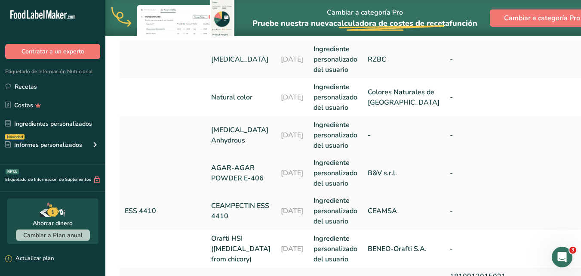
click at [581, 180] on icon at bounding box center [588, 171] width 10 height 15
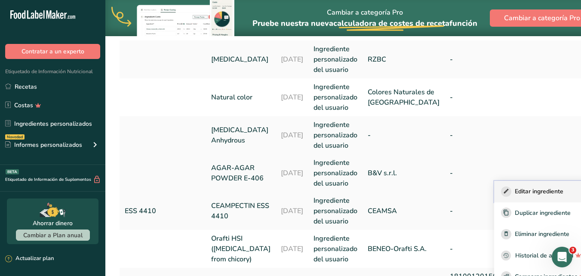
click at [515, 196] on span "Editar ingrediente" at bounding box center [539, 191] width 49 height 9
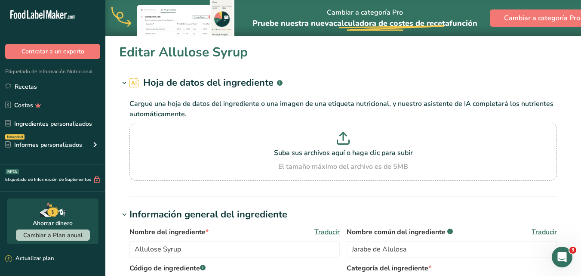
type input "AGAR-AGAR POWDER E-406"
type input "B&V s.r.l."
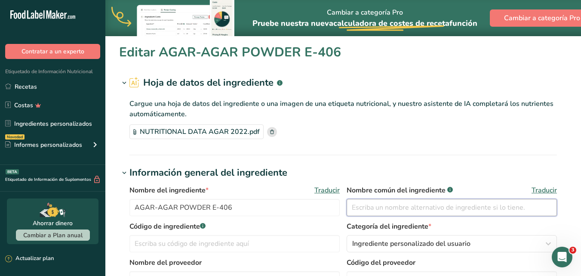
click at [389, 207] on input "text" at bounding box center [452, 207] width 210 height 17
type input "Agar agar"
click at [262, 206] on input "AGAR-AGAR POWDER E-406" at bounding box center [234, 207] width 210 height 17
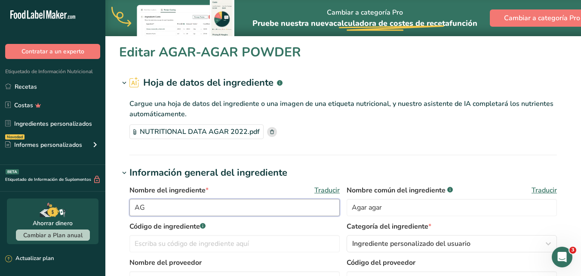
type input "A"
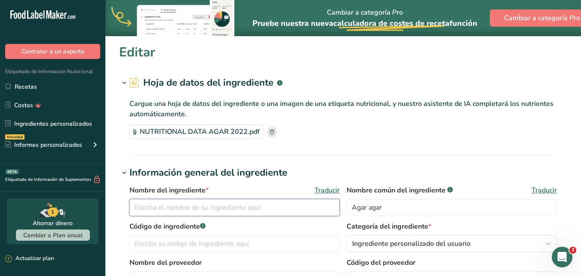
type input "s"
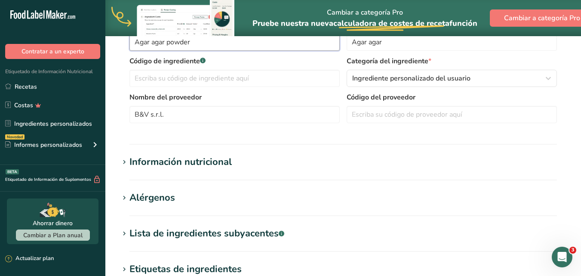
scroll to position [170, 0]
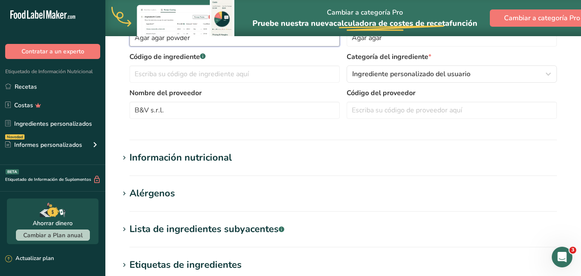
type input "Agar agar powder"
click at [125, 191] on icon at bounding box center [124, 194] width 8 height 12
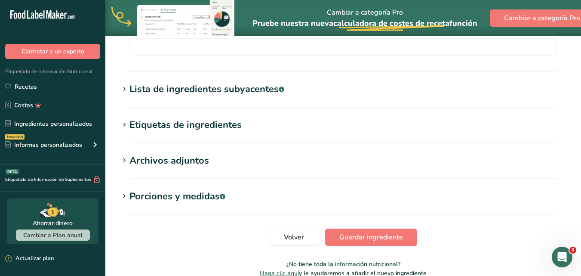
scroll to position [394, 0]
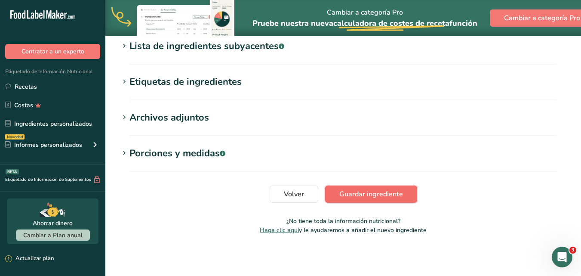
click at [383, 198] on span "Guardar ingrediente" at bounding box center [371, 194] width 64 height 10
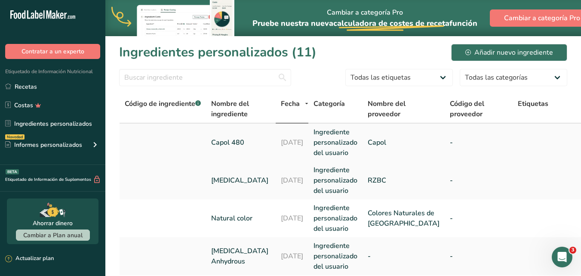
click at [581, 149] on icon at bounding box center [588, 141] width 10 height 15
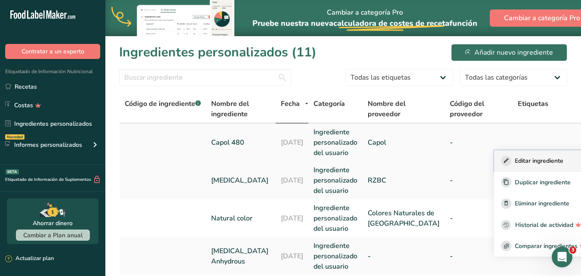
click at [515, 165] on span "Editar ingrediente" at bounding box center [539, 160] width 49 height 9
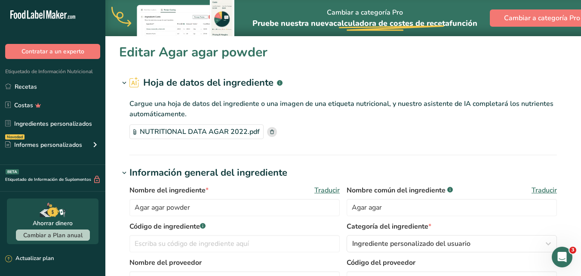
type input "Capol 480"
type input "Capol"
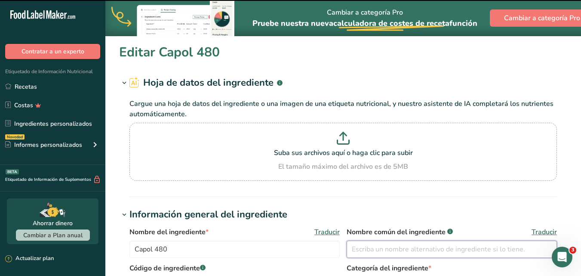
click at [436, 250] on input "text" at bounding box center [452, 248] width 210 height 17
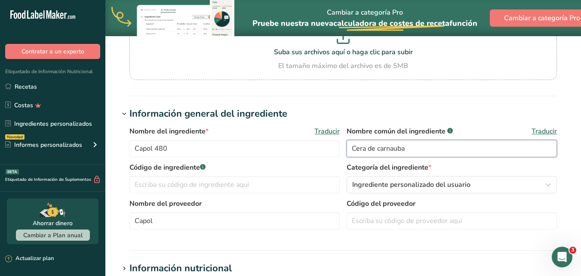
scroll to position [120, 0]
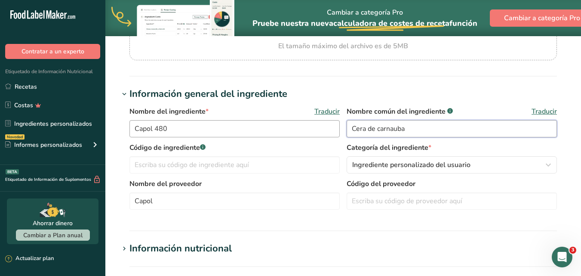
type input "Cera de carnauba"
click at [205, 125] on input "Capol 480" at bounding box center [234, 128] width 210 height 17
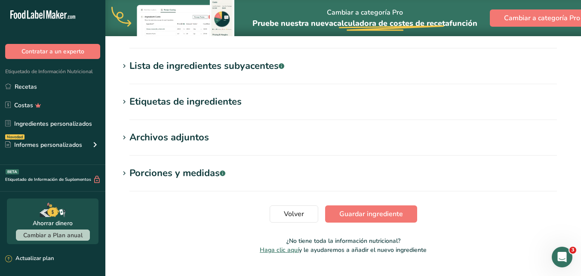
scroll to position [375, 0]
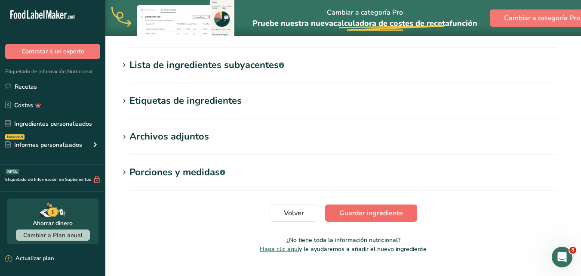
type input "Carnauba wax"
click at [387, 216] on span "Guardar ingrediente" at bounding box center [371, 213] width 64 height 10
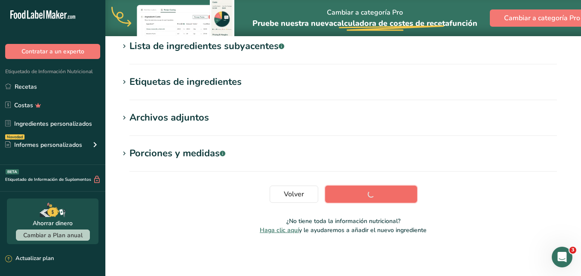
scroll to position [160, 0]
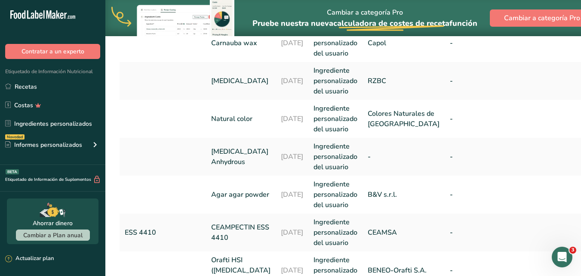
scroll to position [103, 0]
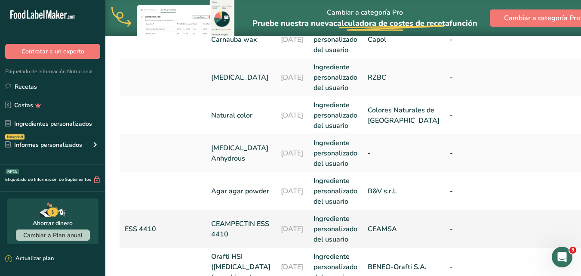
click at [581, 236] on icon at bounding box center [588, 227] width 10 height 15
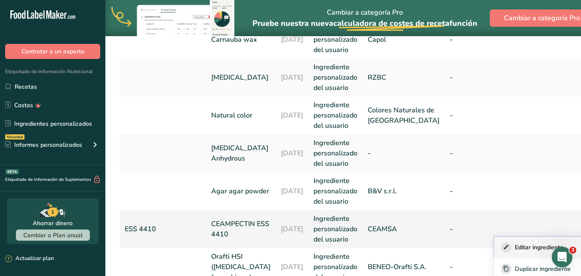
click at [527, 252] on span "Editar ingrediente" at bounding box center [539, 247] width 49 height 9
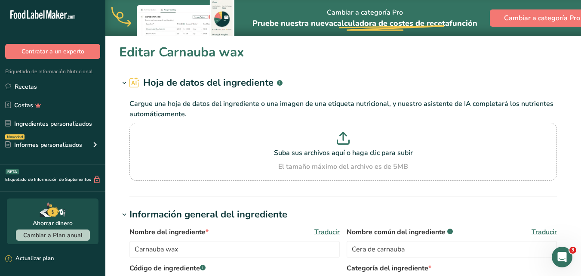
type input "CEAMPECTIN ESS 4410"
type input "ESS 4410"
type input "CEAMSA"
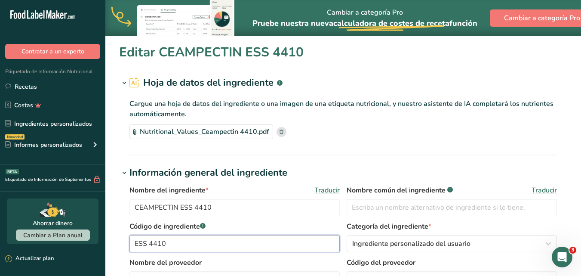
click at [242, 245] on input "ESS 4410" at bounding box center [234, 243] width 210 height 17
type input "E"
click at [246, 211] on input "CEAMPECTIN ESS 4410" at bounding box center [234, 207] width 210 height 17
click at [216, 239] on input "text" at bounding box center [234, 243] width 210 height 17
type input "ESS 4410"
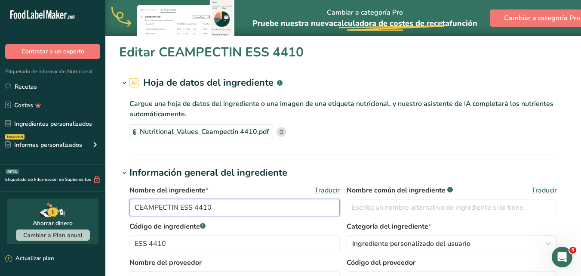
click at [222, 208] on input "CEAMPECTIN ESS 4410" at bounding box center [234, 207] width 210 height 17
type input "C"
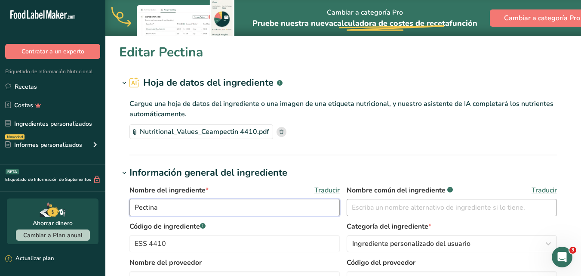
type input "Pectina"
click at [368, 214] on input "text" at bounding box center [452, 207] width 210 height 17
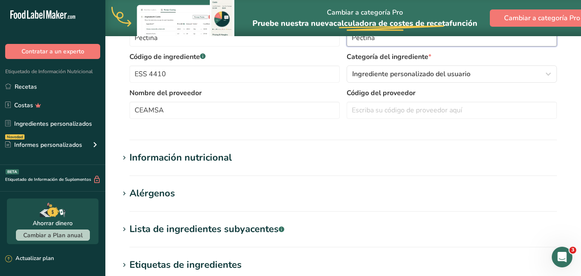
scroll to position [170, 0]
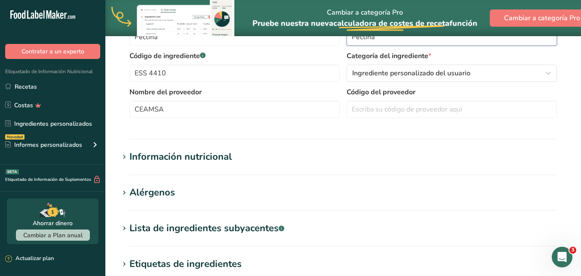
type input "Pectina"
click at [127, 193] on icon at bounding box center [124, 193] width 8 height 12
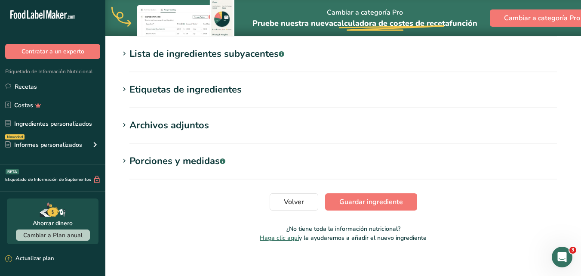
scroll to position [391, 0]
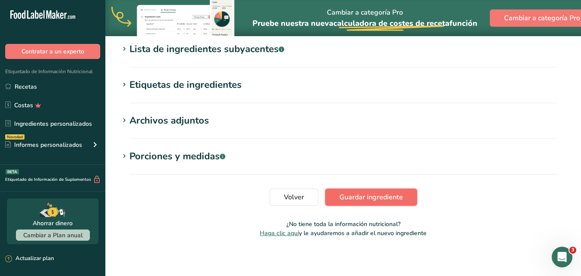
click at [379, 195] on span "Guardar ingrediente" at bounding box center [371, 197] width 64 height 10
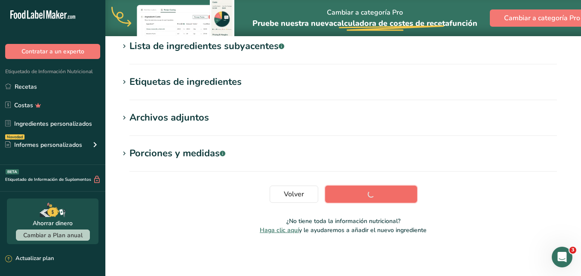
scroll to position [179, 0]
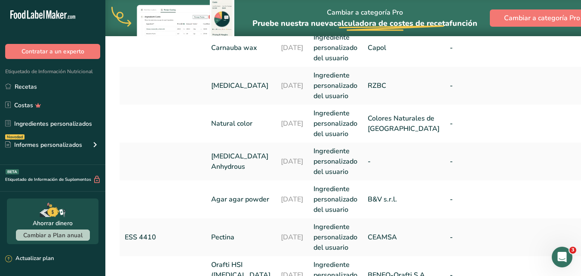
scroll to position [104, 0]
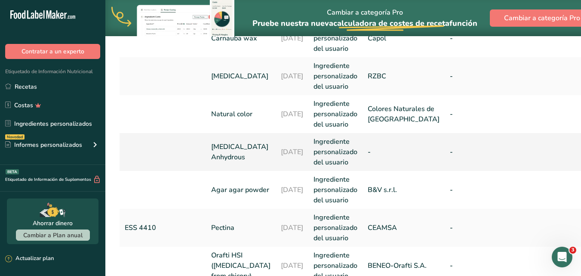
click at [581, 159] on icon at bounding box center [588, 150] width 10 height 15
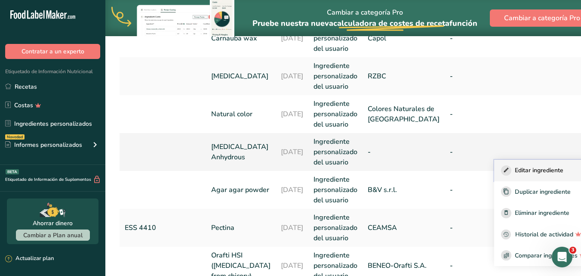
click at [525, 175] on span "Editar ingrediente" at bounding box center [539, 170] width 49 height 9
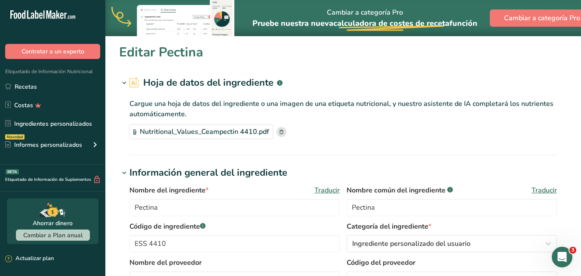
type input "[MEDICAL_DATA] Anhydrous"
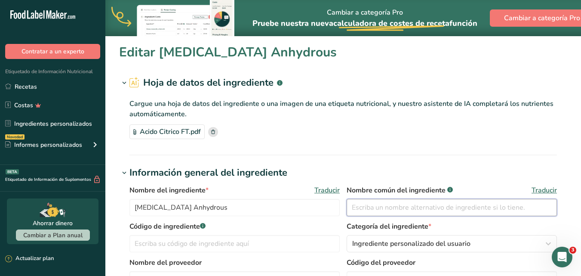
click at [414, 203] on input "text" at bounding box center [452, 207] width 210 height 17
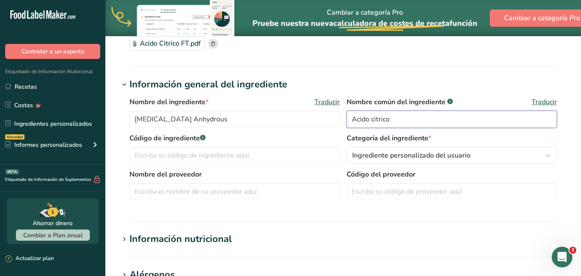
scroll to position [103, 0]
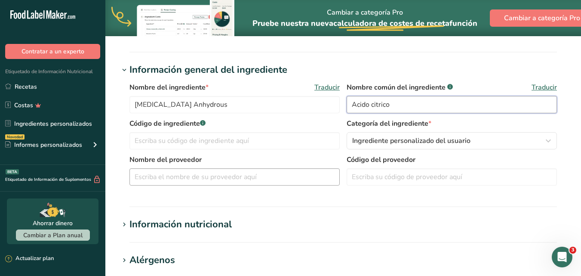
type input "Acido citrico"
click at [299, 174] on input "text" at bounding box center [234, 176] width 210 height 17
type input "RZBC"
click at [148, 262] on div "Alérgenos" at bounding box center [152, 260] width 46 height 14
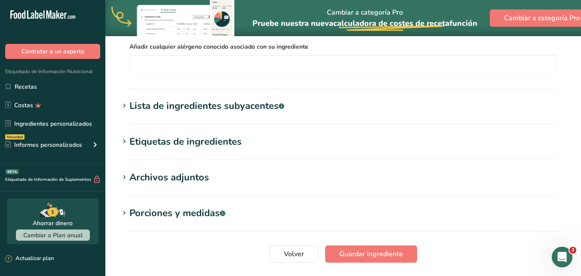
scroll to position [394, 0]
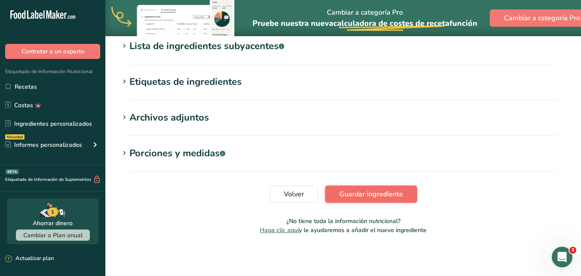
click at [375, 196] on span "Guardar ingrediente" at bounding box center [371, 194] width 64 height 10
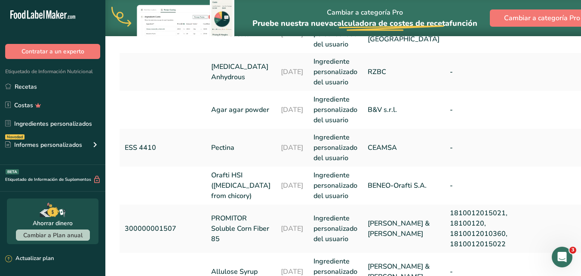
scroll to position [194, 0]
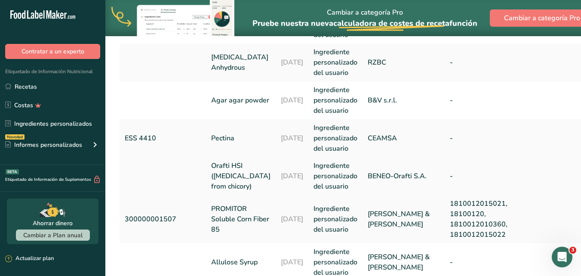
click at [581, 183] on icon at bounding box center [588, 174] width 10 height 15
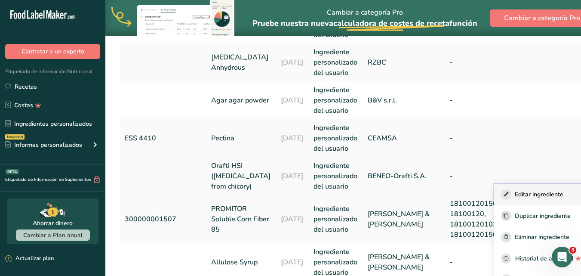
click at [524, 199] on span "Editar ingrediente" at bounding box center [539, 194] width 49 height 9
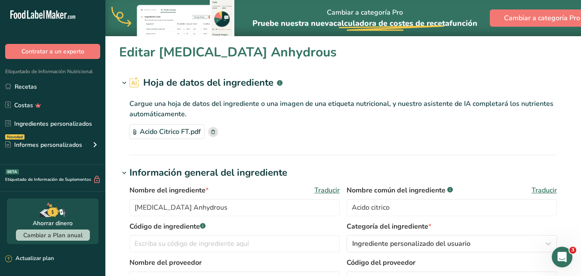
type input "Orafti HSI ([MEDICAL_DATA] from chicory)"
type input "BENEO-Orafti S.A."
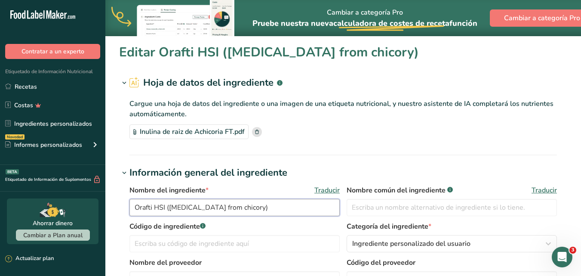
click at [260, 213] on input "Orafti HSI ([MEDICAL_DATA] from chicory)" at bounding box center [234, 207] width 210 height 17
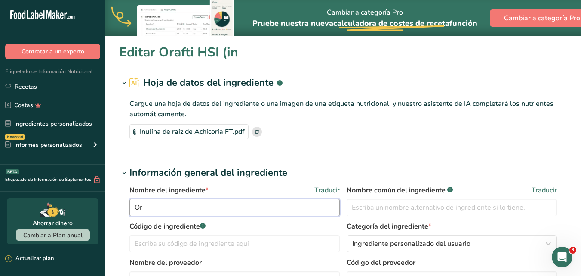
type input "O"
type input "Chicory fiber root"
click at [407, 208] on input "text" at bounding box center [452, 207] width 210 height 17
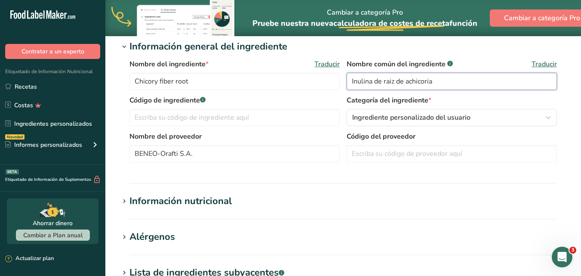
scroll to position [139, 0]
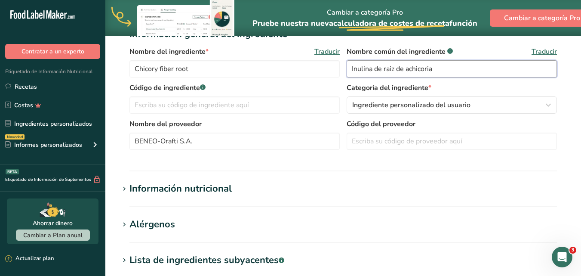
type input "Inulina de raiz de achicoria"
click at [123, 223] on icon at bounding box center [124, 225] width 8 height 12
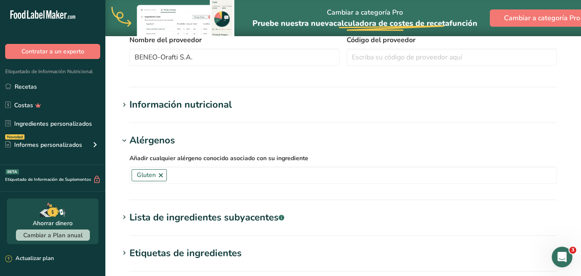
scroll to position [226, 0]
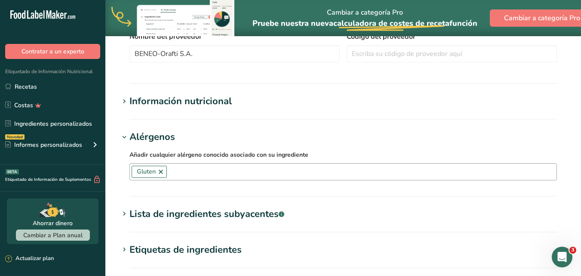
click at [161, 172] on link at bounding box center [160, 171] width 7 height 7
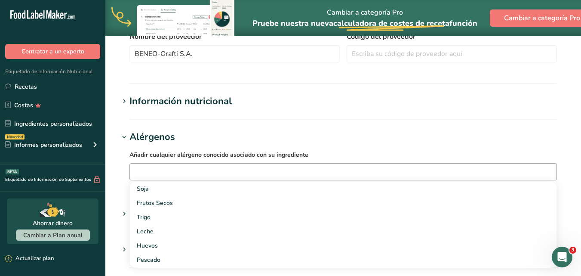
click at [344, 142] on h1 "Alérgenos" at bounding box center [343, 137] width 448 height 14
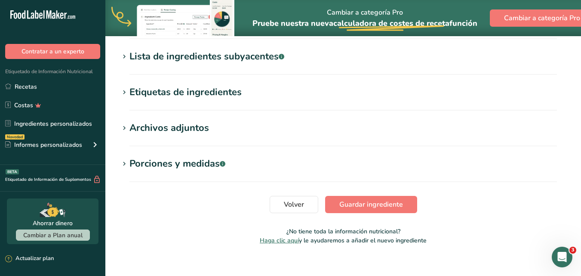
scroll to position [352, 0]
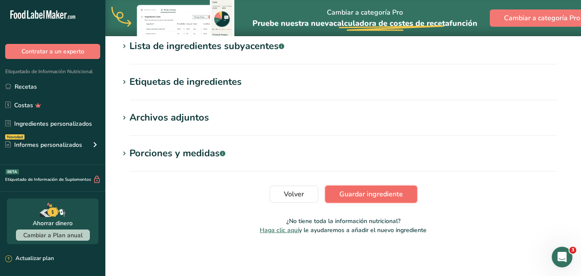
click at [395, 194] on span "Guardar ingrediente" at bounding box center [371, 194] width 64 height 10
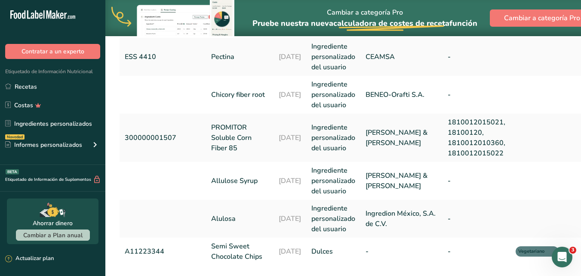
scroll to position [271, 0]
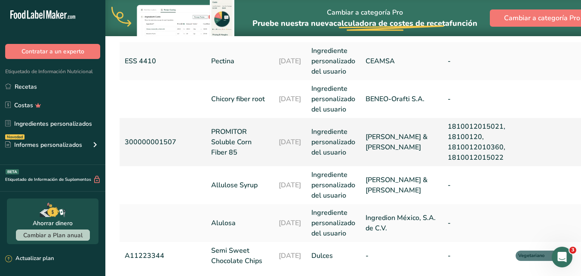
click at [580, 149] on icon at bounding box center [585, 140] width 10 height 15
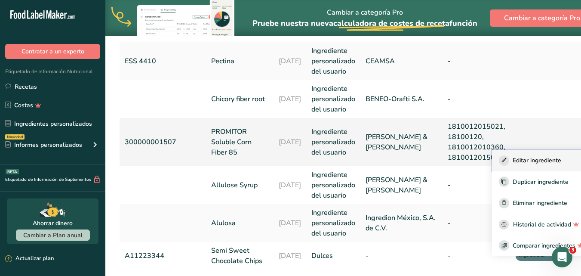
click at [523, 165] on span "Editar ingrediente" at bounding box center [537, 160] width 49 height 9
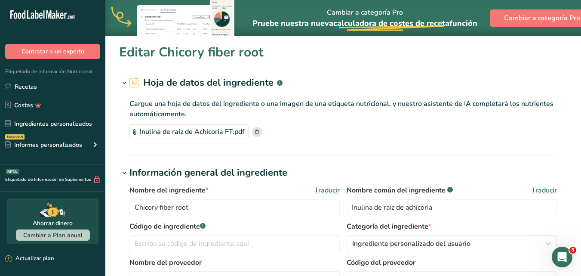
type input "PROMITOR Soluble Corn Fiber 85"
type input "300000001507"
type input "[PERSON_NAME] & [PERSON_NAME]"
type input "1810012015021, 18100120, 1810012010360, 1810012015022"
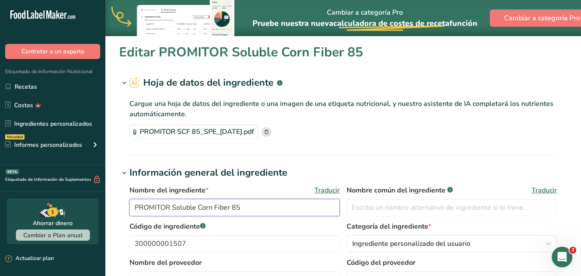
click at [172, 207] on input "PROMITOR Soluble Corn Fiber 85" at bounding box center [234, 207] width 210 height 17
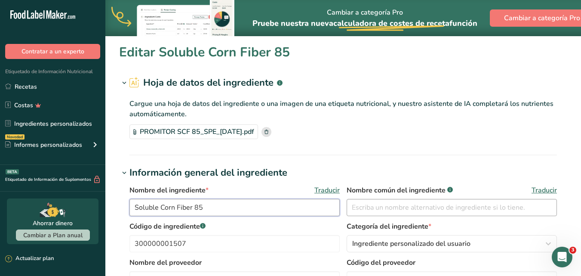
type input "Soluble Corn Fiber 85"
click at [354, 208] on input "text" at bounding box center [452, 207] width 210 height 17
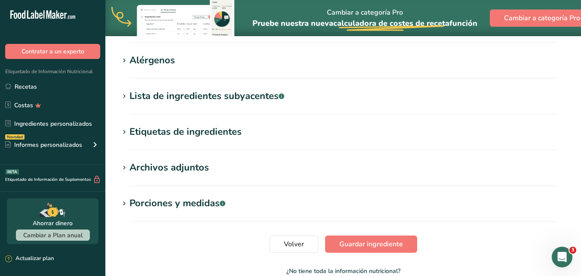
scroll to position [314, 0]
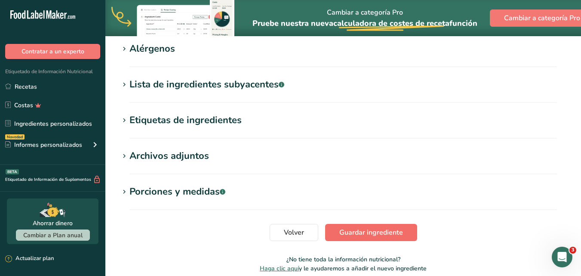
type input "Fibra soluble de maiz"
click at [396, 231] on span "Guardar ingrediente" at bounding box center [371, 232] width 64 height 10
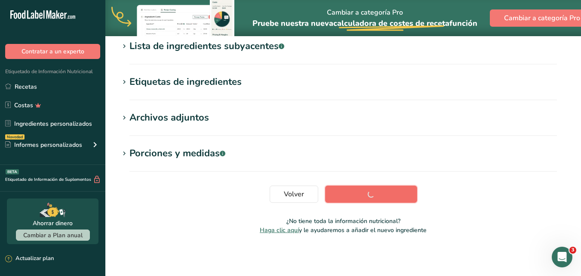
scroll to position [141, 0]
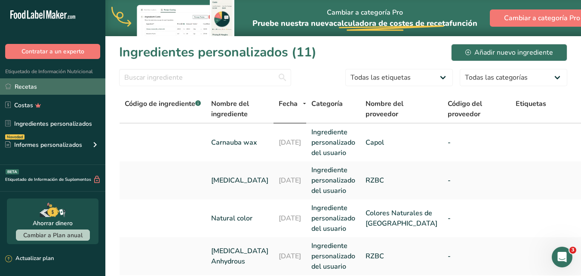
click at [30, 86] on link "Recetas" at bounding box center [52, 86] width 105 height 16
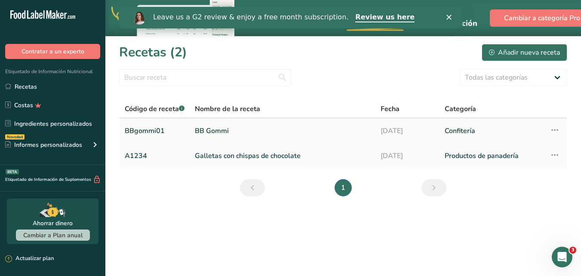
click at [224, 129] on link "BB Gommi" at bounding box center [283, 131] width 176 height 18
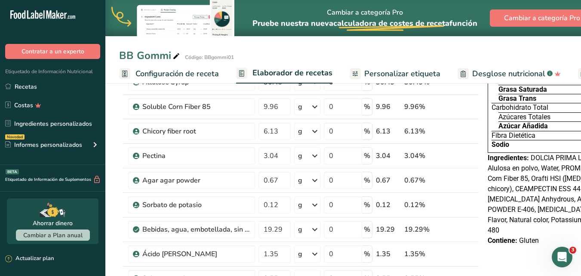
scroll to position [99, 0]
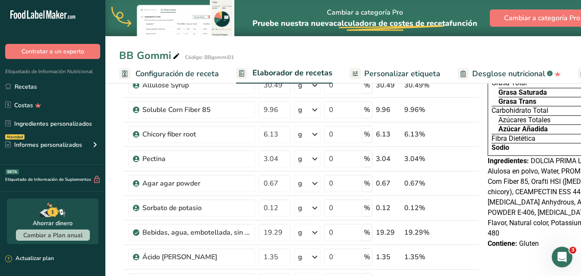
click at [408, 73] on span "Personalizar etiqueta" at bounding box center [402, 74] width 76 height 12
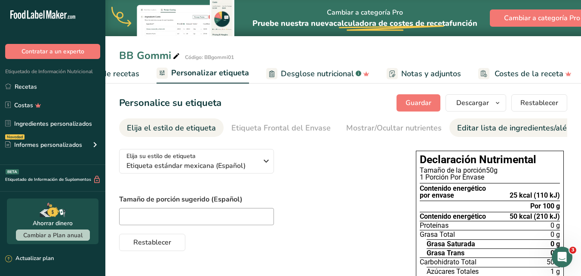
click at [504, 127] on div "Editar lista de ingredientes/alérgenos" at bounding box center [524, 128] width 134 height 12
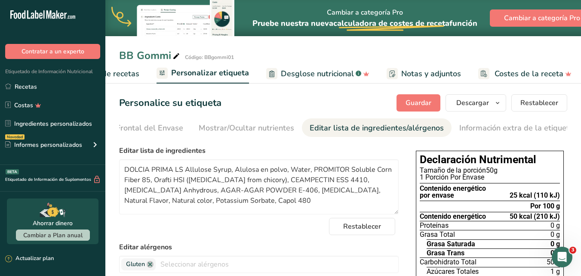
scroll to position [0, 150]
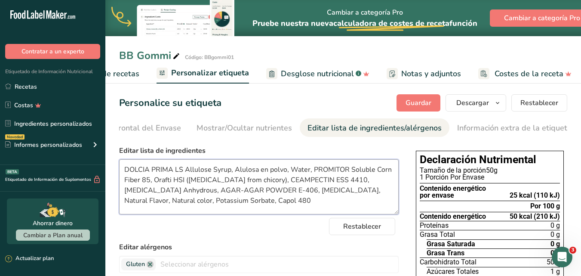
click at [229, 170] on textarea "DOLCIA PRIMA LS Allulose Syrup, Alulosa en polvo, Water, PROMITOR Soluble Corn …" at bounding box center [259, 186] width 280 height 55
click at [255, 172] on textarea "Jarabe de Alulosa, Alulosa en polvo, Water, PROMITOR Soluble Corn Fiber 85, Ora…" at bounding box center [259, 186] width 280 height 55
click at [361, 172] on textarea "Jarabe de Alulosa, Alulosa en polvo, agua, PROMITOR Soluble Corn Fiber 85, Oraf…" at bounding box center [259, 186] width 280 height 55
click at [148, 182] on textarea "Jarabe de Alulosa, Alulosa en polvo, agua, Fibra soluble de maíz, Orafti HSI ([…" at bounding box center [259, 186] width 280 height 55
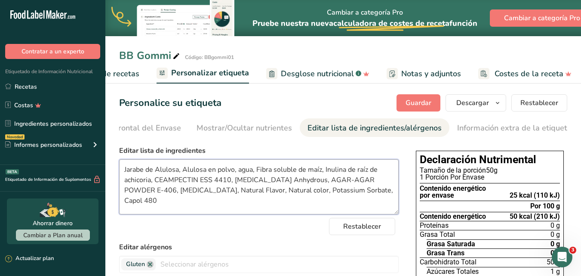
click at [230, 180] on textarea "Jarabe de Alulosa, Alulosa en polvo, agua, Fibra soluble de maíz, Inulina de ra…" at bounding box center [259, 186] width 280 height 55
click at [247, 181] on textarea "Jarabe de Alulosa, Alulosa en polvo, agua, Fibra soluble de maíz, Inulina de ra…" at bounding box center [259, 186] width 280 height 55
click at [191, 181] on textarea "Jarabe de Alulosa, Alulosa en polvo, agua, Fibra soluble de maíz, Inulina de ra…" at bounding box center [259, 186] width 280 height 55
click at [198, 182] on textarea "Jarabe de Alulosa, Alulosa en polvo, agua, Fibra soluble de maíz, Inulina de ra…" at bounding box center [259, 186] width 280 height 55
click at [207, 183] on textarea "Jarabe de Alulosa, Alulosa en polvo, agua, Fibra soluble de maíz, Inulina de ra…" at bounding box center [259, 186] width 280 height 55
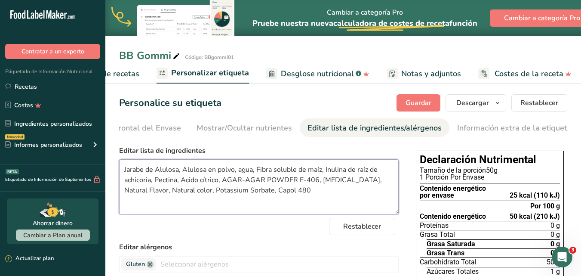
click at [316, 182] on textarea "Jarabe de Alulosa, Alulosa en polvo, agua, Fibra soluble de maíz, Inulina de ra…" at bounding box center [259, 186] width 280 height 55
click at [357, 182] on textarea "Jarabe de Alulosa, Alulosa en polvo, agua, Fibra soluble de maíz, Inulina de ra…" at bounding box center [259, 186] width 280 height 55
click at [202, 192] on textarea "Jarabe de Alulosa, Alulosa en polvo, agua, Fibra soluble de maíz, Inulina de ra…" at bounding box center [259, 186] width 280 height 55
click at [363, 194] on textarea "Jarabe de Alulosa, Alulosa en polvo, agua, Fibra soluble de maíz, Inulina de ra…" at bounding box center [259, 186] width 280 height 55
click at [141, 204] on textarea "Jarabe de Alulosa, Alulosa en polvo, agua, Fibra soluble de maíz, Inulina de ra…" at bounding box center [259, 186] width 280 height 55
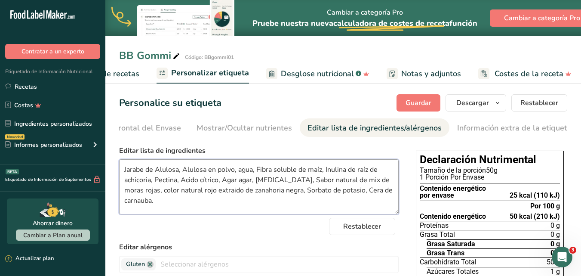
click at [223, 195] on textarea "Jarabe de Alulosa, Alulosa en polvo, agua, Fibra soluble de maíz, Inulina de ra…" at bounding box center [259, 186] width 280 height 55
click at [238, 192] on textarea "Jarabe de Alulosa, Alulosa en polvo, agua, Fibra soluble de maíz, Inulina de ra…" at bounding box center [259, 186] width 280 height 55
click at [304, 191] on textarea "Jarabe de Alulosa, Alulosa en polvo, agua, Fibra soluble de maíz, Inulina de ra…" at bounding box center [259, 186] width 280 height 55
type textarea "Jarabe de Alulosa, Alulosa en polvo, agua, Fibra soluble de maíz, Inulina de ra…"
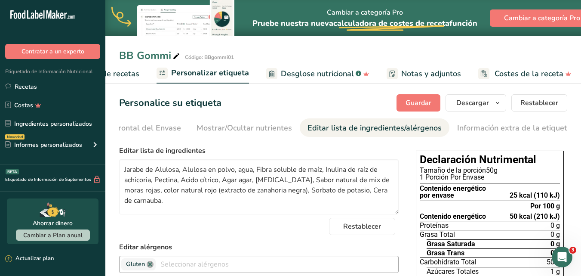
click at [149, 265] on link at bounding box center [150, 264] width 7 height 7
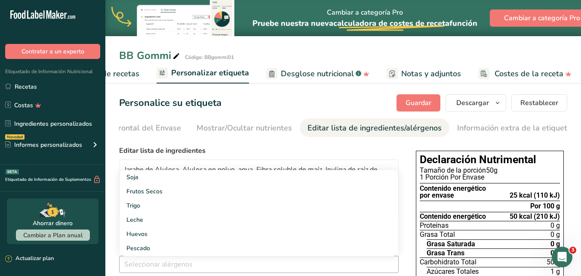
click at [282, 148] on label "Editar lista de ingredientes" at bounding box center [259, 150] width 280 height 10
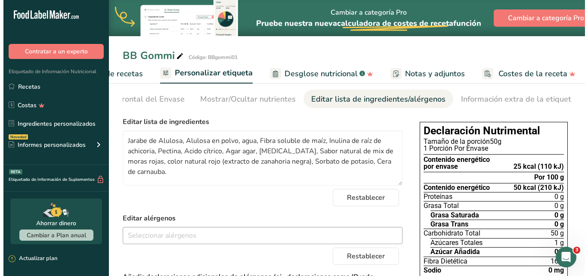
scroll to position [0, 0]
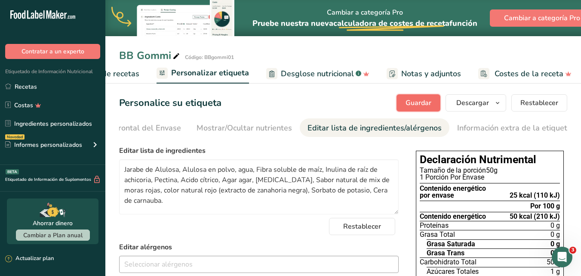
click at [423, 100] on span "Guardar" at bounding box center [419, 103] width 26 height 10
click at [505, 106] on button "Descargar" at bounding box center [476, 102] width 61 height 17
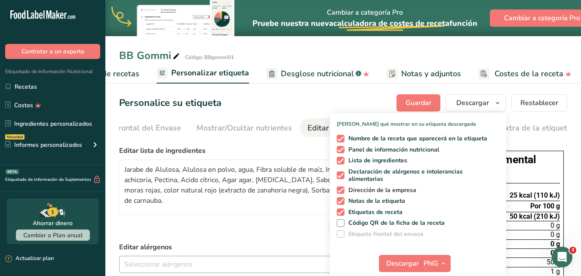
click at [341, 189] on span at bounding box center [341, 190] width 8 height 8
click at [341, 189] on input "Dirección de la empresa" at bounding box center [340, 190] width 6 height 6
checkbox input "false"
click at [341, 200] on span at bounding box center [341, 201] width 8 height 8
click at [341, 200] on input "Notas de la etiqueta" at bounding box center [340, 201] width 6 height 6
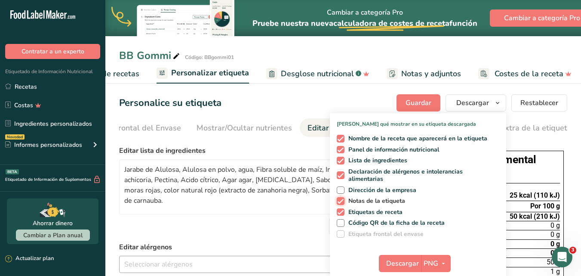
checkbox input "false"
click at [341, 175] on span at bounding box center [341, 175] width 8 height 8
click at [341, 175] on input "Declaración de alérgenos e intolerancias alimentarias" at bounding box center [340, 176] width 6 height 6
checkbox input "false"
click at [415, 263] on span "Descargar" at bounding box center [402, 263] width 33 height 10
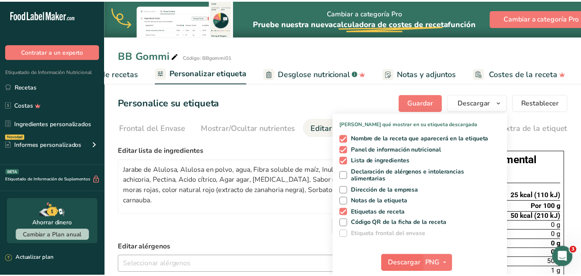
scroll to position [0, 186]
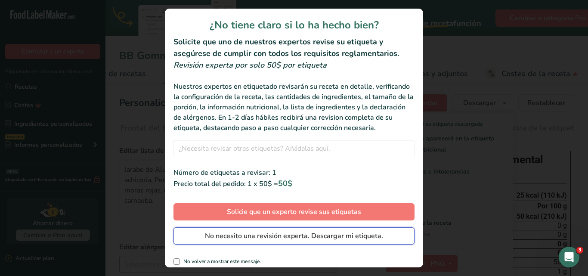
click at [278, 241] on span "No necesito una revisión experta. Descargar mi etiqueta." at bounding box center [294, 236] width 178 height 10
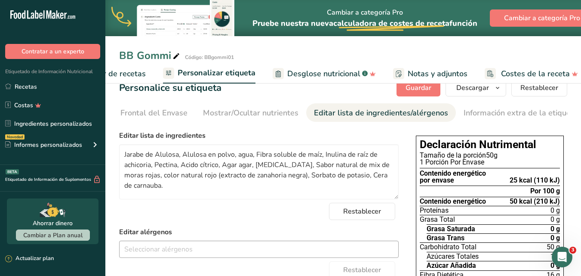
scroll to position [24, 0]
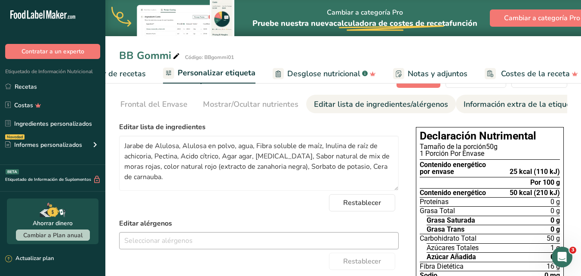
click at [544, 104] on div "Información extra de la etiqueta" at bounding box center [521, 105] width 114 height 12
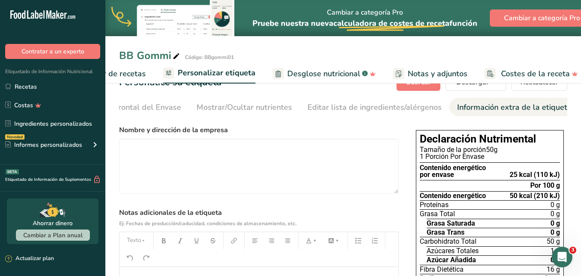
scroll to position [0, 0]
